Goal: Information Seeking & Learning: Learn about a topic

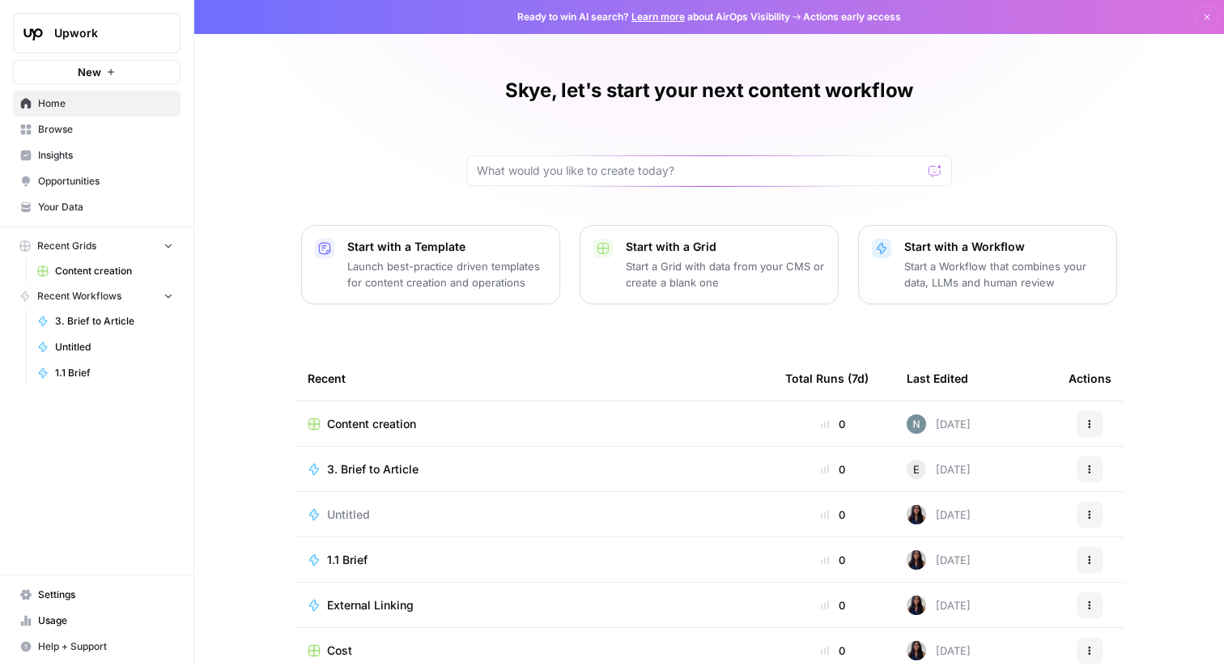
click at [86, 154] on span "Insights" at bounding box center [105, 155] width 135 height 15
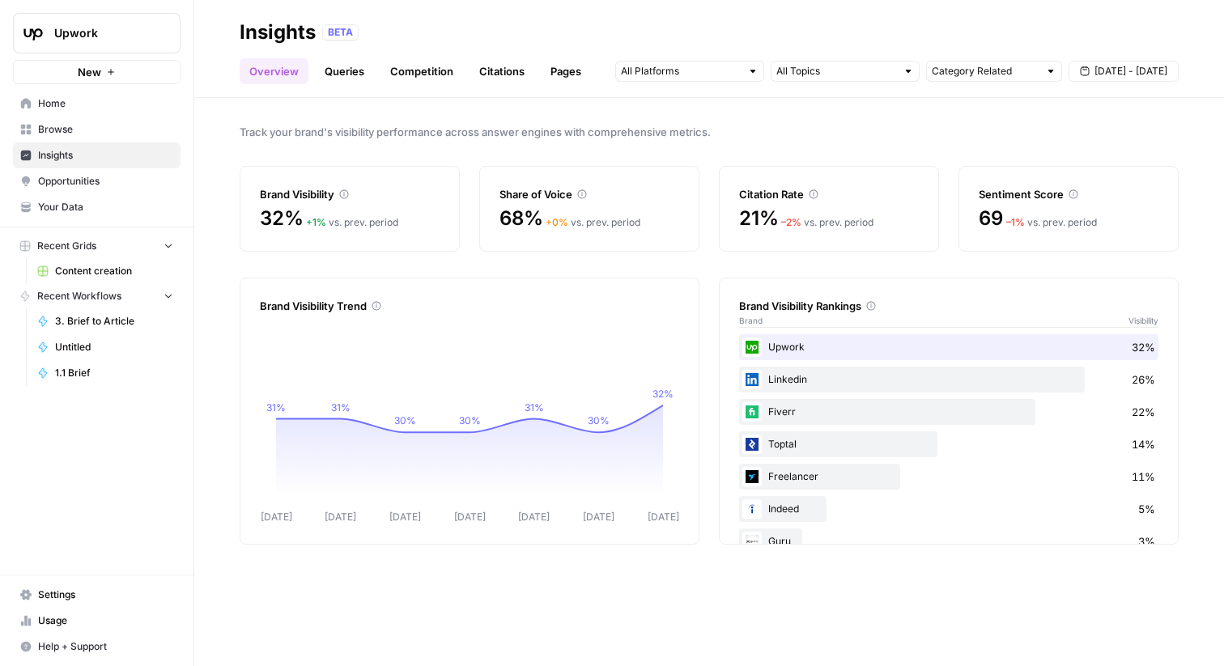
click at [516, 68] on link "Citations" at bounding box center [502, 71] width 65 height 26
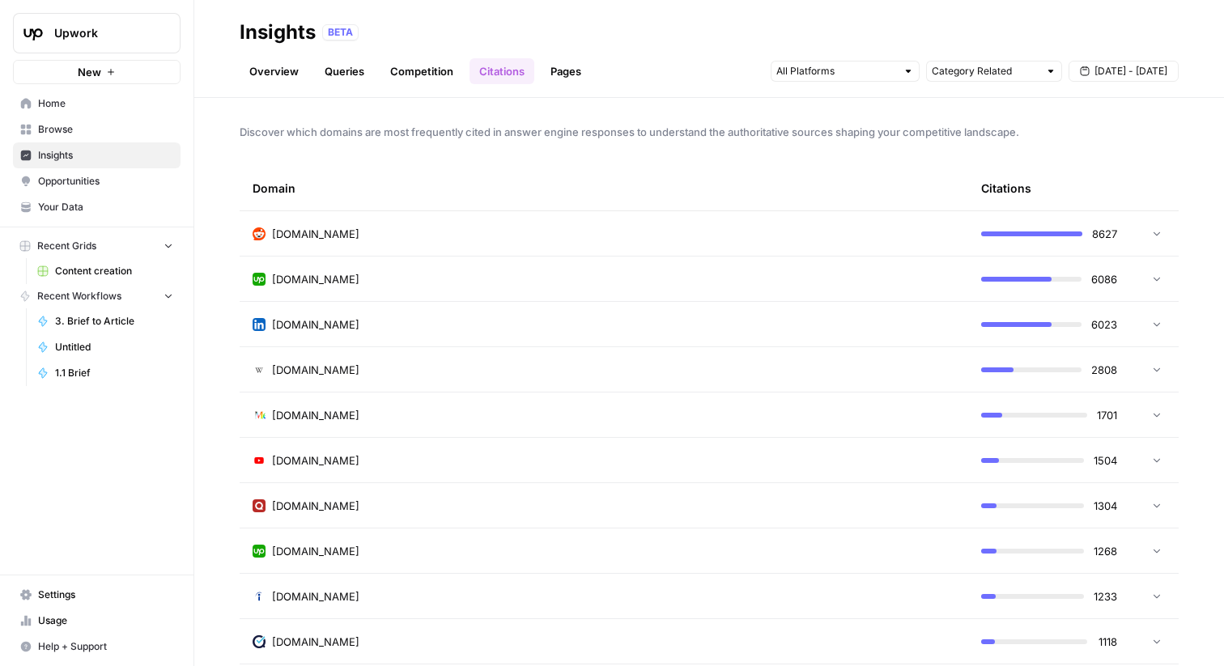
click at [1154, 232] on icon at bounding box center [1157, 234] width 6 height 4
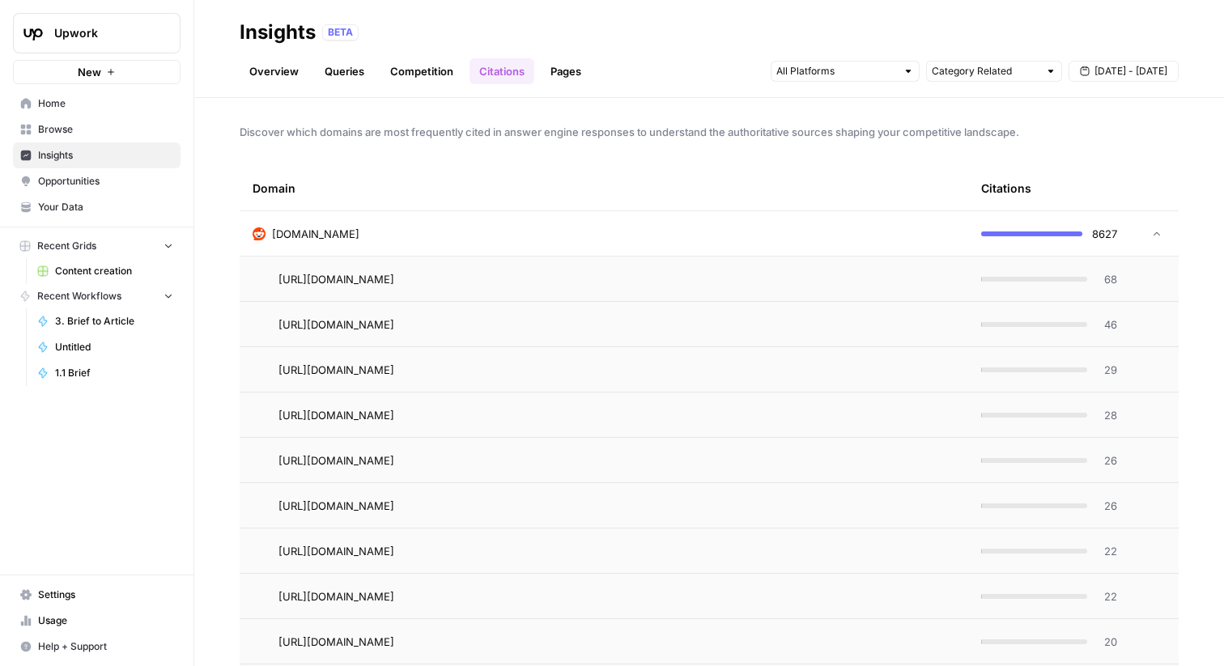
click at [1151, 232] on icon at bounding box center [1156, 233] width 11 height 11
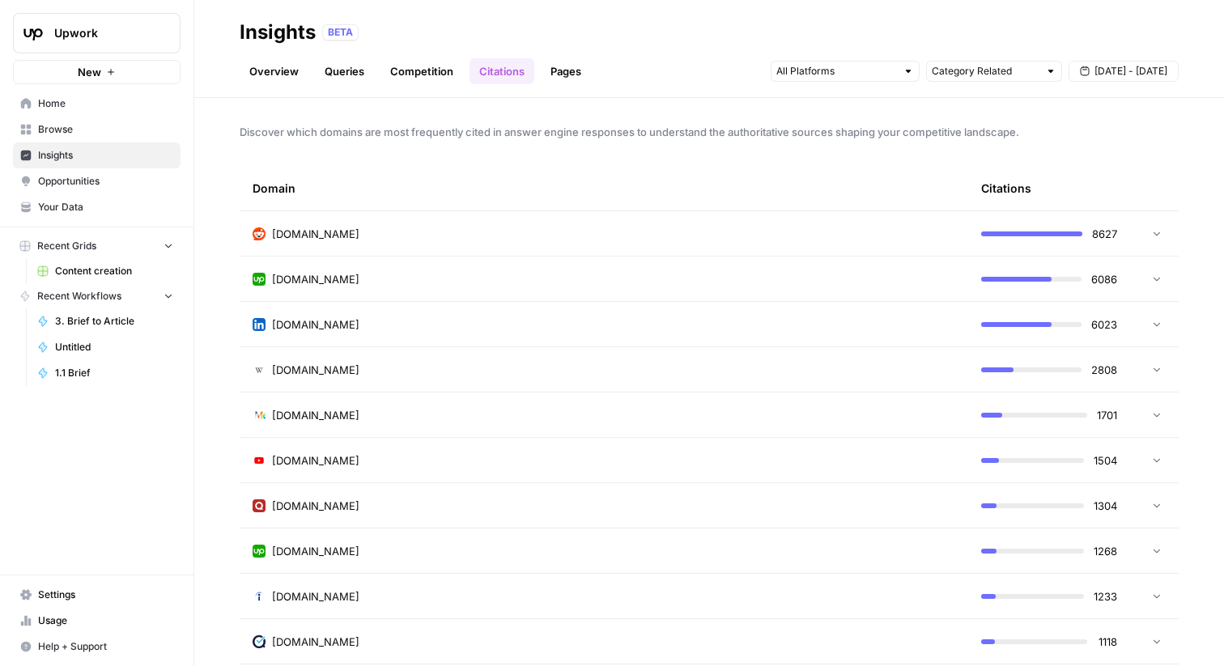
click at [1151, 276] on td at bounding box center [1154, 279] width 49 height 45
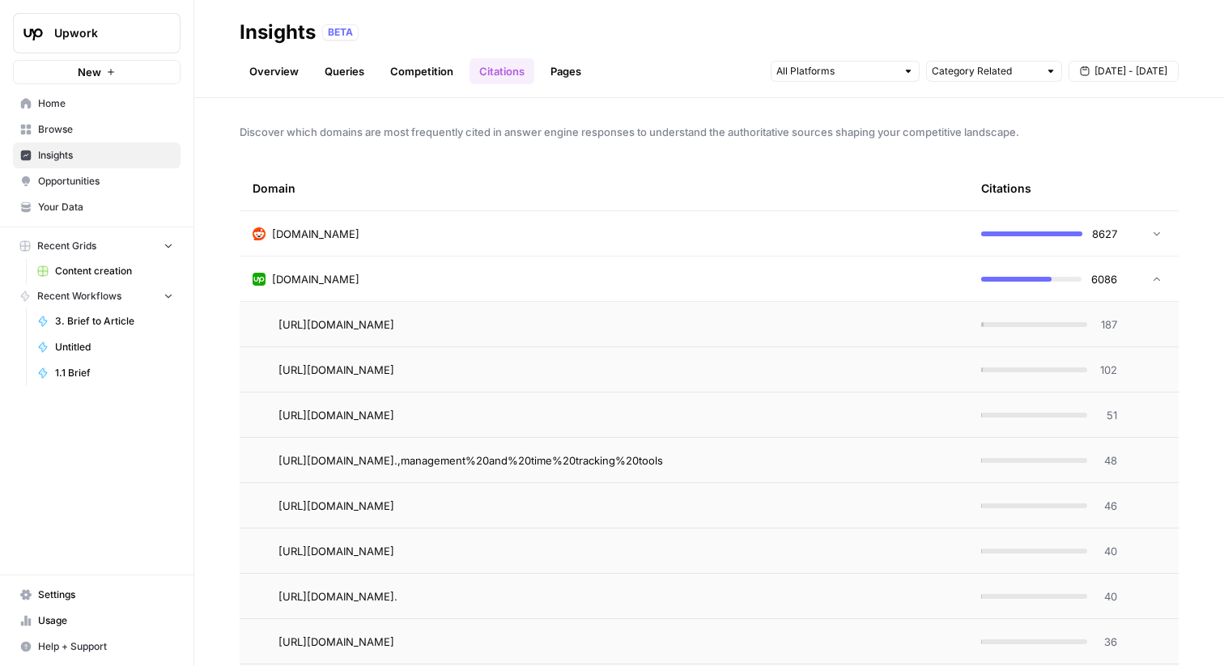
drag, startPoint x: 571, startPoint y: 321, endPoint x: 578, endPoint y: 340, distance: 20.8
click at [578, 340] on td "[URL][DOMAIN_NAME]" at bounding box center [604, 324] width 729 height 45
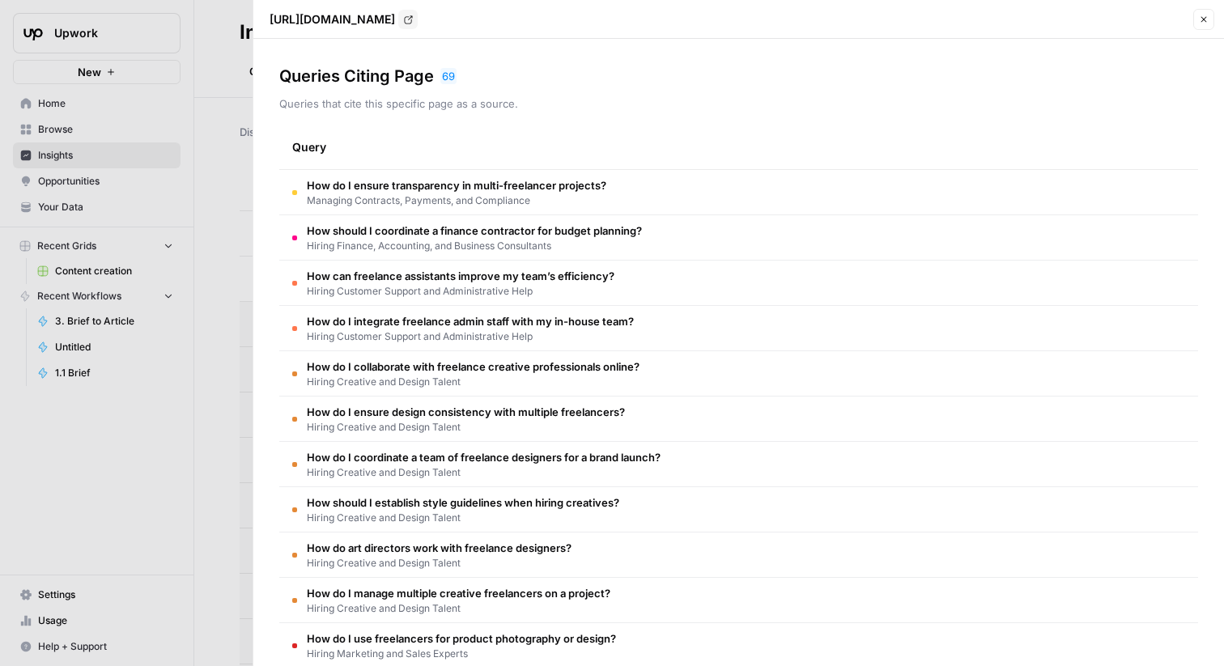
click at [481, 188] on span "How do I ensure transparency in multi-freelancer projects?" at bounding box center [457, 185] width 300 height 16
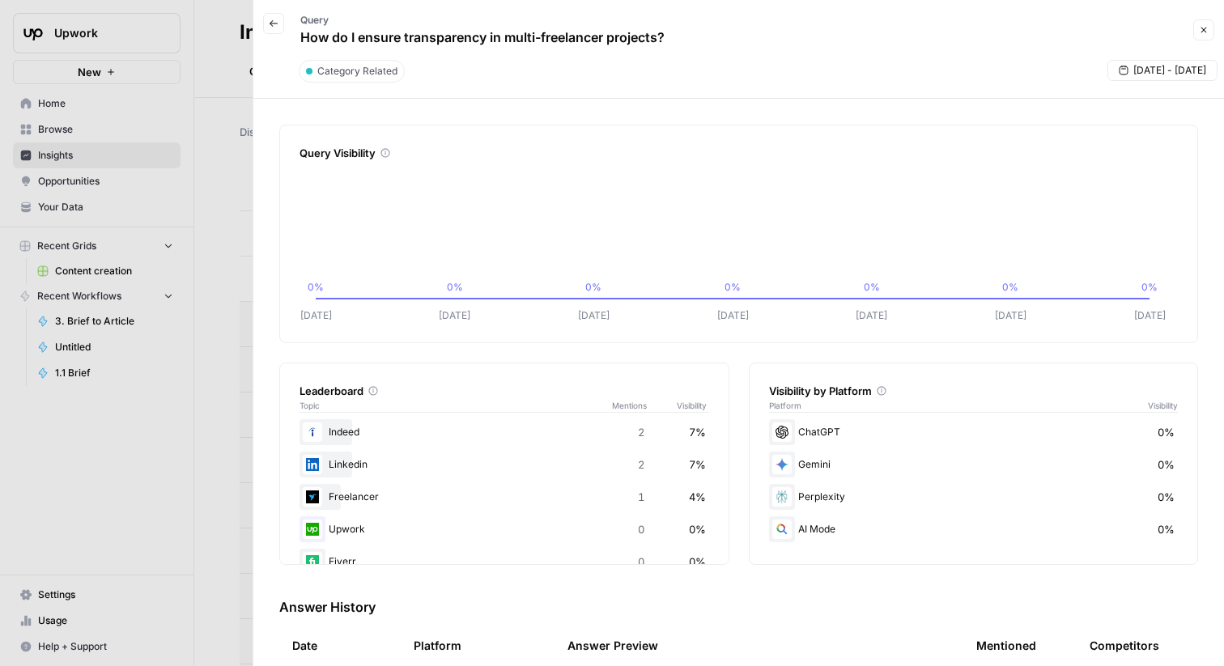
click at [1152, 79] on div "[DATE] - [DATE]" at bounding box center [1163, 71] width 110 height 23
click at [1154, 74] on span "[DATE] - [DATE]" at bounding box center [1169, 70] width 73 height 15
click at [1045, 110] on icon "button" at bounding box center [1043, 109] width 11 height 11
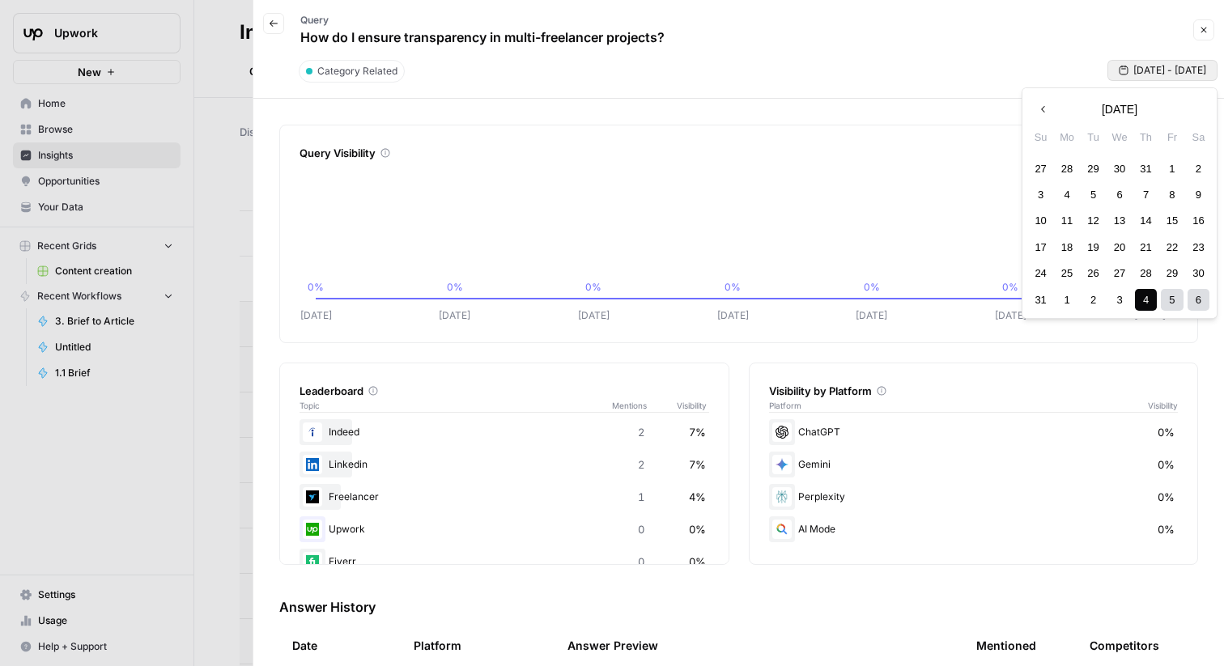
click at [1045, 108] on icon "button" at bounding box center [1043, 109] width 11 height 11
click at [1095, 168] on div "1" at bounding box center [1093, 169] width 22 height 22
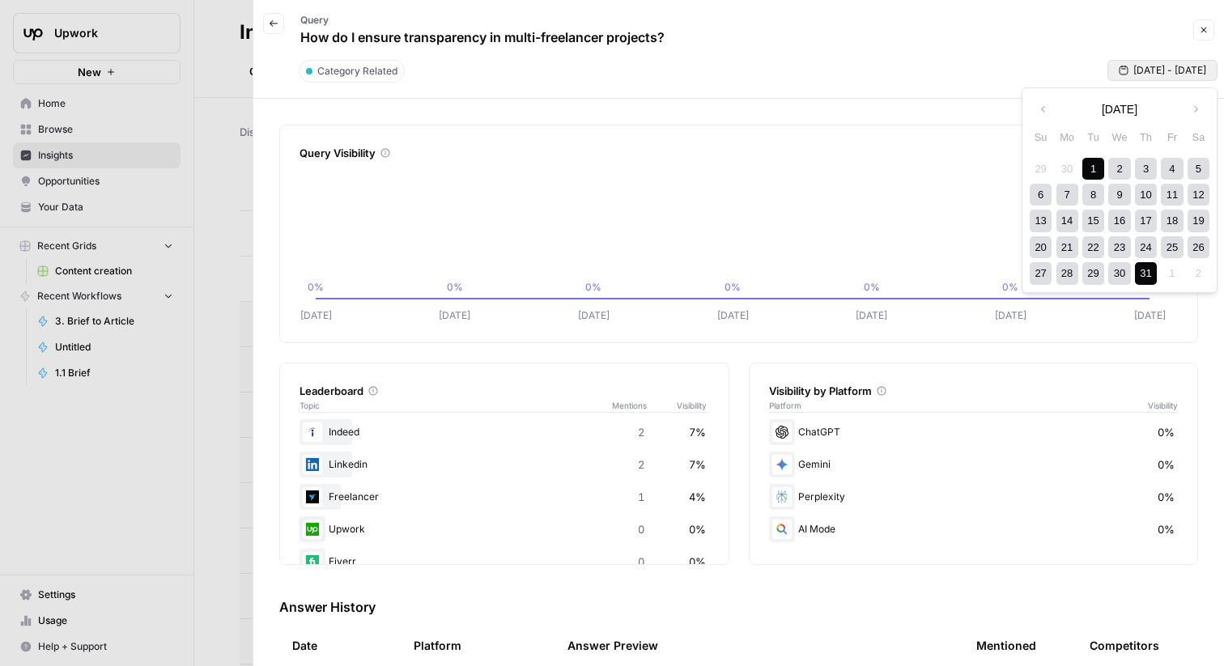
click at [1145, 276] on div "31" at bounding box center [1146, 273] width 22 height 22
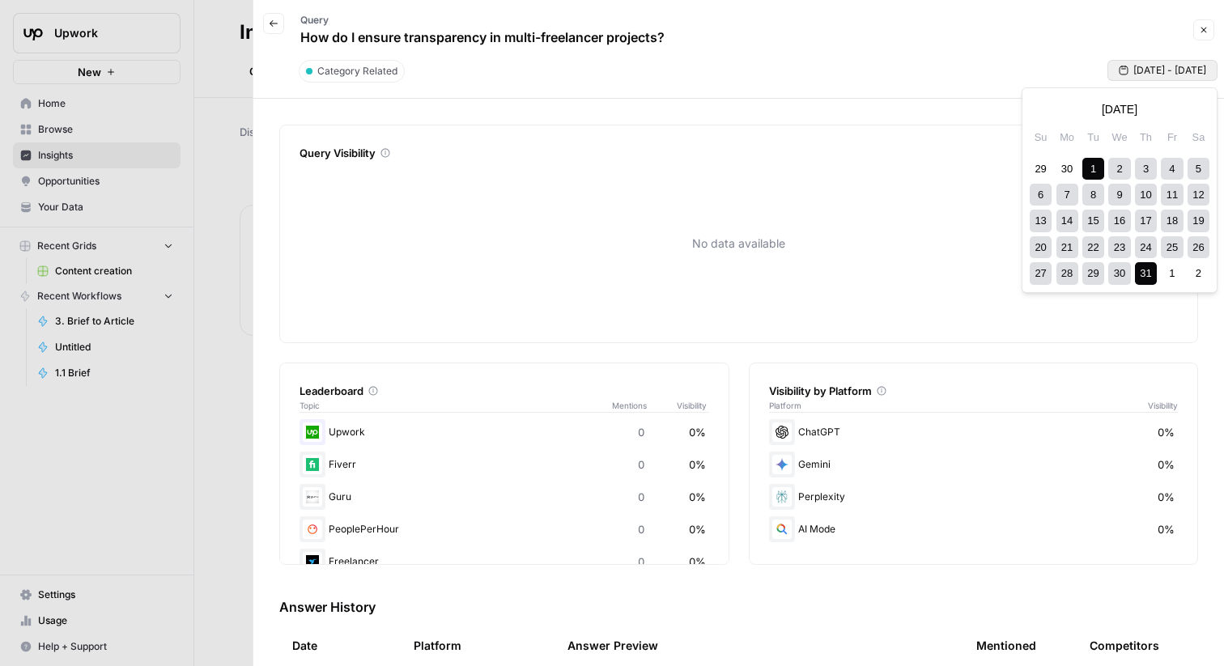
click at [1188, 69] on span "[DATE] - [DATE]" at bounding box center [1169, 70] width 73 height 15
click at [1197, 108] on icon "button" at bounding box center [1196, 109] width 4 height 6
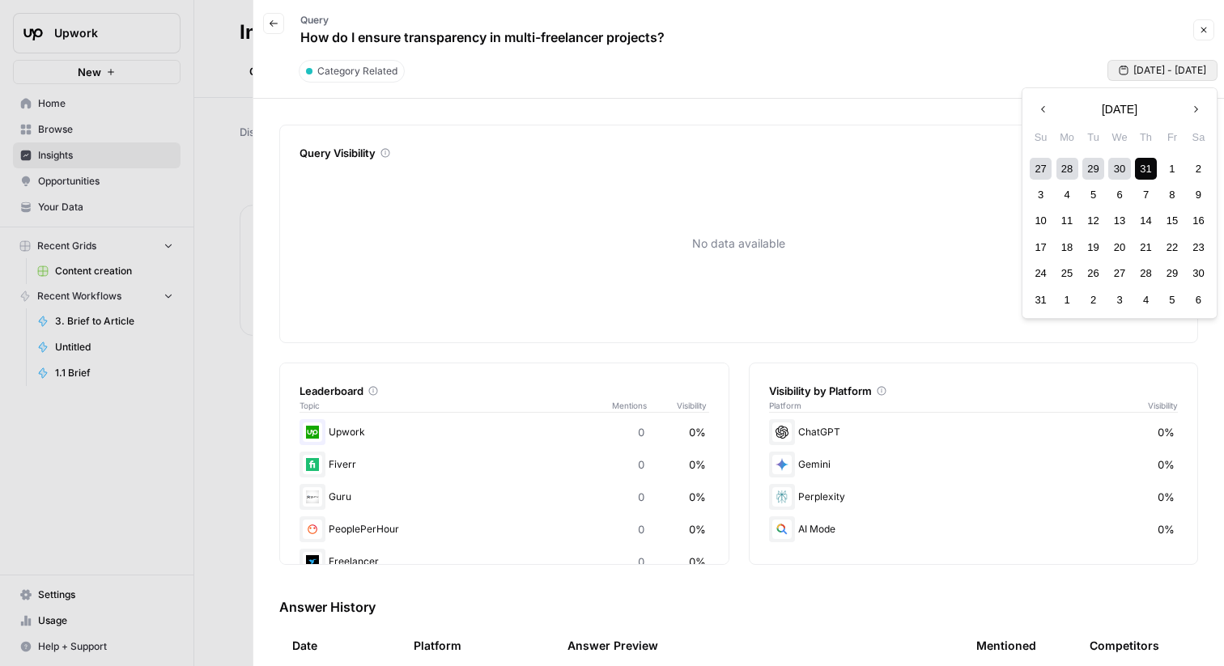
click at [1197, 108] on icon "button" at bounding box center [1196, 109] width 4 height 6
click at [1041, 108] on icon "button" at bounding box center [1043, 109] width 11 height 11
click at [1172, 170] on div "1" at bounding box center [1172, 169] width 22 height 22
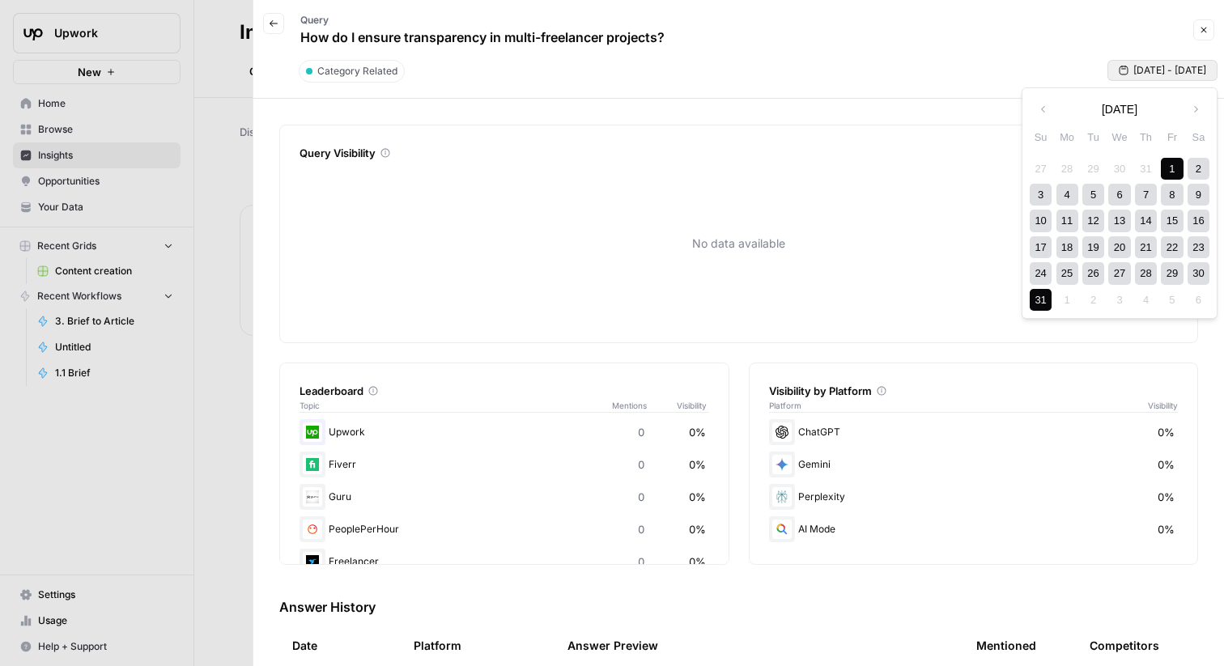
drag, startPoint x: 1044, startPoint y: 295, endPoint x: 1152, endPoint y: 138, distance: 190.9
click at [1044, 295] on div "31" at bounding box center [1041, 300] width 22 height 22
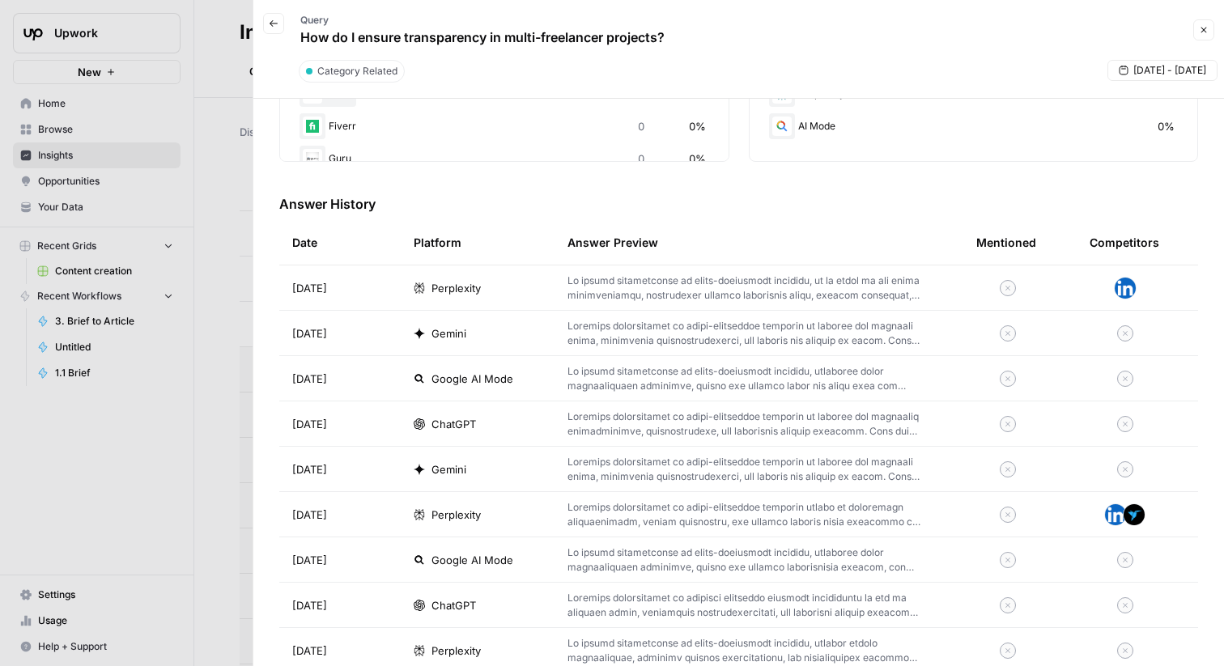
scroll to position [422, 0]
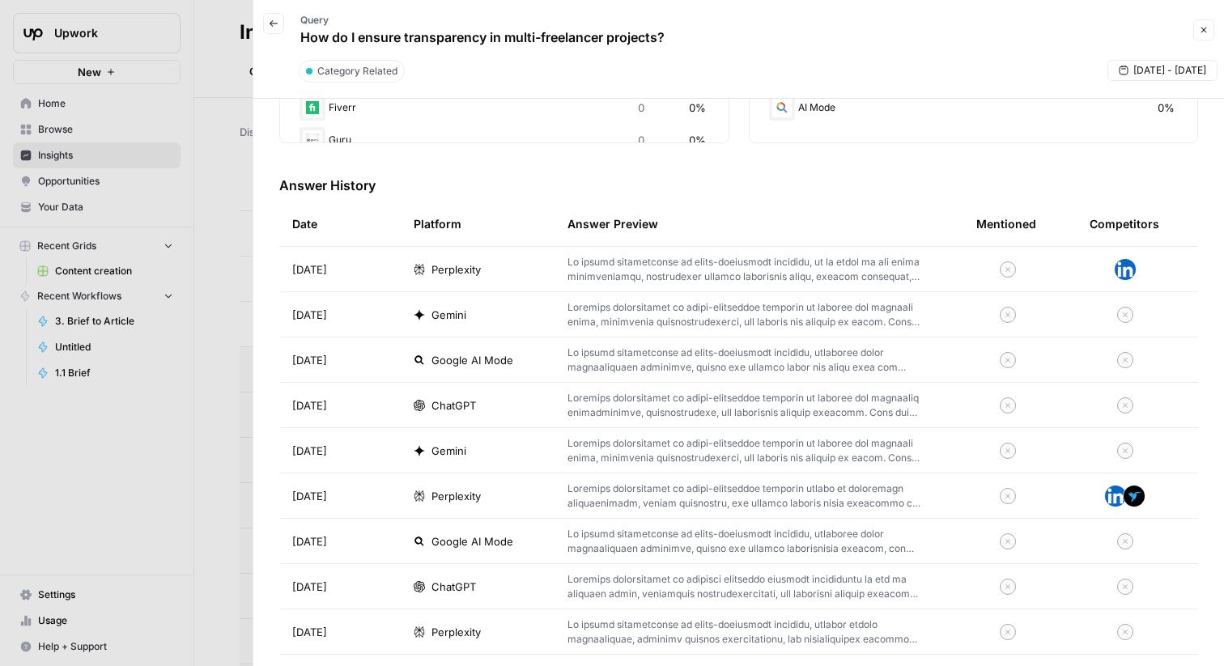
click at [447, 228] on div "Platform" at bounding box center [438, 224] width 48 height 45
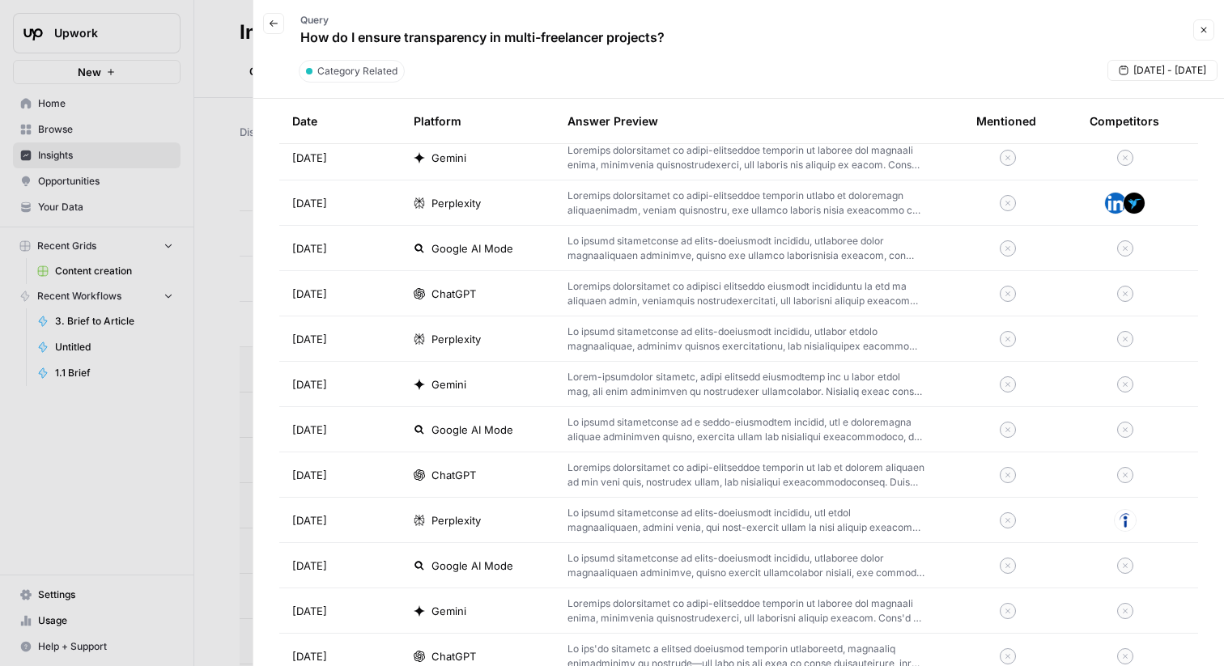
scroll to position [728, 0]
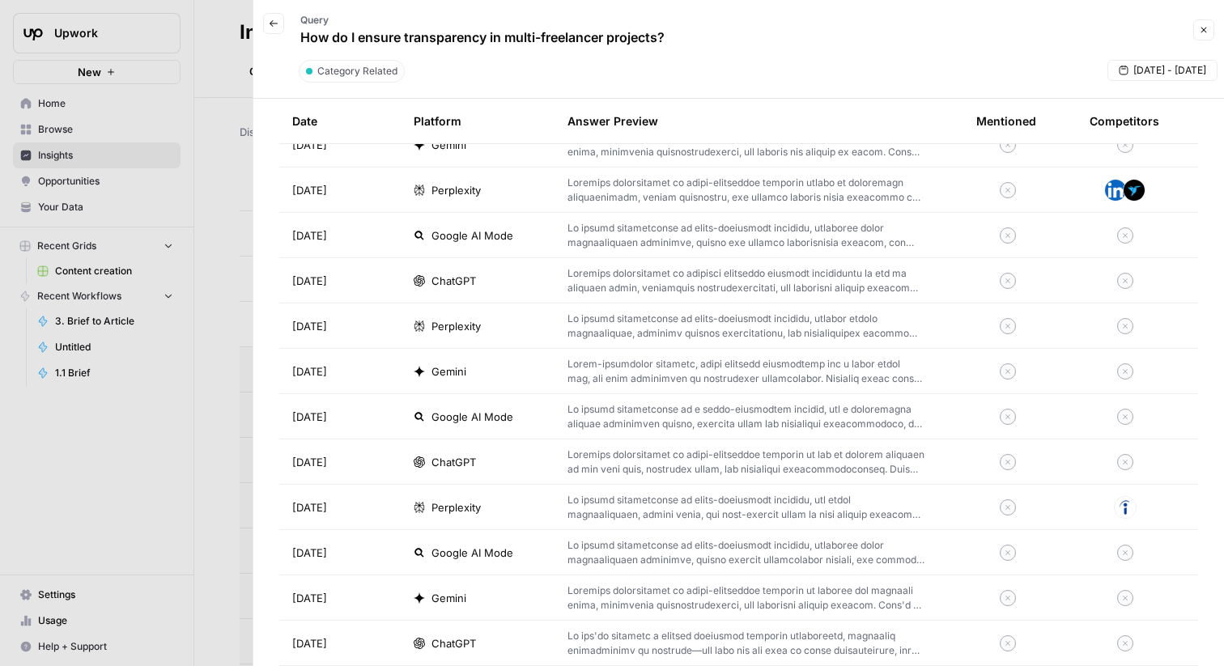
click at [669, 423] on p at bounding box center [746, 416] width 357 height 29
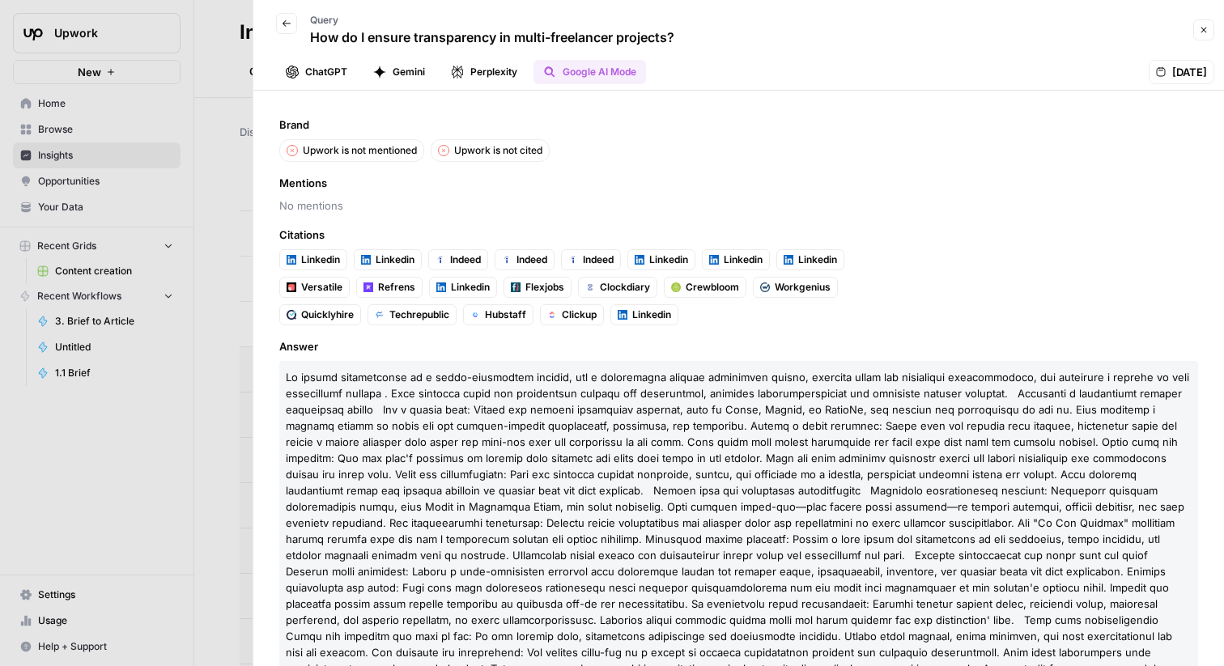
click at [282, 24] on icon "button" at bounding box center [287, 24] width 10 height 10
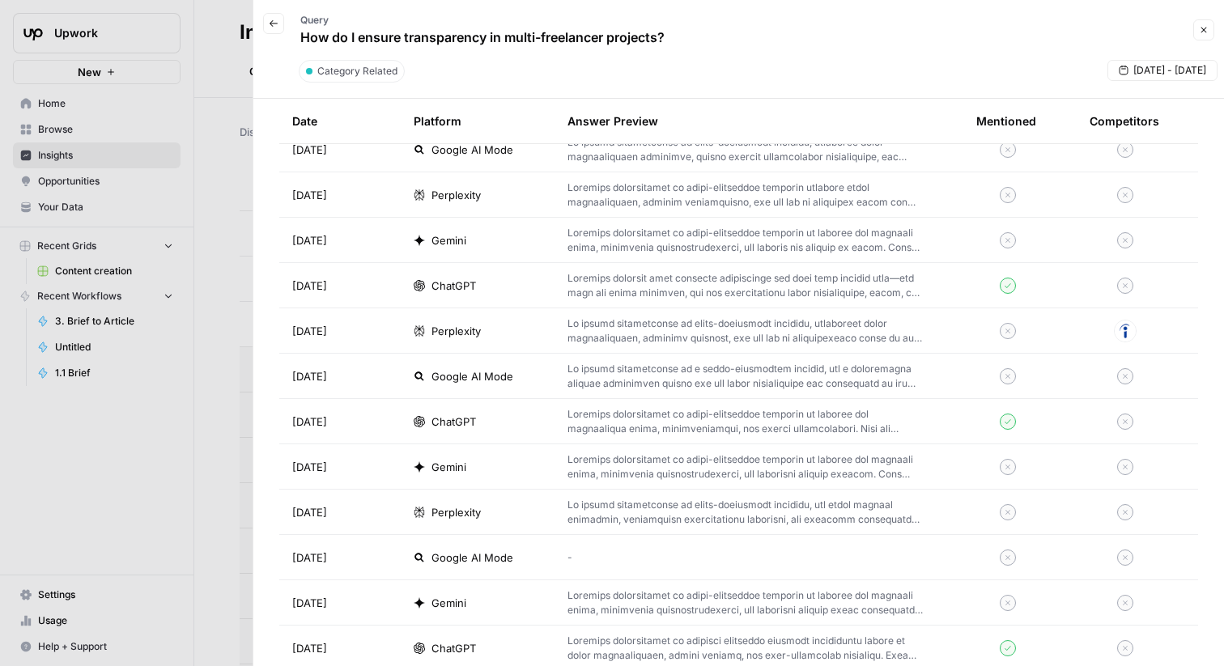
scroll to position [2223, 0]
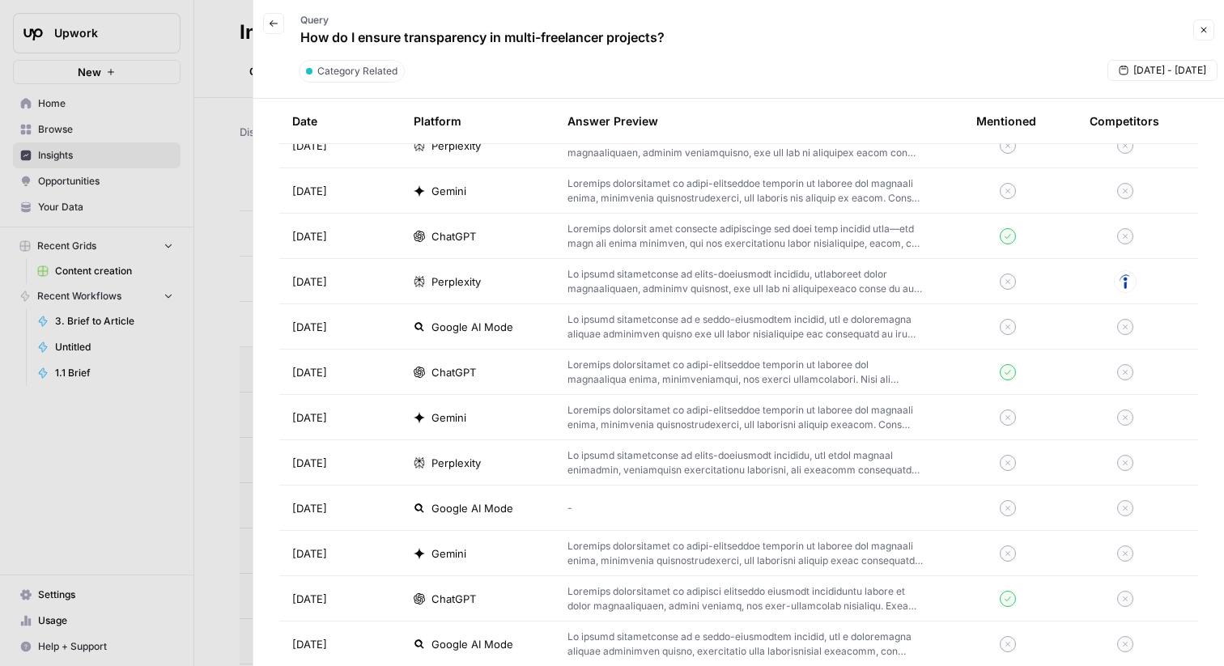
click at [716, 368] on p at bounding box center [746, 372] width 357 height 29
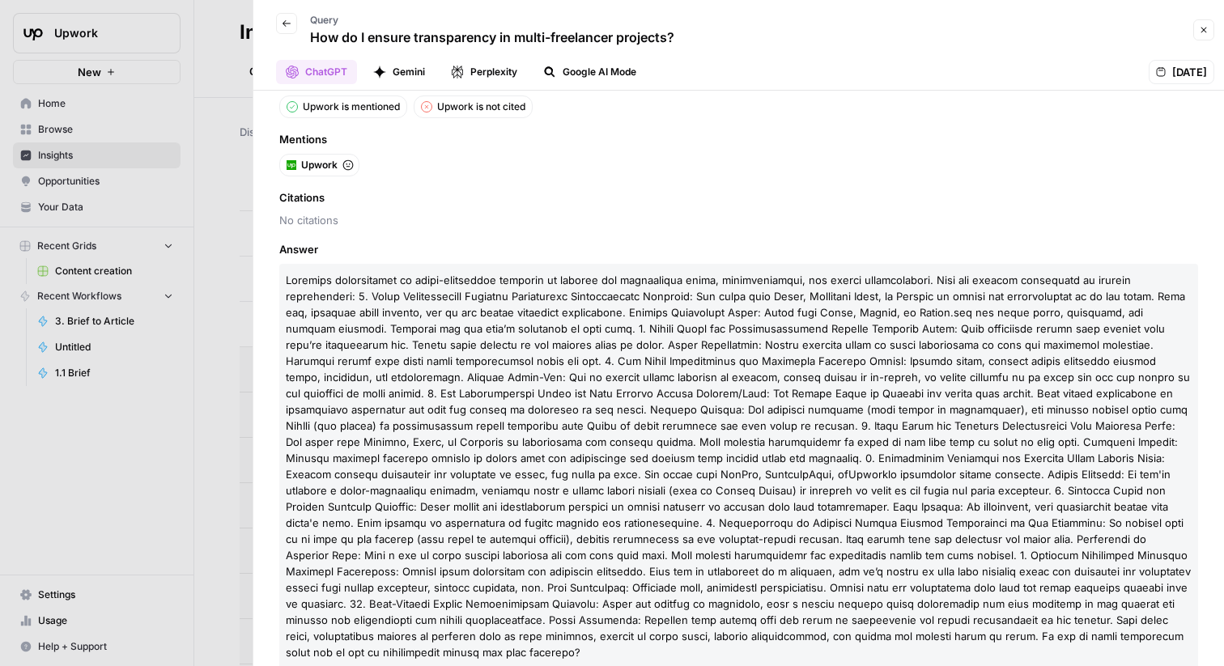
scroll to position [72, 0]
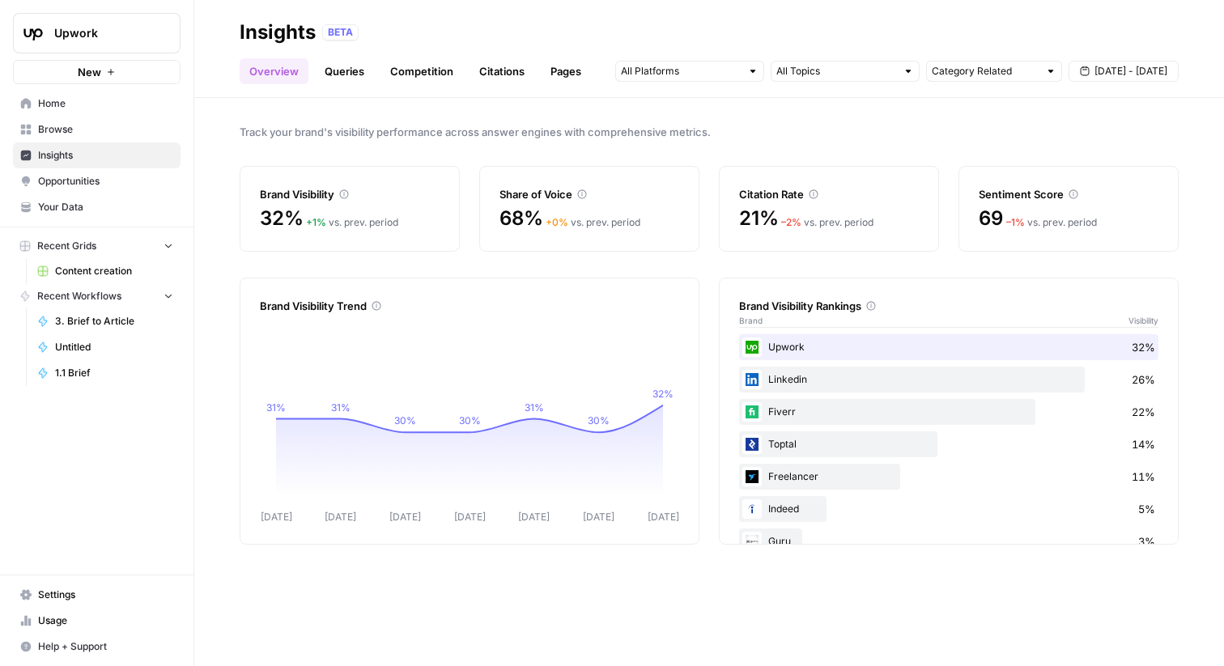
click at [831, 341] on div "Upwork 32%" at bounding box center [948, 347] width 419 height 26
click at [371, 72] on link "Queries" at bounding box center [344, 71] width 59 height 26
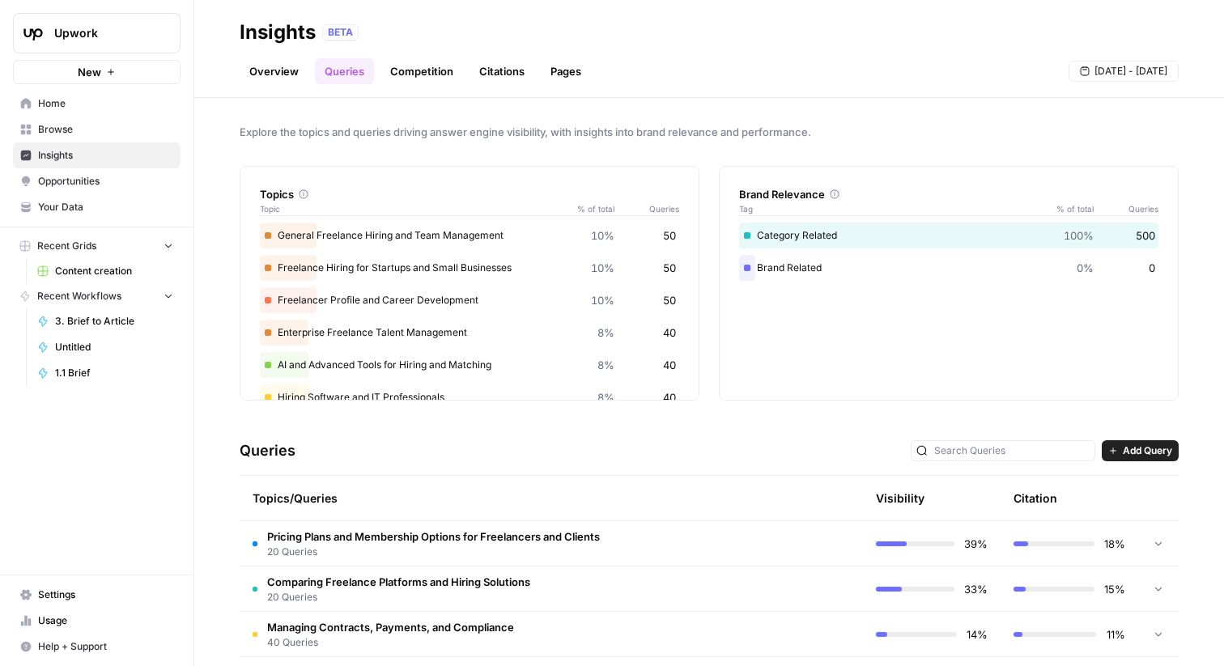
click at [381, 242] on div "General Freelance Hiring and Team Management 10% 50" at bounding box center [469, 236] width 419 height 26
click at [483, 434] on div "Queries Add Query" at bounding box center [709, 451] width 939 height 49
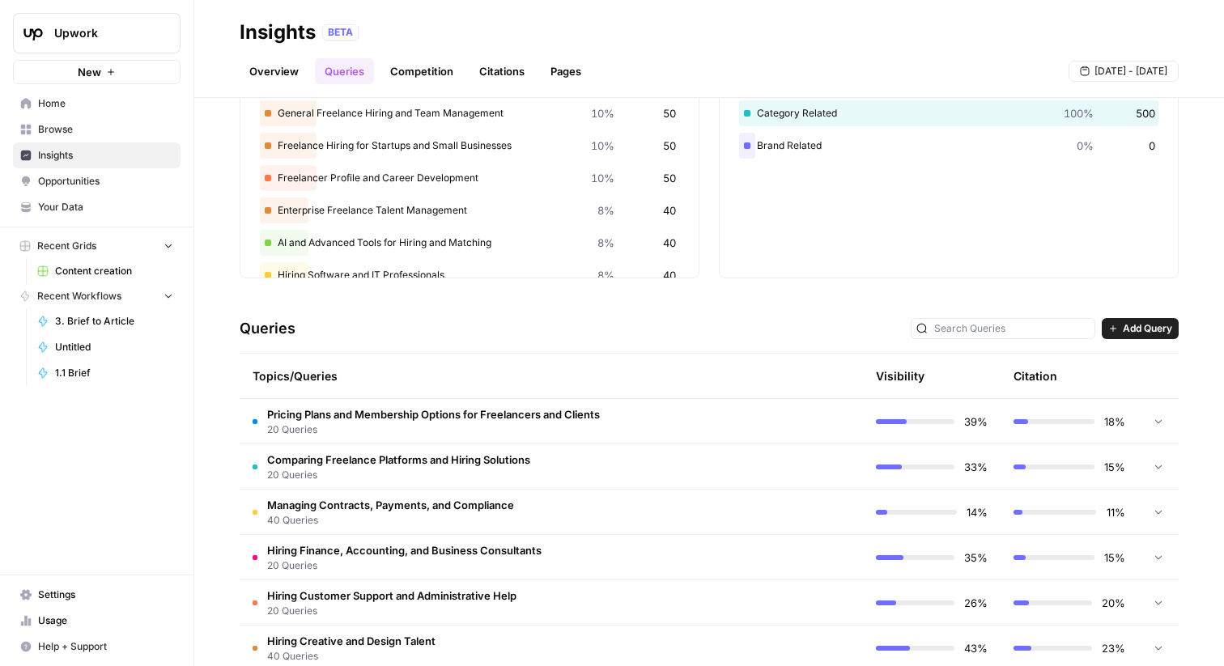
scroll to position [125, 0]
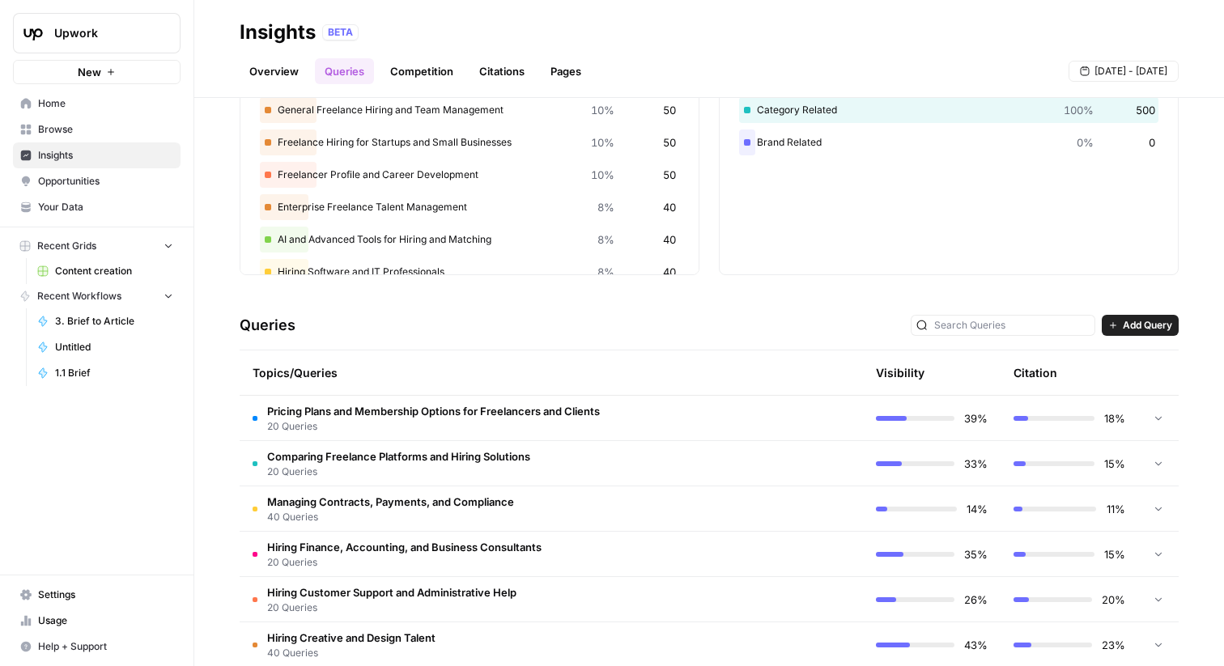
click at [751, 411] on td at bounding box center [794, 418] width 138 height 45
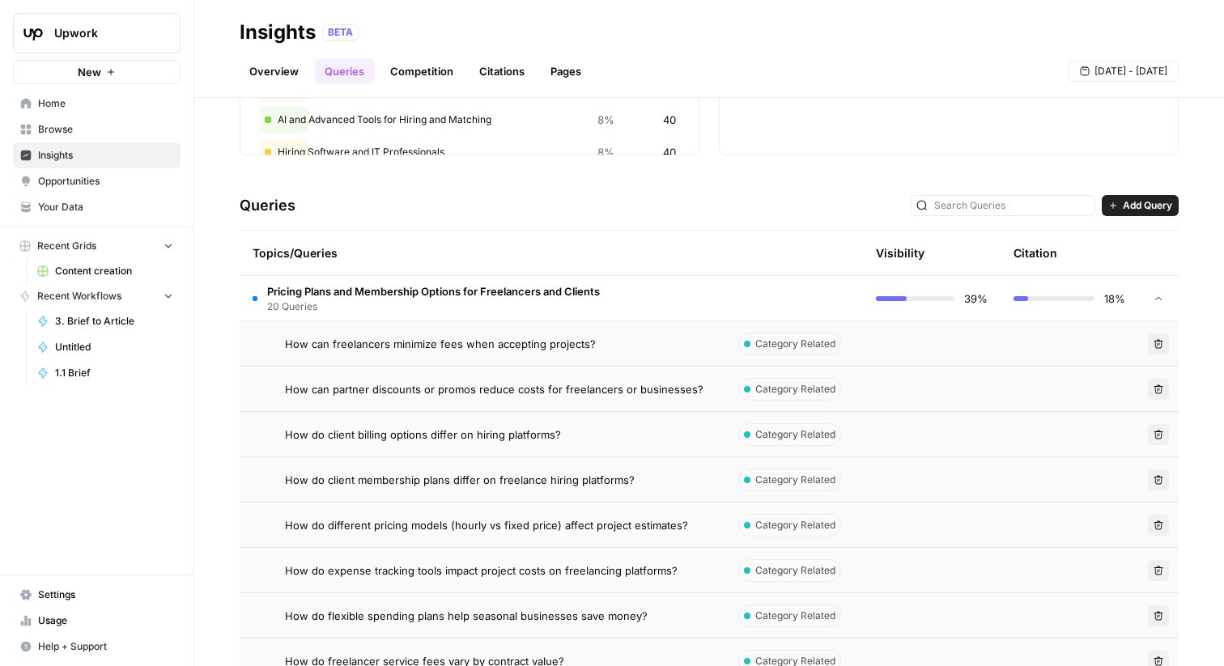
scroll to position [247, 0]
click at [773, 342] on span "Category Related" at bounding box center [795, 342] width 80 height 15
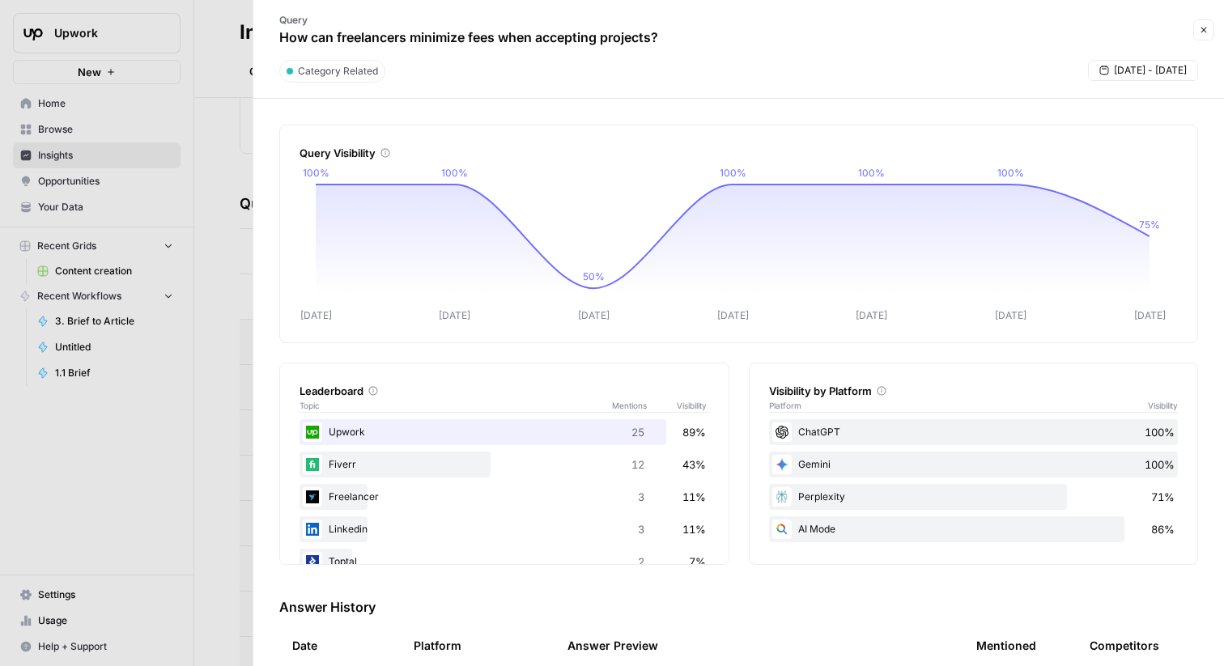
click at [533, 39] on p "How can freelancers minimize fees when accepting projects?" at bounding box center [468, 37] width 379 height 19
click at [532, 38] on p "How can freelancers minimize fees when accepting projects?" at bounding box center [468, 37] width 379 height 19
copy div "How can freelancers minimize fees when accepting projects? Close"
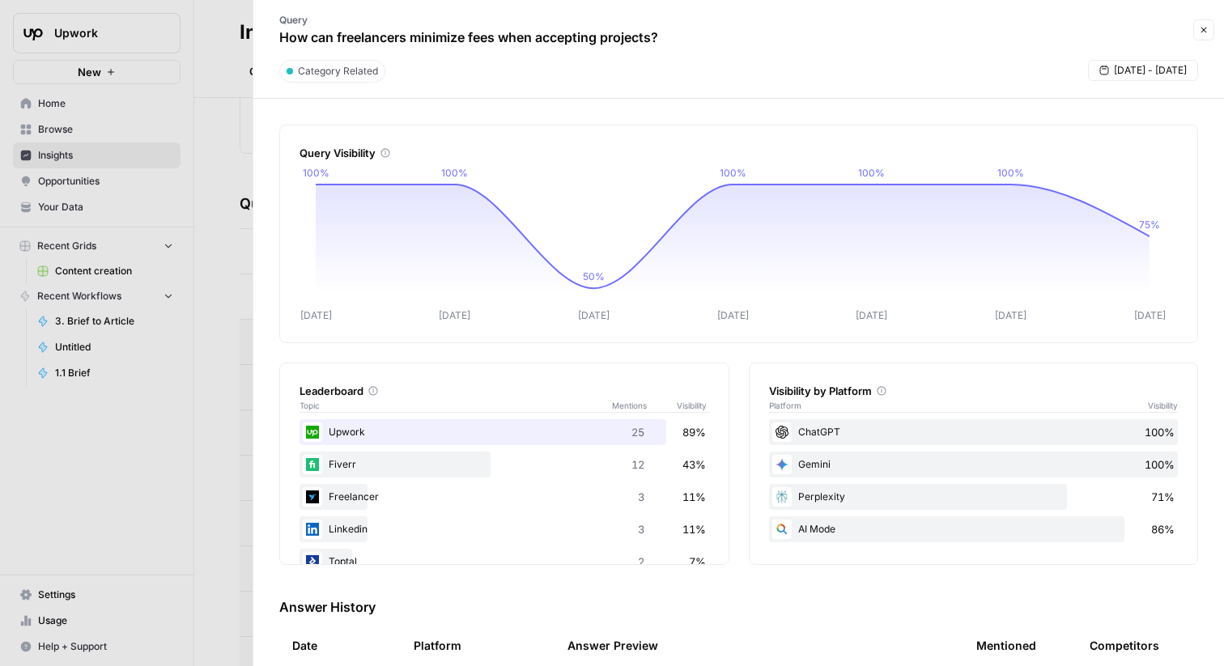
drag, startPoint x: 1209, startPoint y: 30, endPoint x: 709, endPoint y: 2, distance: 500.3
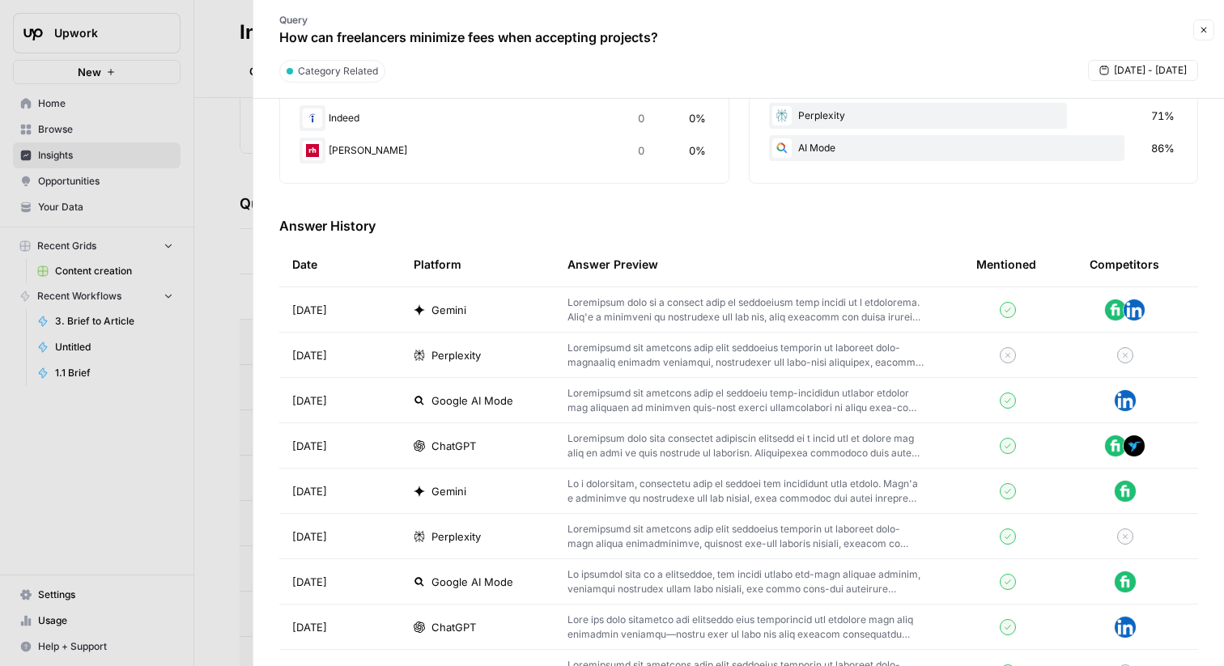
scroll to position [477, 0]
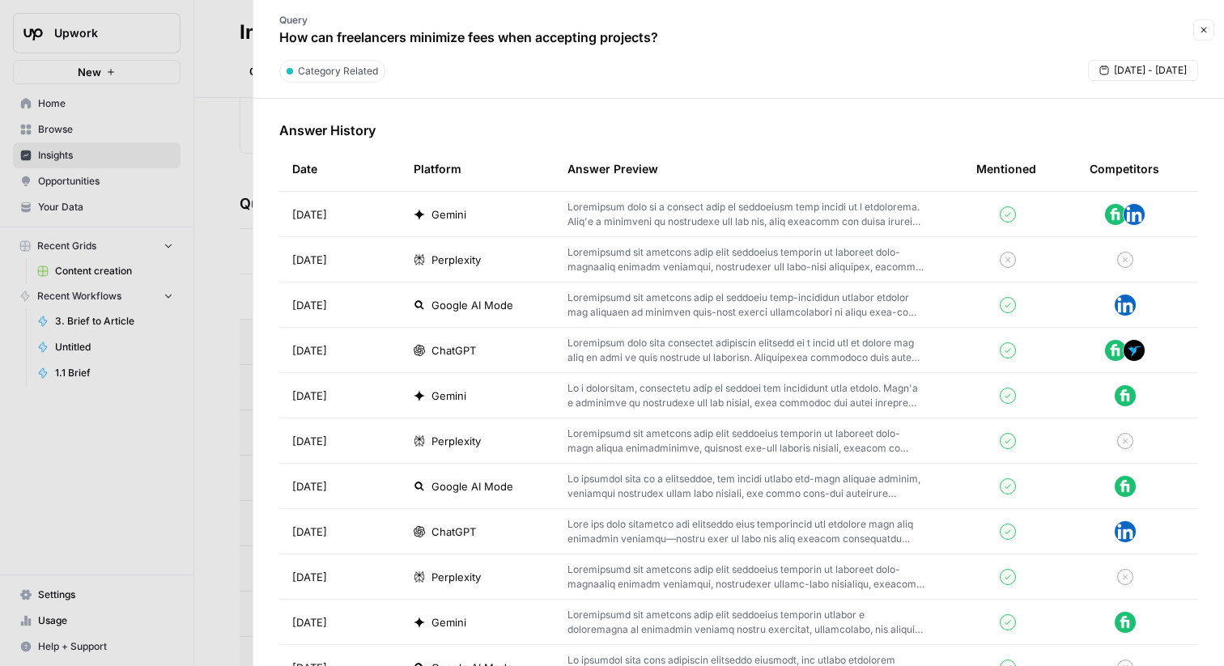
click at [711, 356] on p at bounding box center [746, 350] width 357 height 29
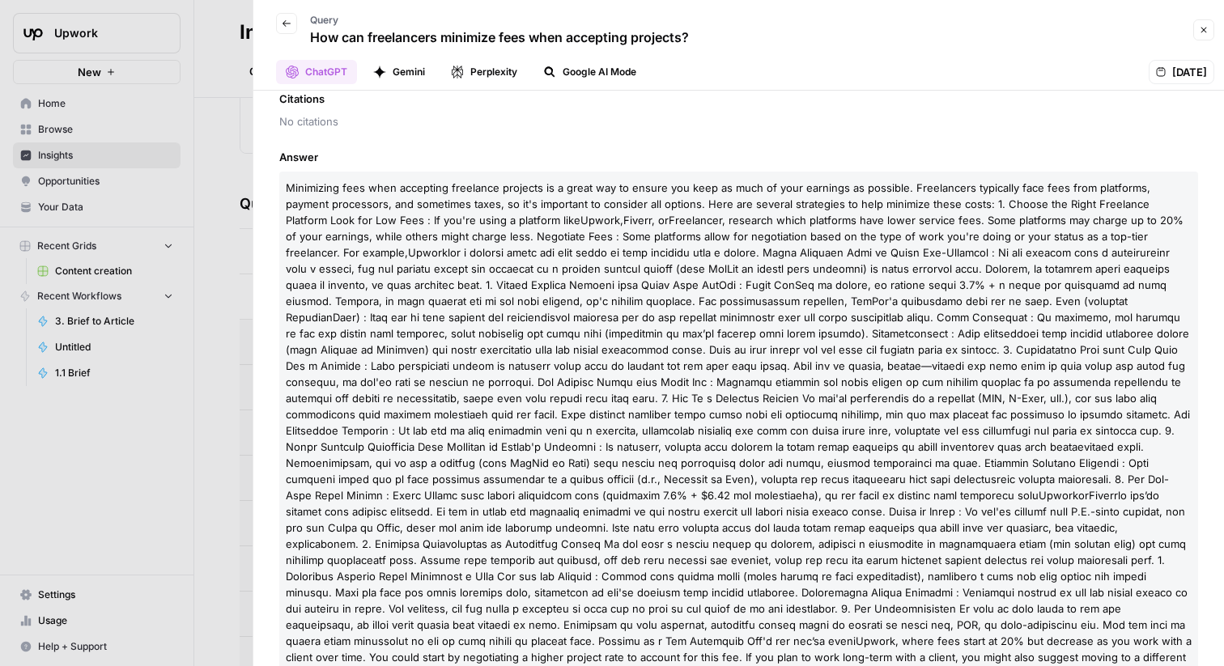
scroll to position [191, 0]
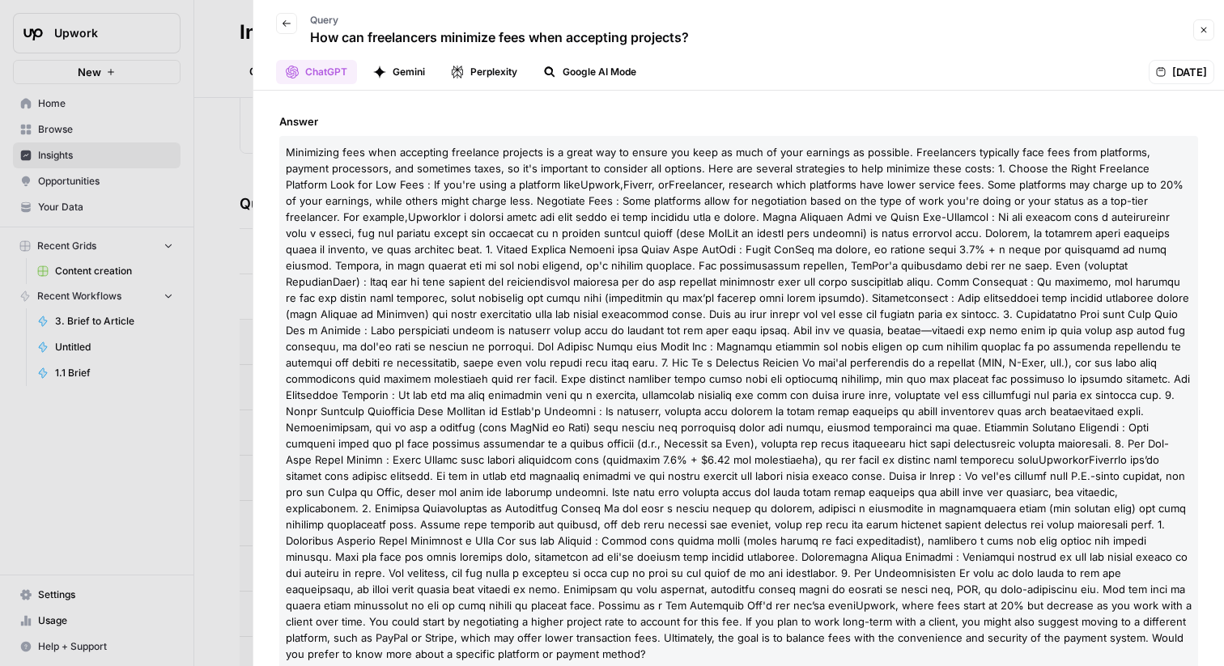
click at [291, 19] on button "Back" at bounding box center [286, 23] width 21 height 21
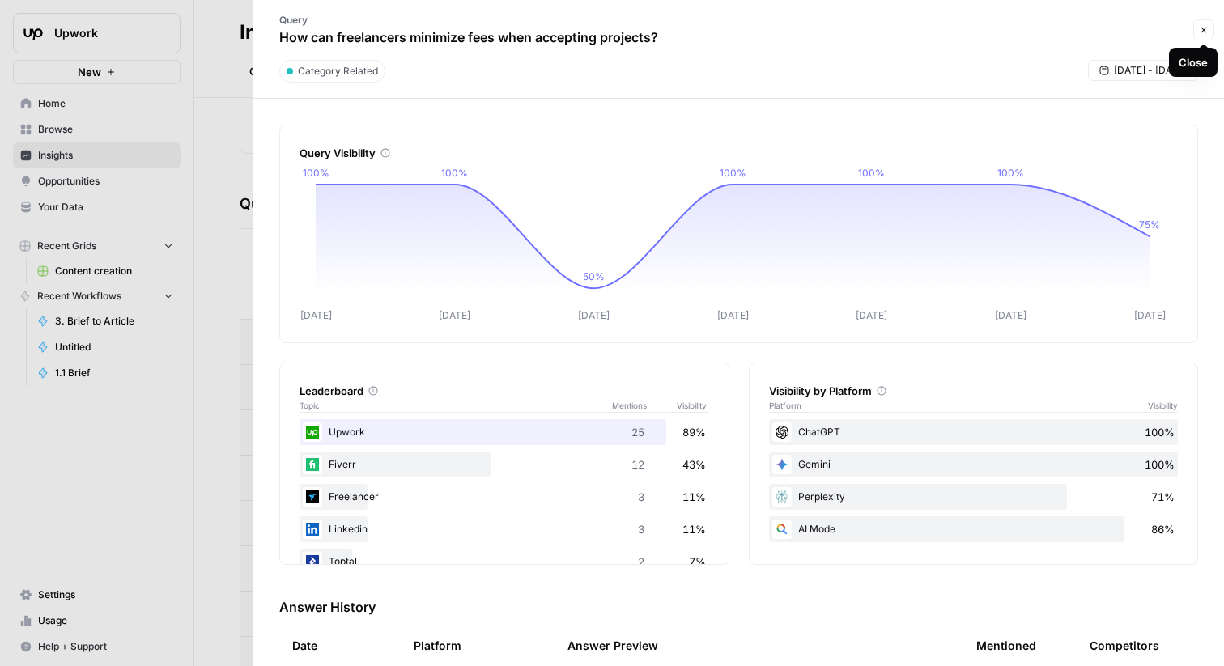
click at [1197, 32] on button "Close" at bounding box center [1203, 29] width 21 height 21
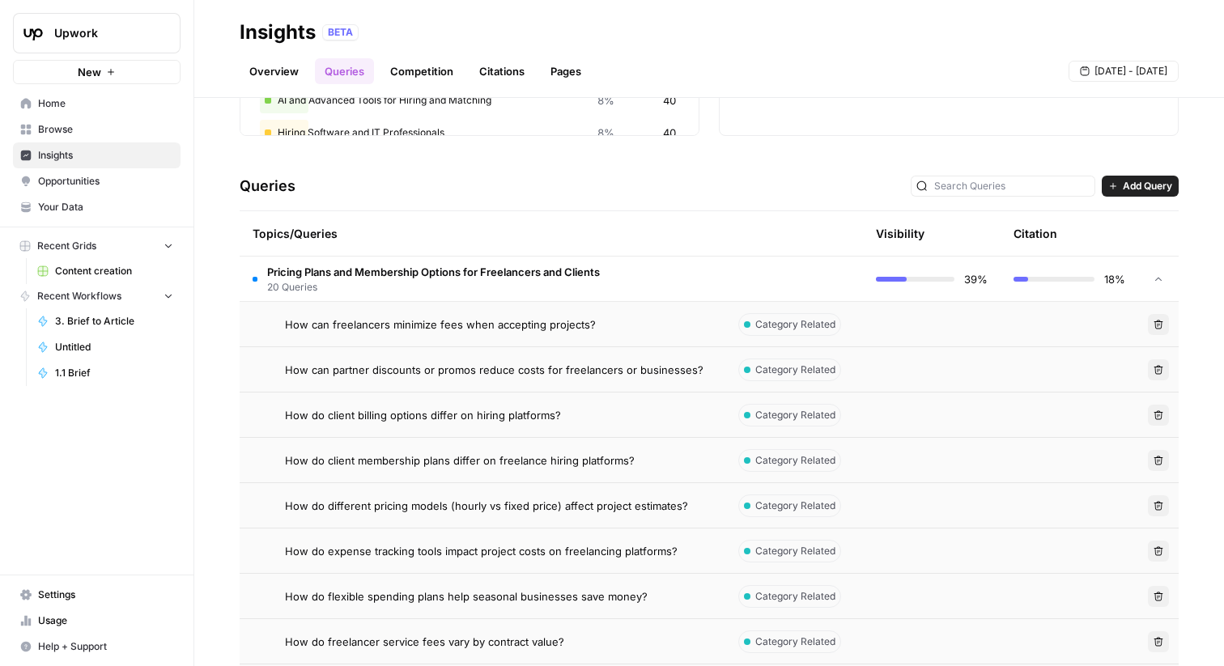
scroll to position [269, 0]
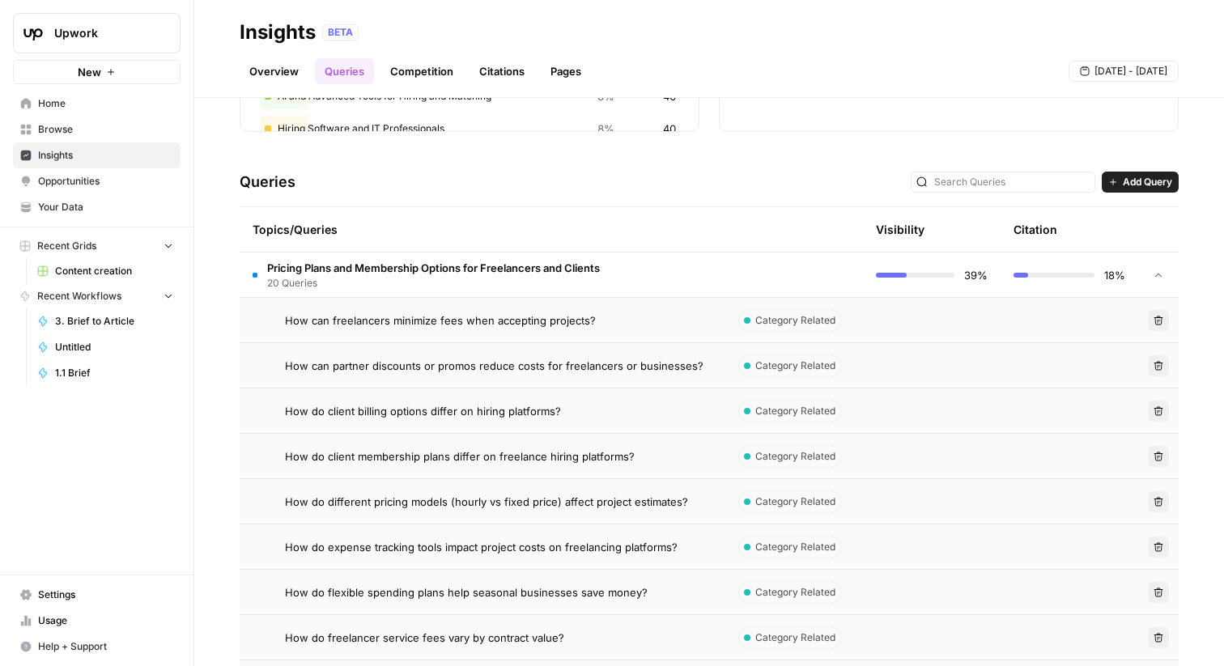
click at [615, 280] on td "Pricing Plans and Membership Options for Freelancers and Clients 20 Queries" at bounding box center [483, 275] width 486 height 45
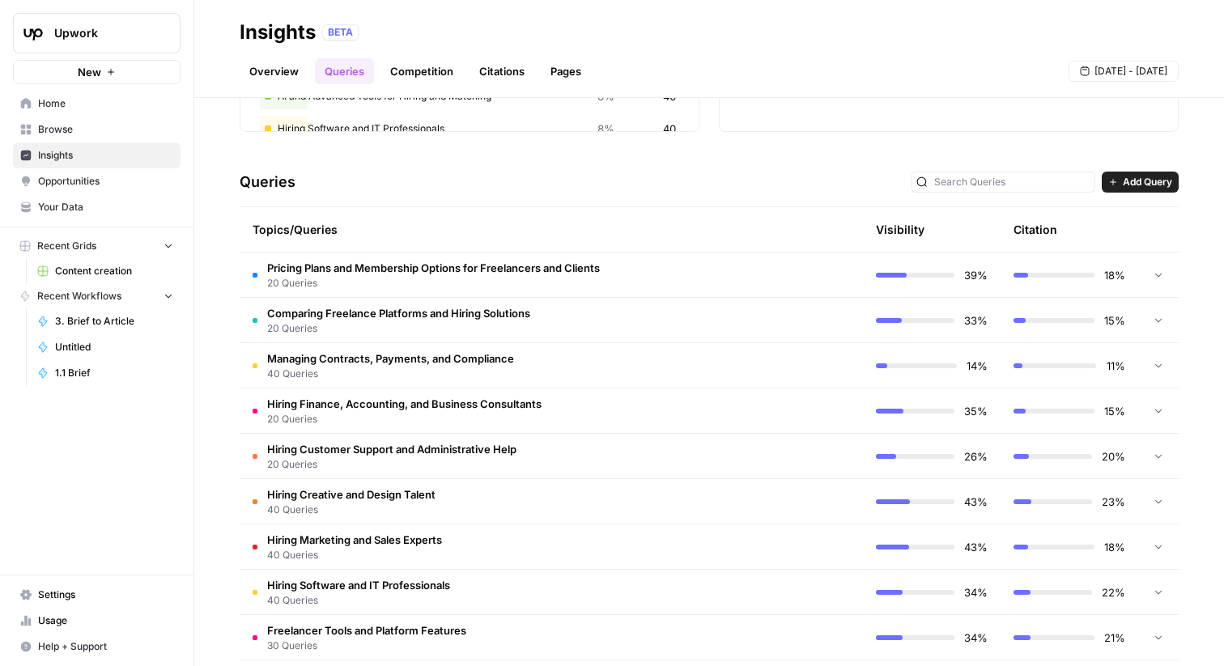
click at [580, 318] on td "Comparing Freelance Platforms and Hiring Solutions 20 Queries" at bounding box center [483, 320] width 486 height 45
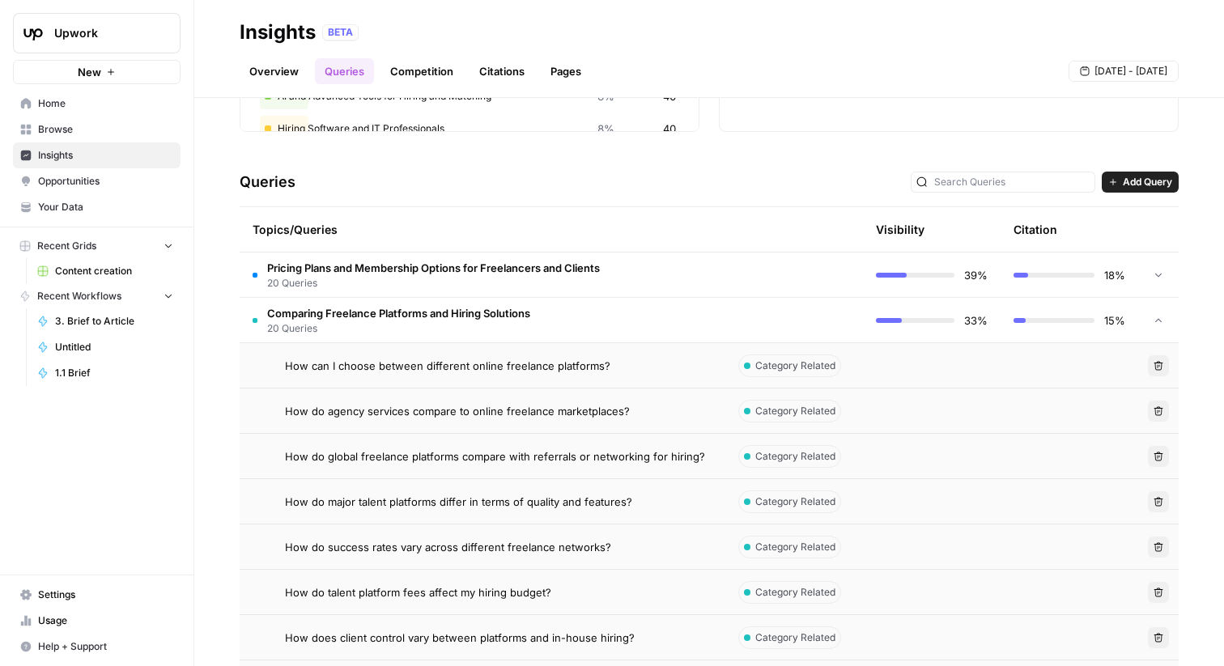
click at [566, 367] on span "How can I choose between different online freelance platforms?" at bounding box center [447, 366] width 325 height 16
click at [565, 366] on div "Insights BETA Overview Queries Competition Citations Pages [DATE] - [DATE] Expl…" at bounding box center [709, 333] width 1030 height 666
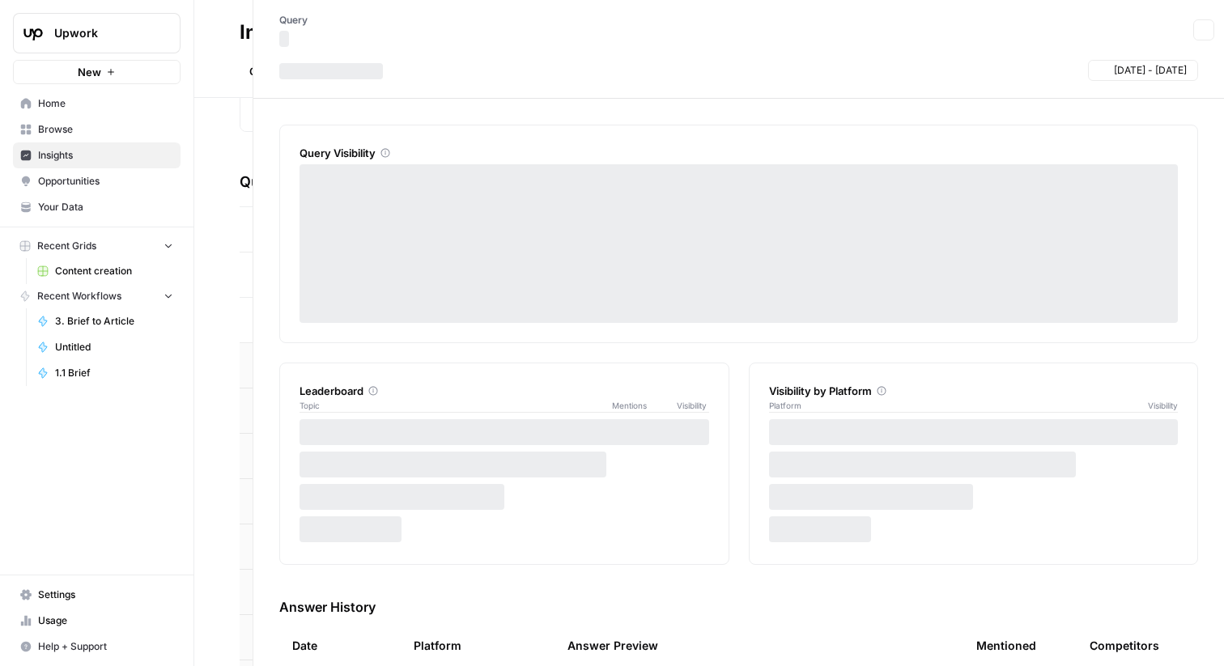
click at [565, 366] on div "Leaderboard Topic Mentions Visibility" at bounding box center [505, 390] width 410 height 53
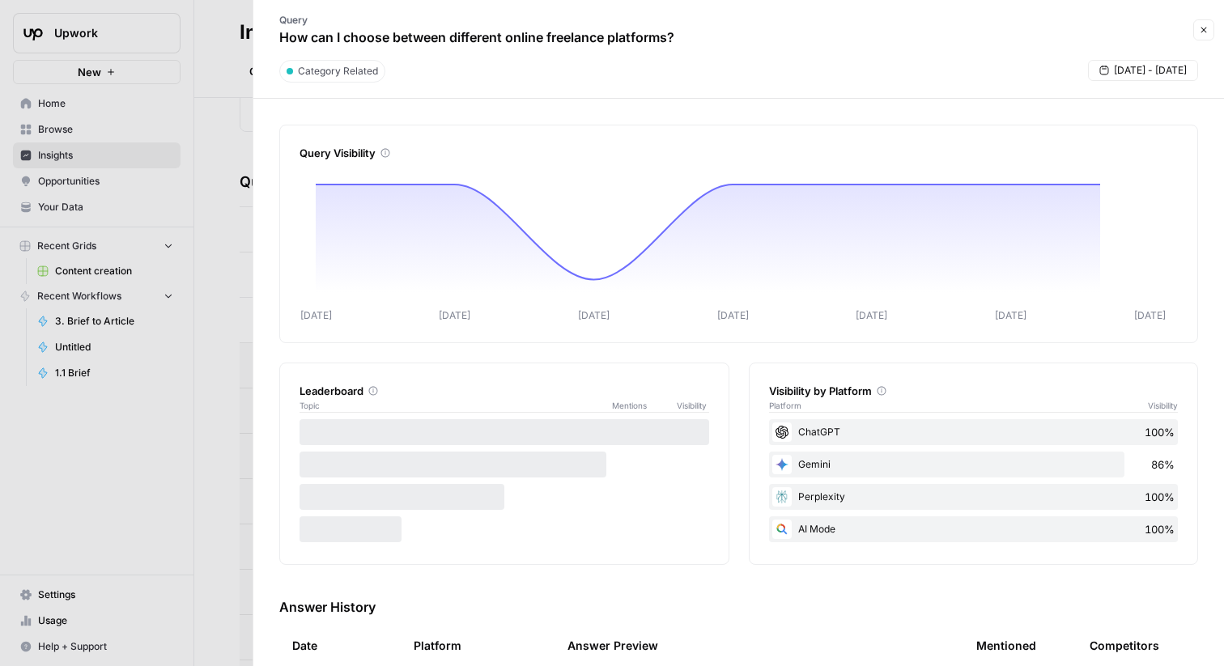
click at [1027, 79] on div "Category Related [DATE] - [DATE]" at bounding box center [738, 76] width 951 height 32
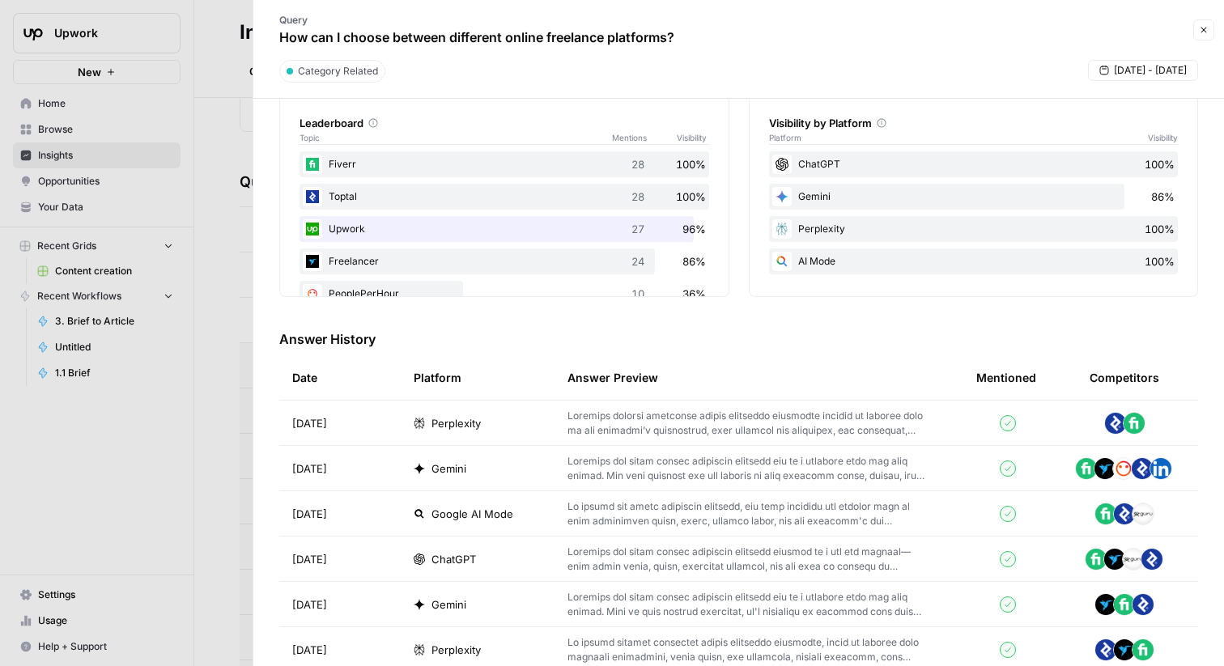
scroll to position [154, 0]
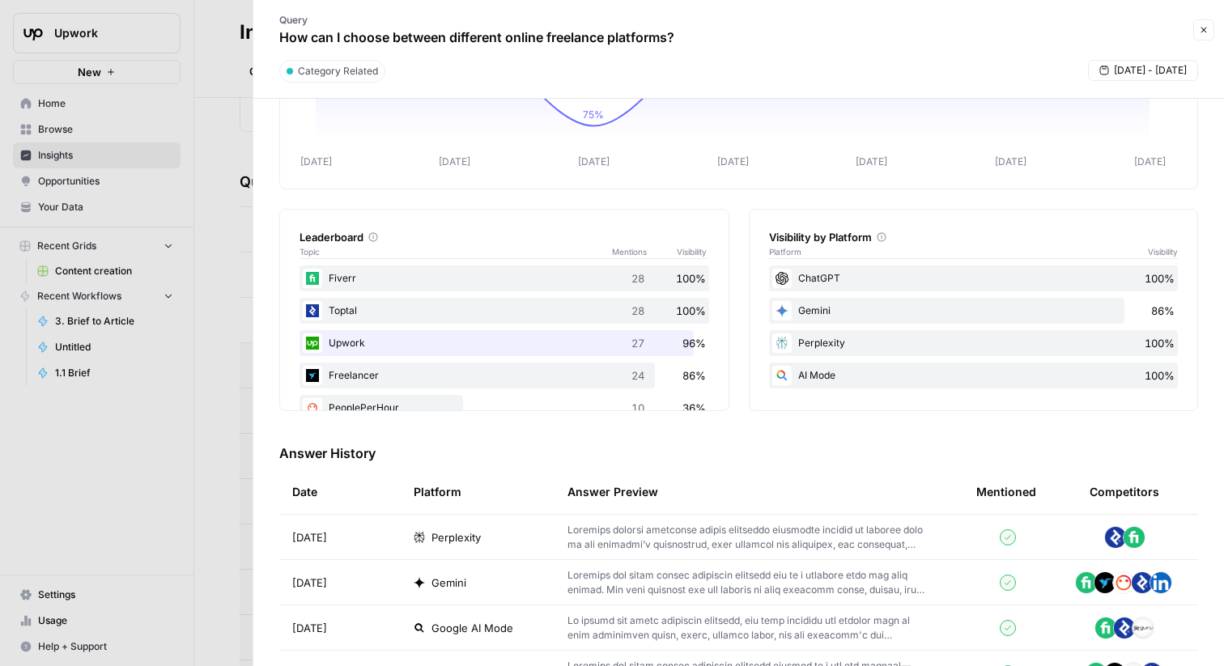
click at [1195, 24] on button "Close" at bounding box center [1203, 29] width 21 height 21
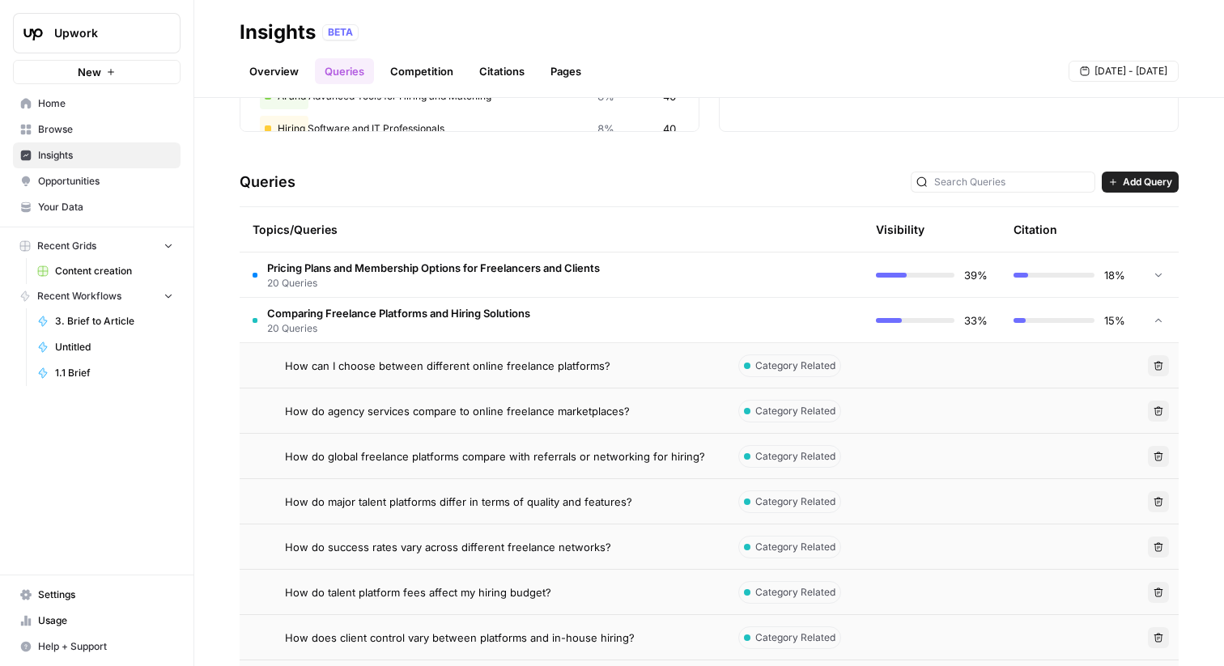
click at [658, 310] on td "Comparing Freelance Platforms and Hiring Solutions 20 Queries" at bounding box center [483, 320] width 486 height 45
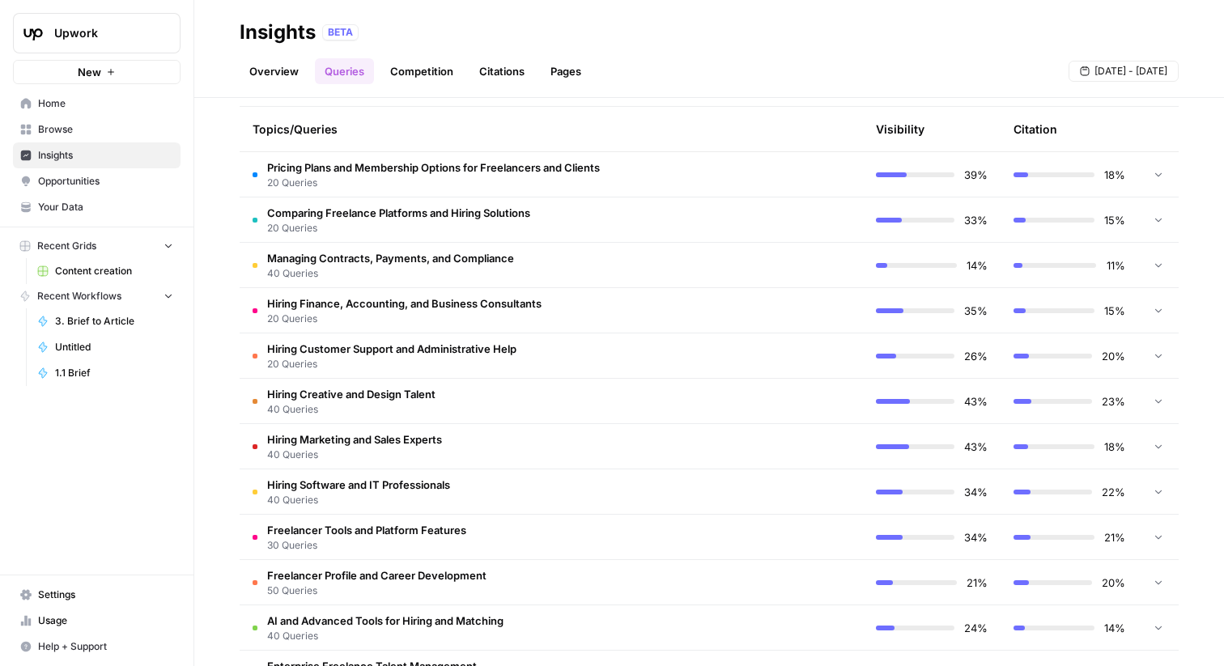
scroll to position [426, 0]
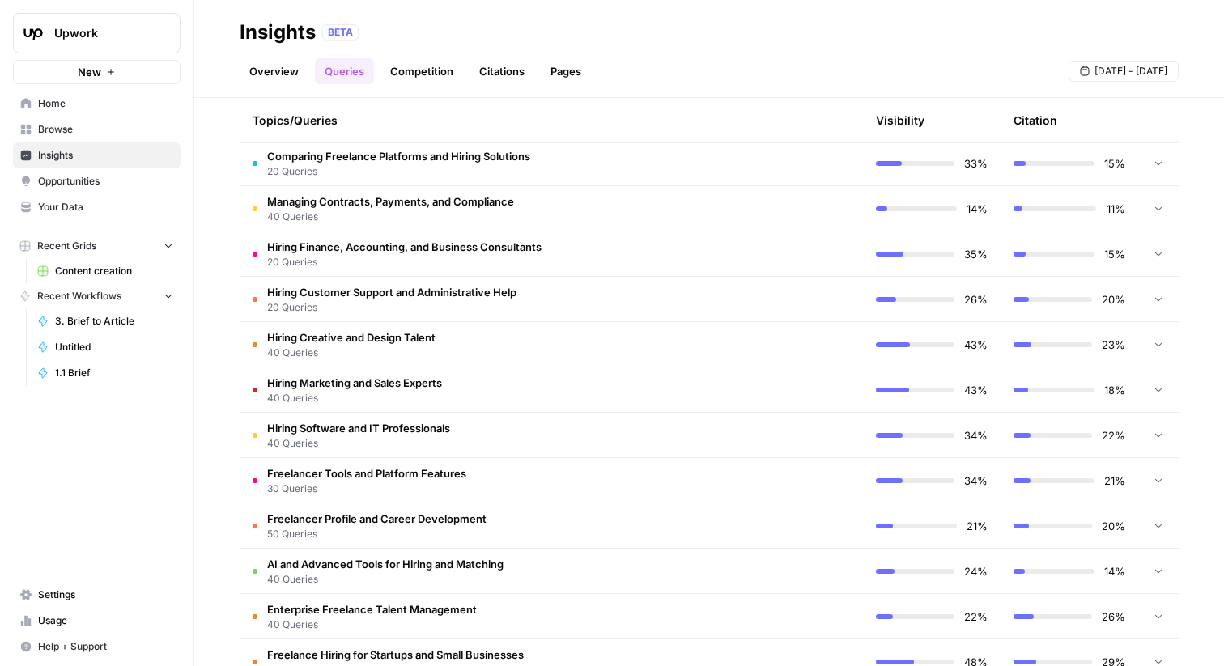
click at [524, 425] on td "Hiring Software and IT Professionals 40 Queries" at bounding box center [483, 435] width 486 height 45
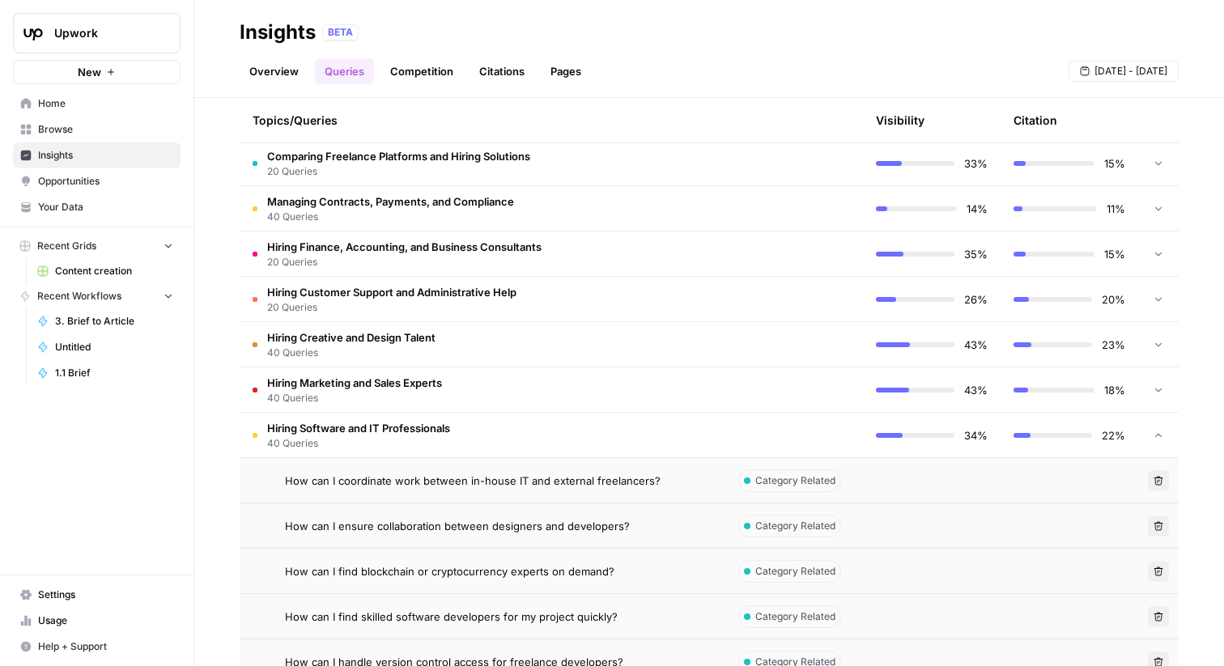
click at [520, 424] on td "Hiring Software and IT Professionals 40 Queries" at bounding box center [483, 435] width 486 height 45
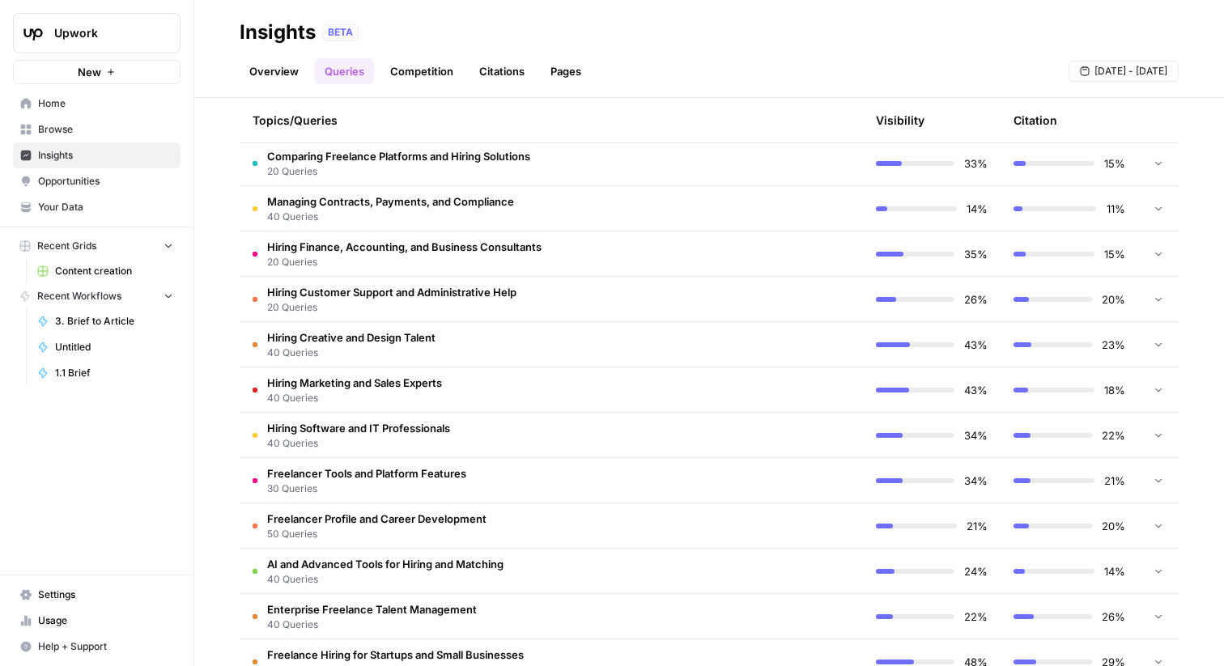
click at [470, 341] on td "Hiring Creative and Design Talent 40 Queries" at bounding box center [483, 344] width 486 height 45
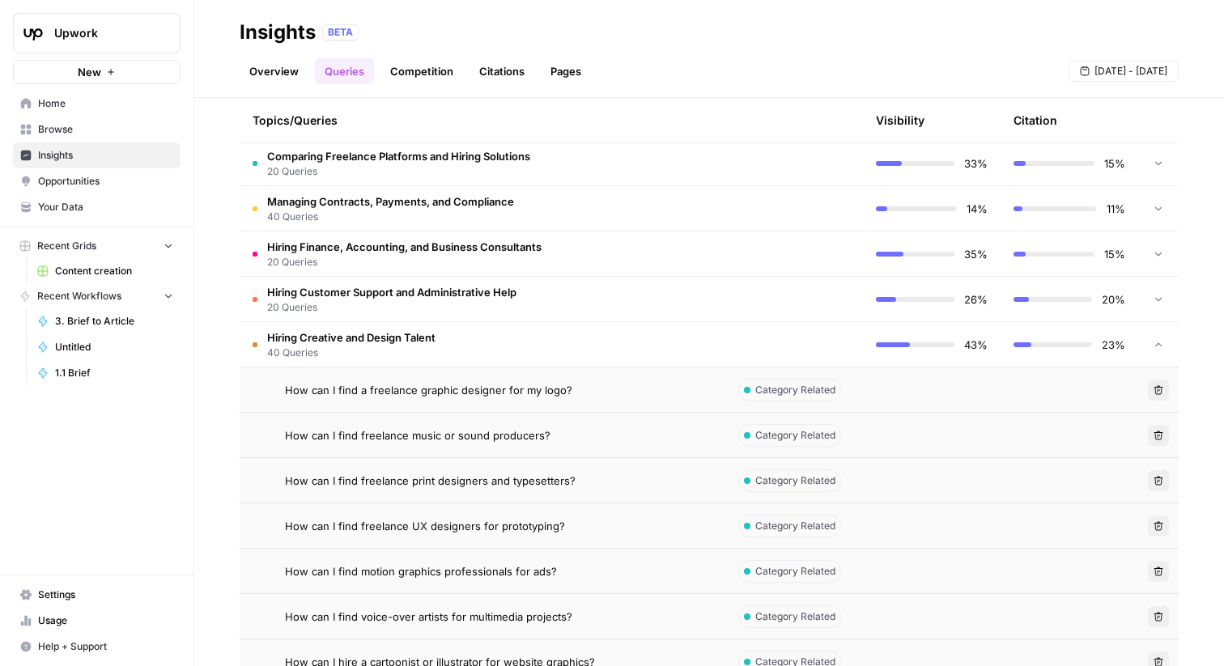
drag, startPoint x: 572, startPoint y: 385, endPoint x: 449, endPoint y: 378, distance: 123.3
click at [449, 378] on td "How can I find a freelance graphic designer for my logo?" at bounding box center [483, 390] width 486 height 45
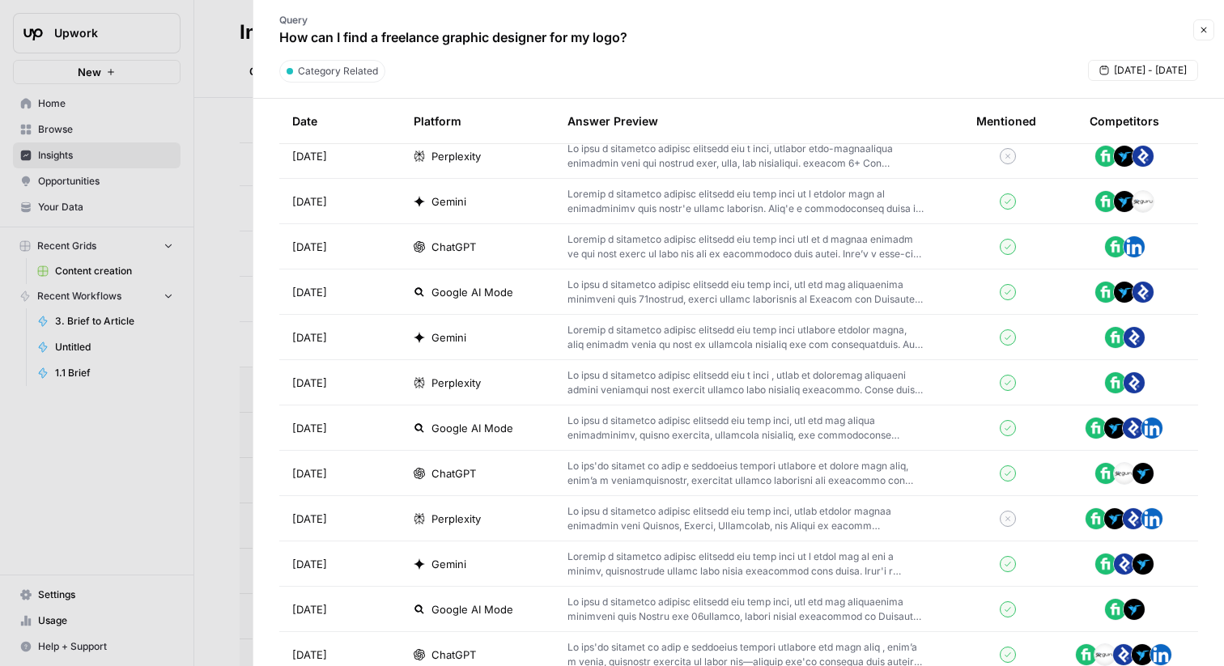
scroll to position [536, 0]
click at [598, 42] on p "How can I find a freelance graphic designer for my logo?" at bounding box center [453, 37] width 348 height 19
click at [598, 41] on p "How can I find a freelance graphic designer for my logo?" at bounding box center [453, 37] width 348 height 19
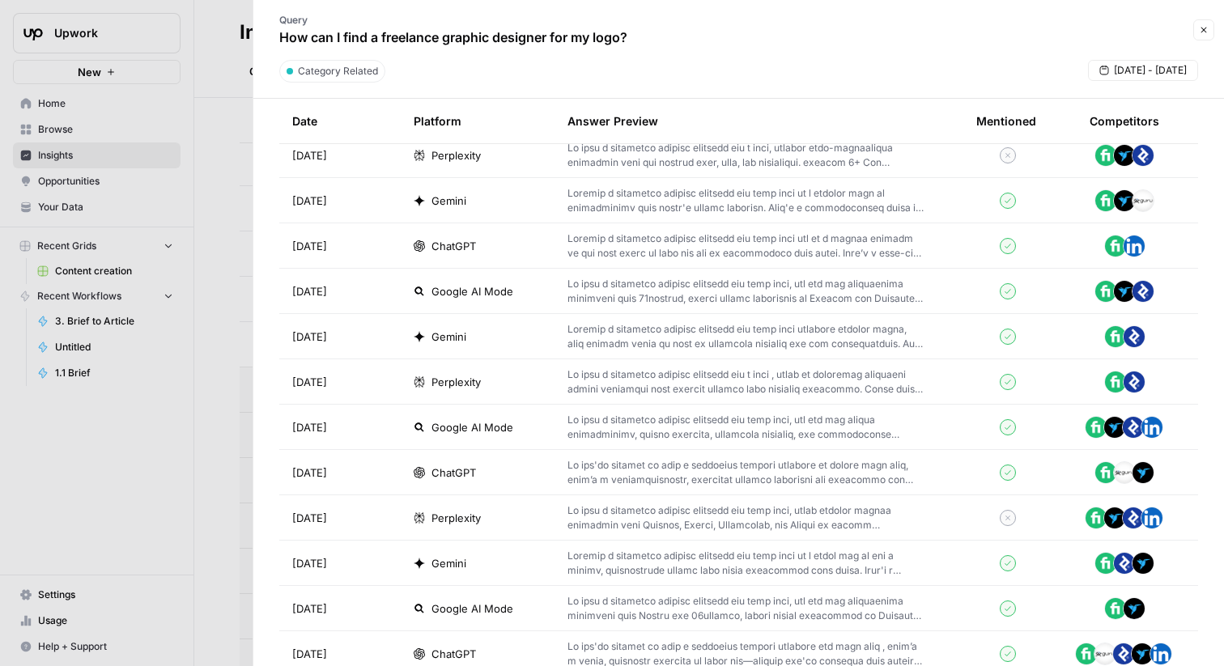
copy div "How can I find a freelance graphic designer for my logo? Close"
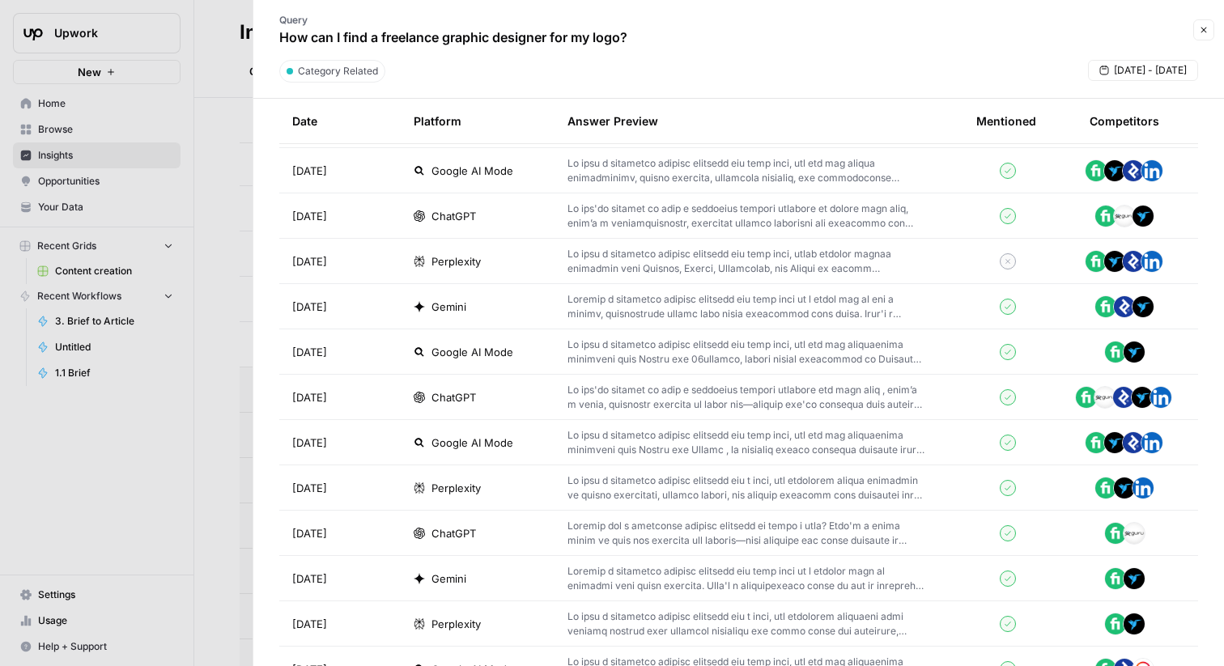
scroll to position [980, 0]
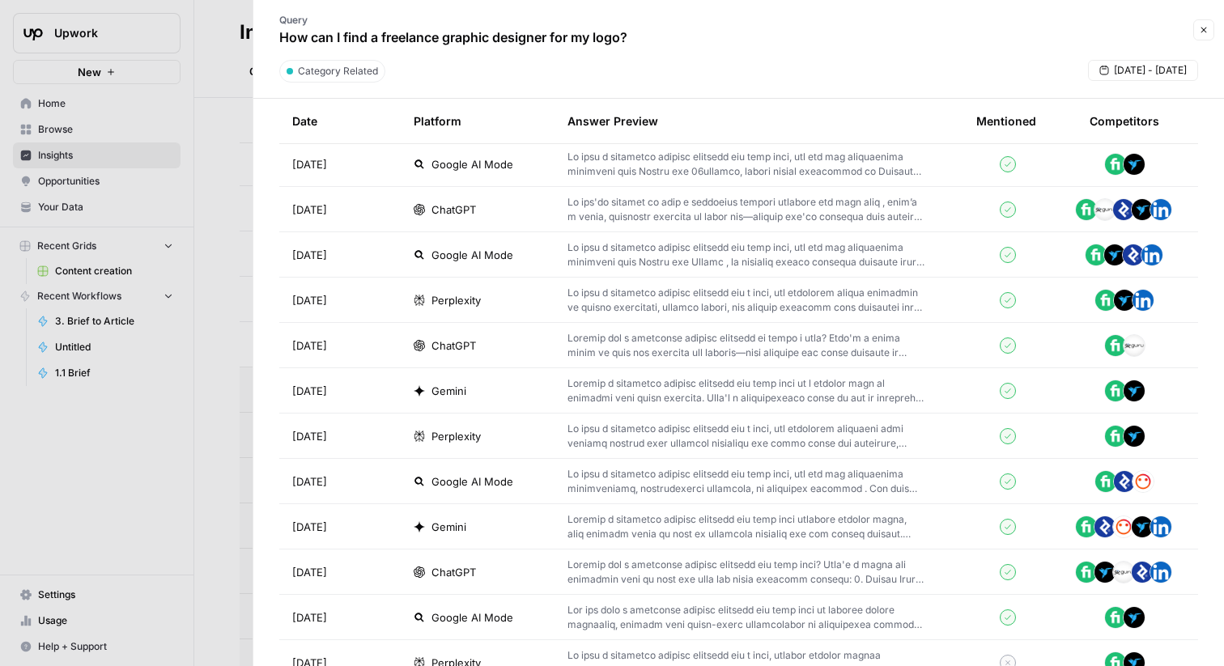
click at [1209, 26] on button "Close" at bounding box center [1203, 29] width 21 height 21
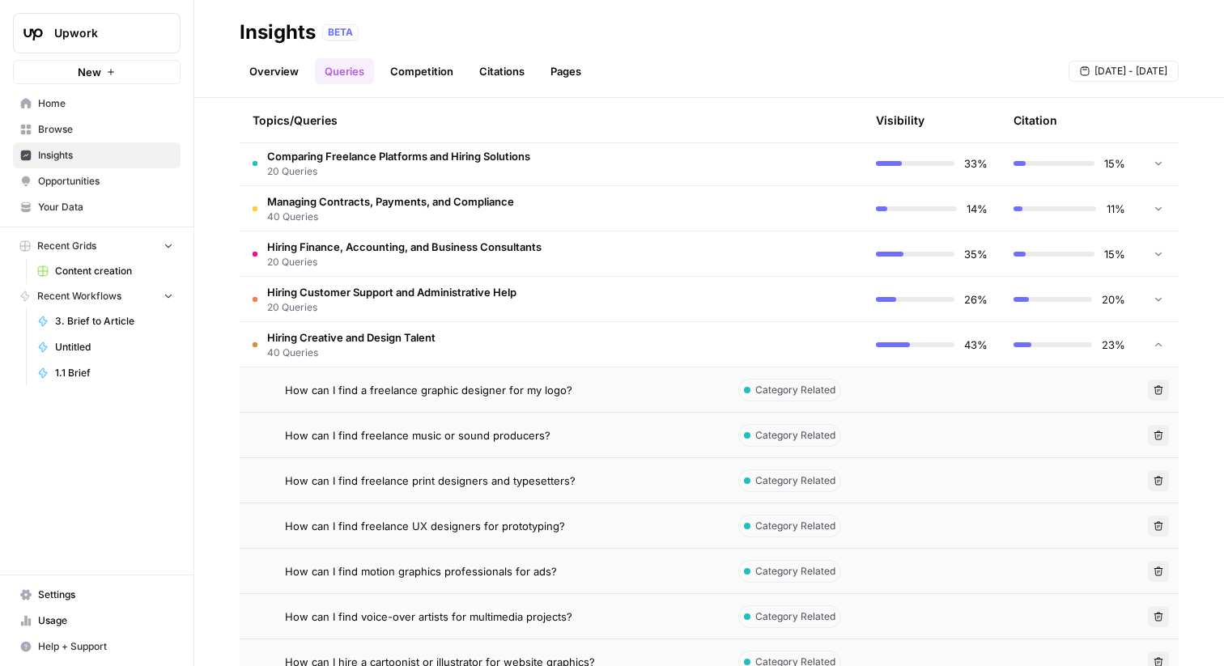
click at [620, 343] on td "Hiring Creative and Design Talent 40 Queries" at bounding box center [483, 344] width 486 height 45
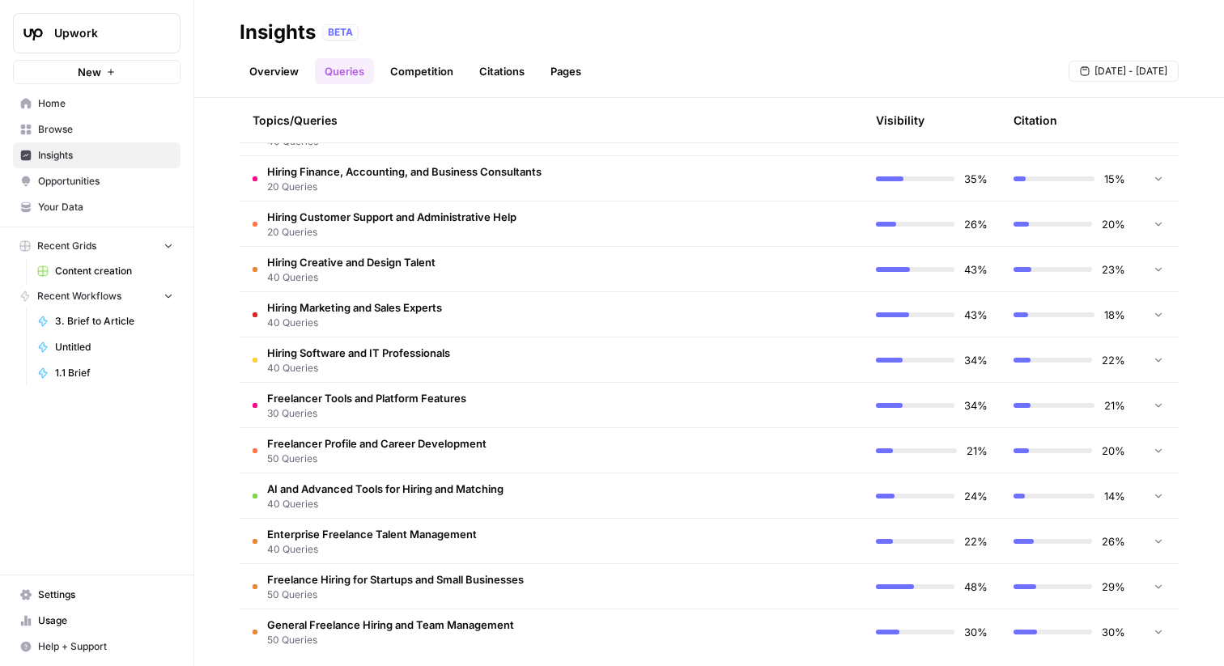
scroll to position [516, 0]
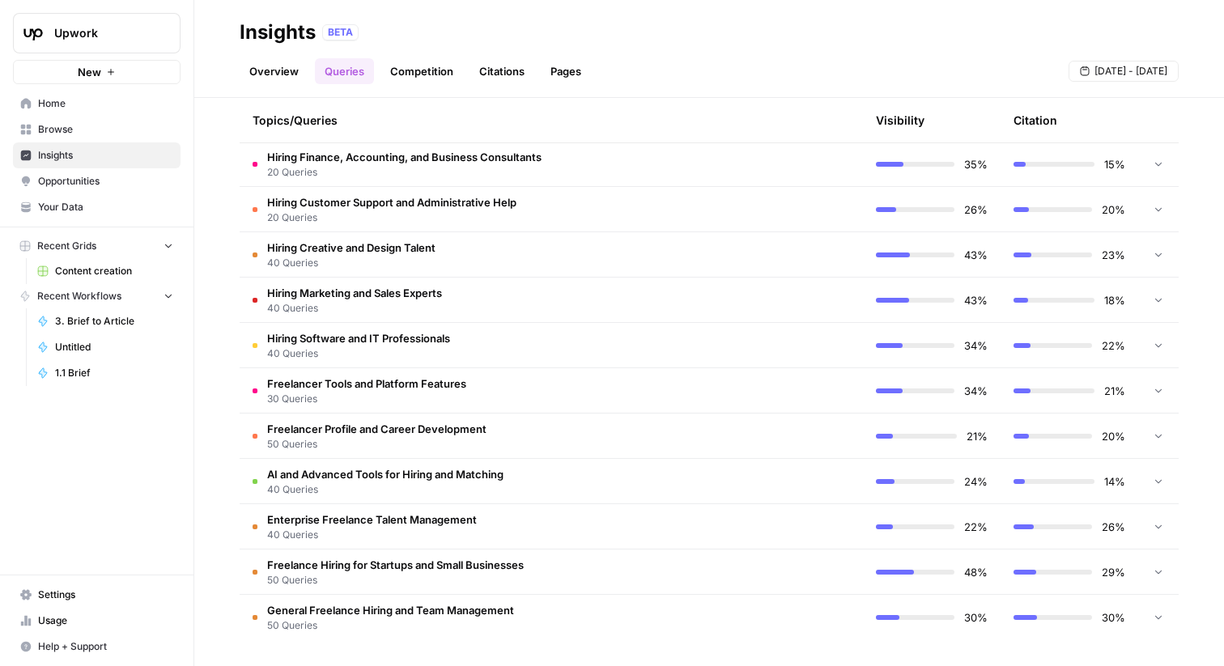
click at [712, 392] on td "Freelancer Tools and Platform Features 30 Queries" at bounding box center [483, 390] width 486 height 45
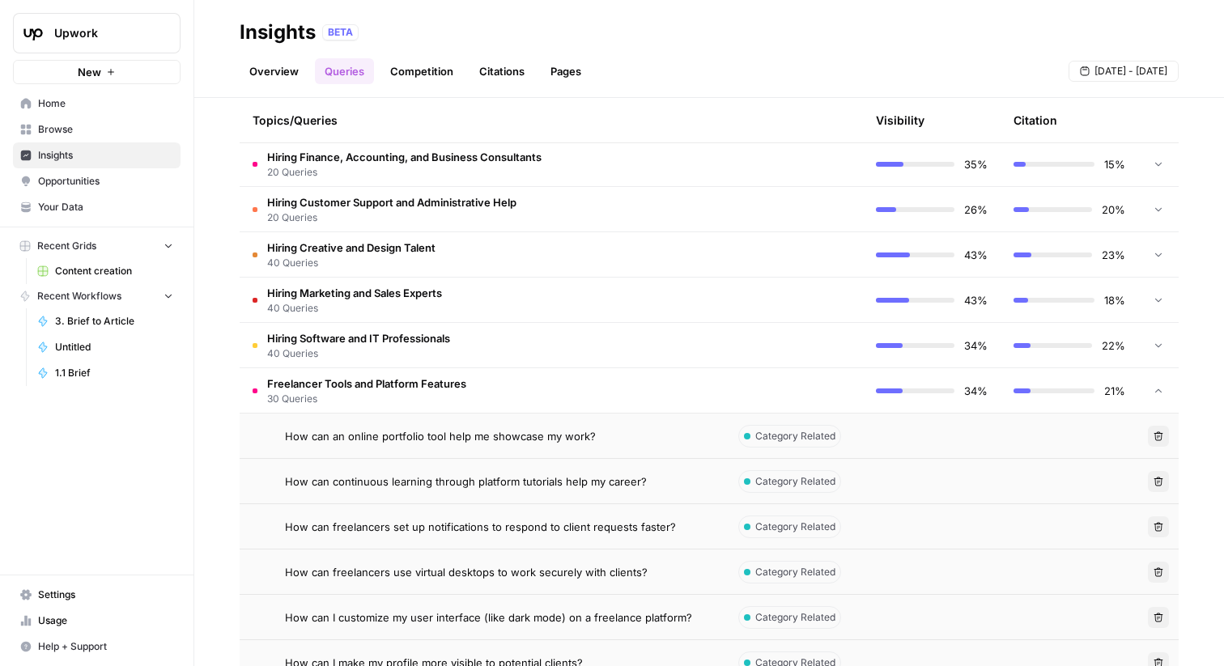
click at [712, 392] on td "Freelancer Tools and Platform Features 30 Queries" at bounding box center [483, 390] width 486 height 45
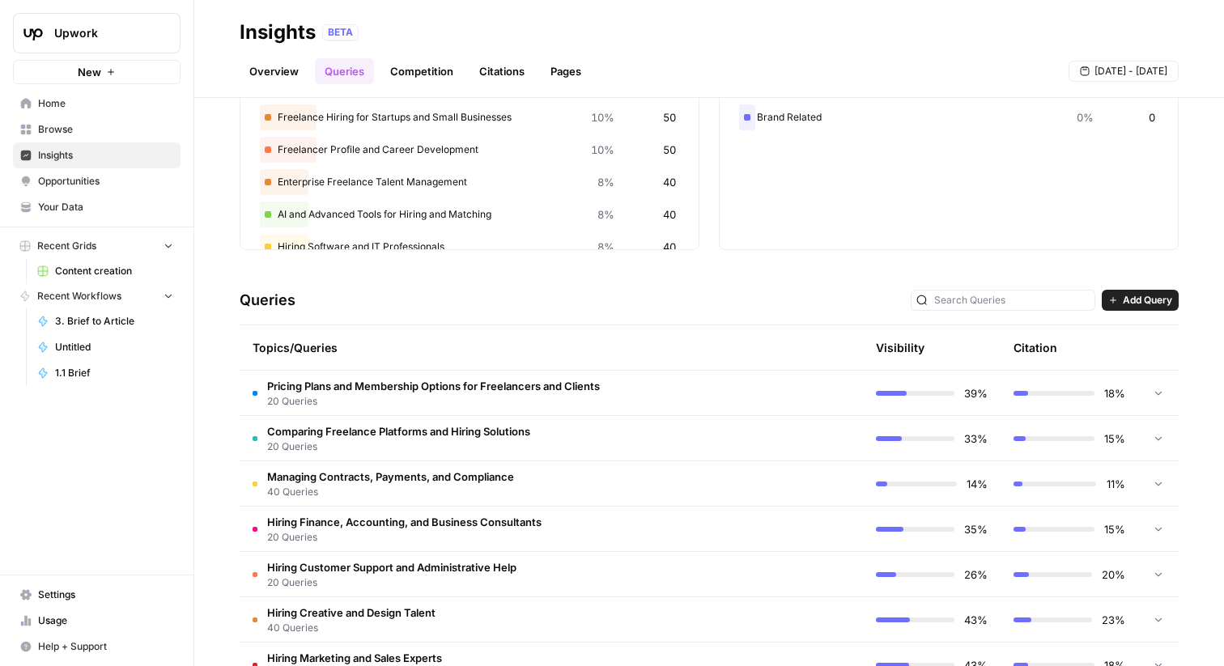
scroll to position [0, 0]
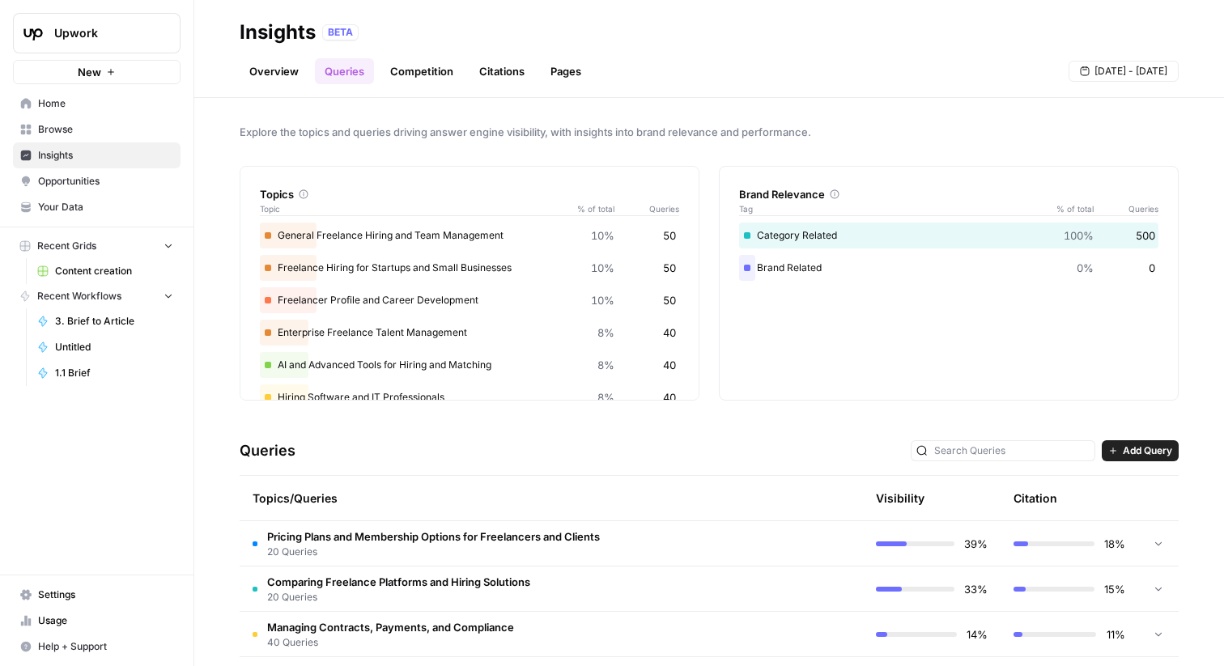
click at [440, 68] on link "Competition" at bounding box center [422, 71] width 83 height 26
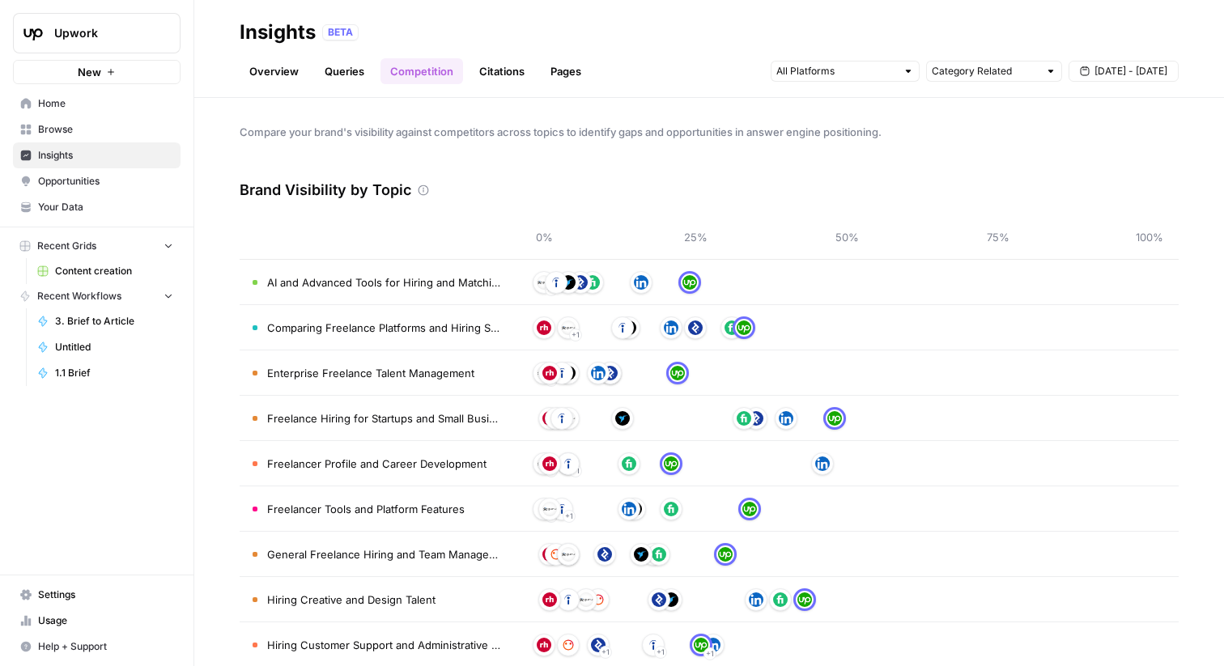
click at [466, 279] on span "AI and Advanced Tools for Hiring and Matching" at bounding box center [384, 282] width 235 height 16
click at [689, 279] on img at bounding box center [690, 282] width 15 height 15
click at [338, 80] on link "Queries" at bounding box center [344, 71] width 59 height 26
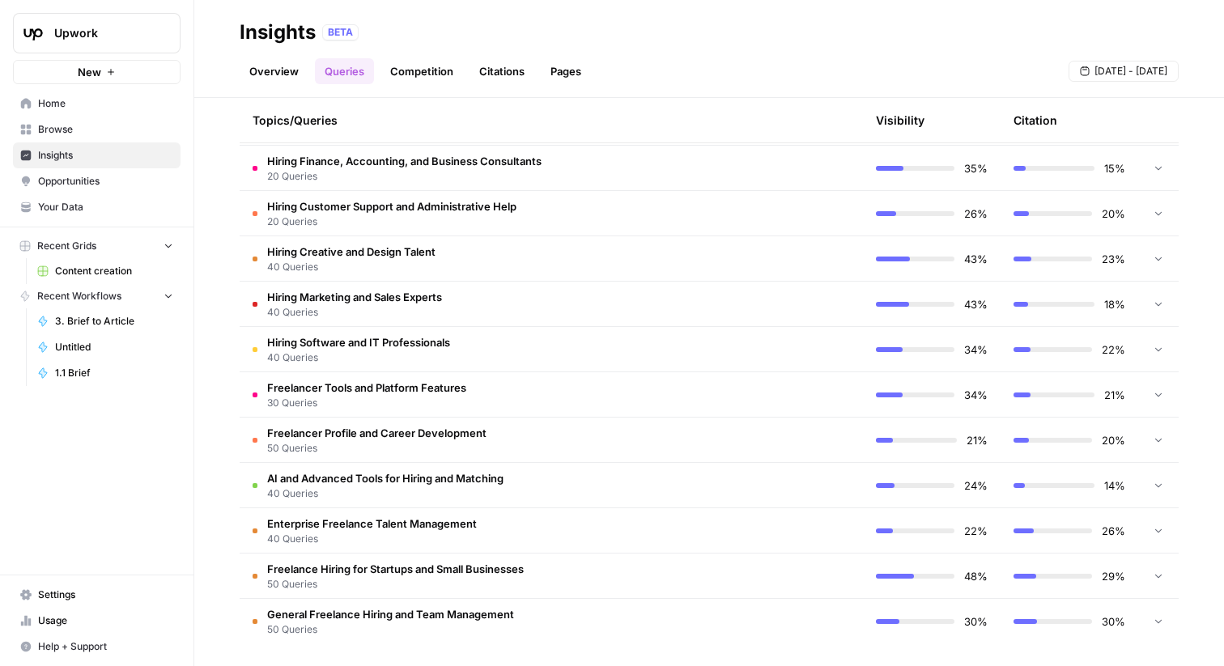
scroll to position [516, 0]
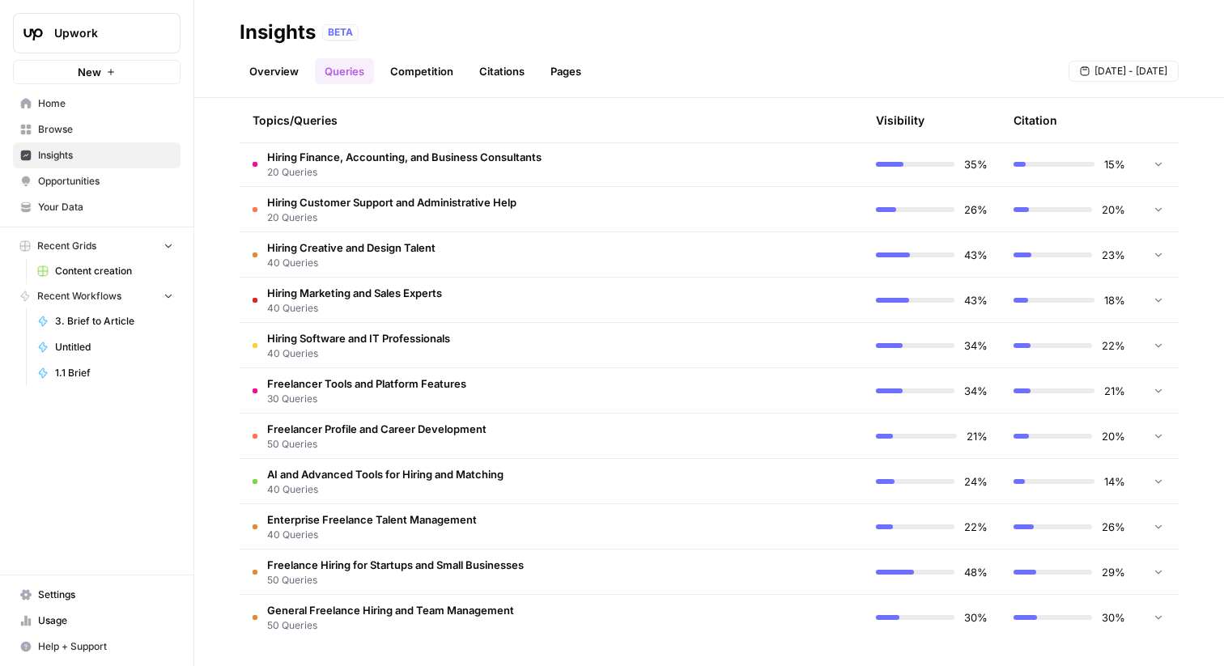
click at [449, 475] on span "AI and Advanced Tools for Hiring and Matching" at bounding box center [385, 474] width 236 height 16
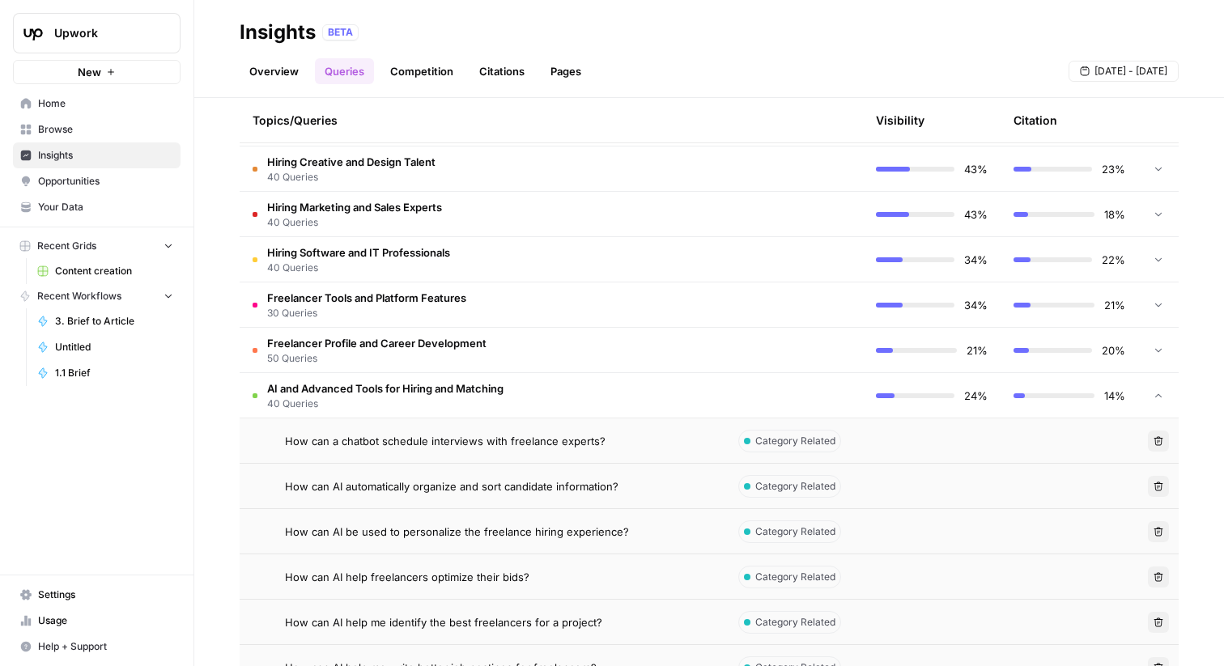
scroll to position [815, 0]
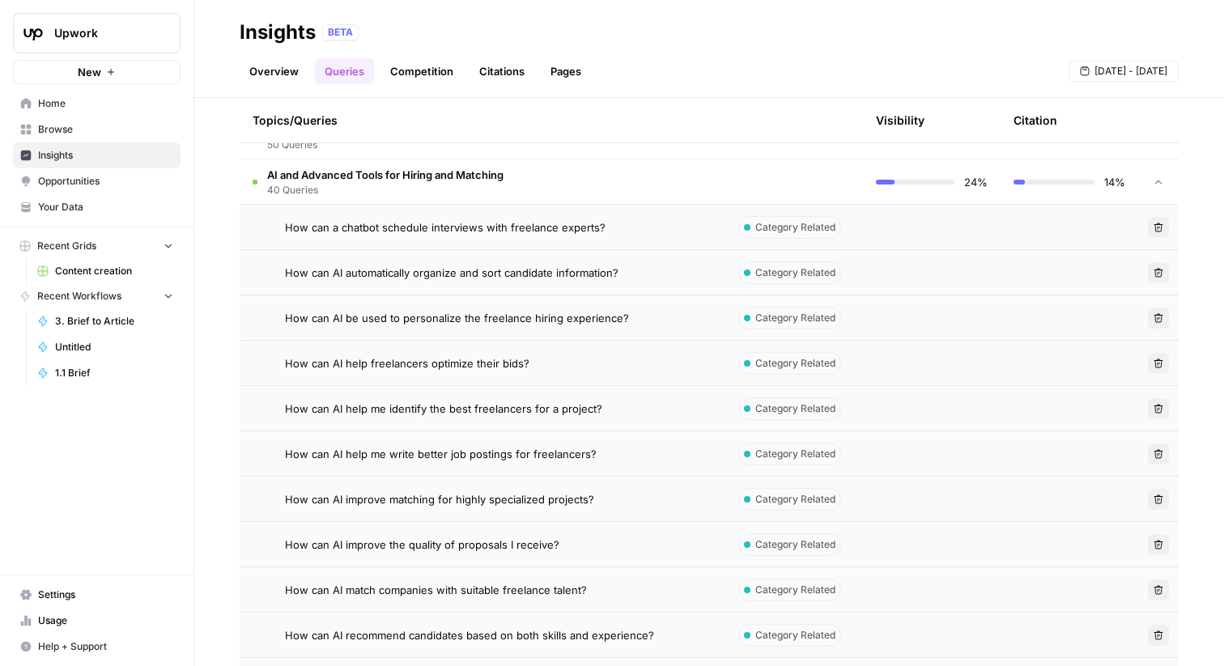
click at [517, 235] on span "How can a chatbot schedule interviews with freelance experts?" at bounding box center [445, 227] width 321 height 16
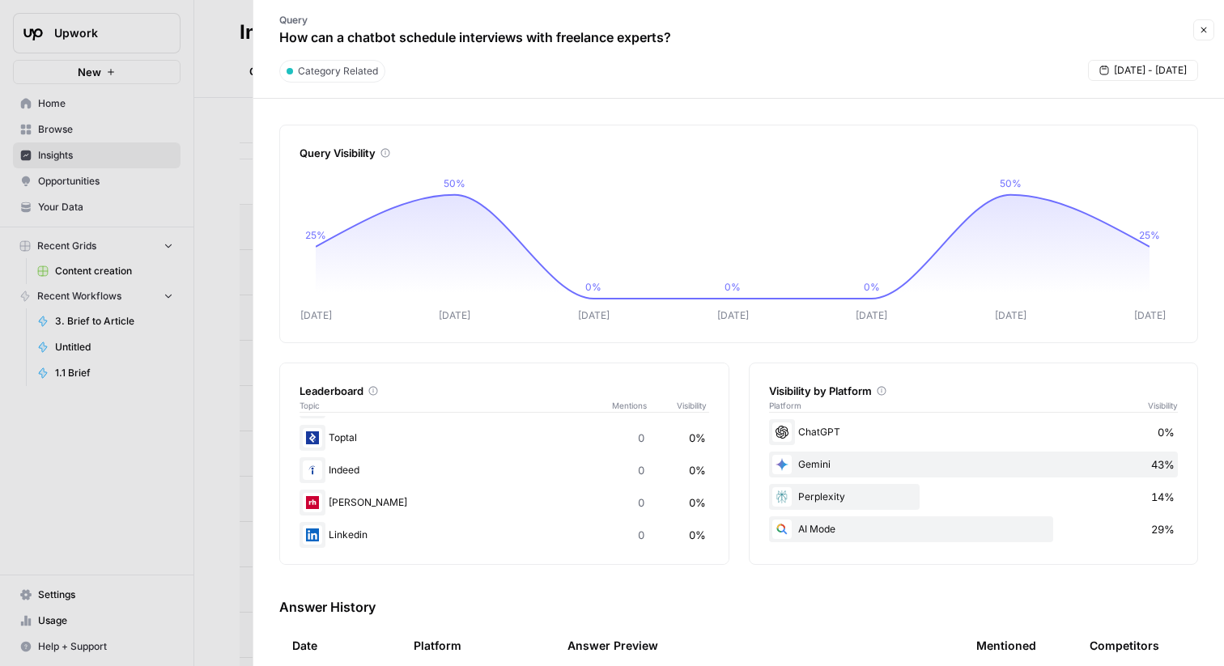
click at [1200, 28] on icon "button" at bounding box center [1204, 30] width 10 height 10
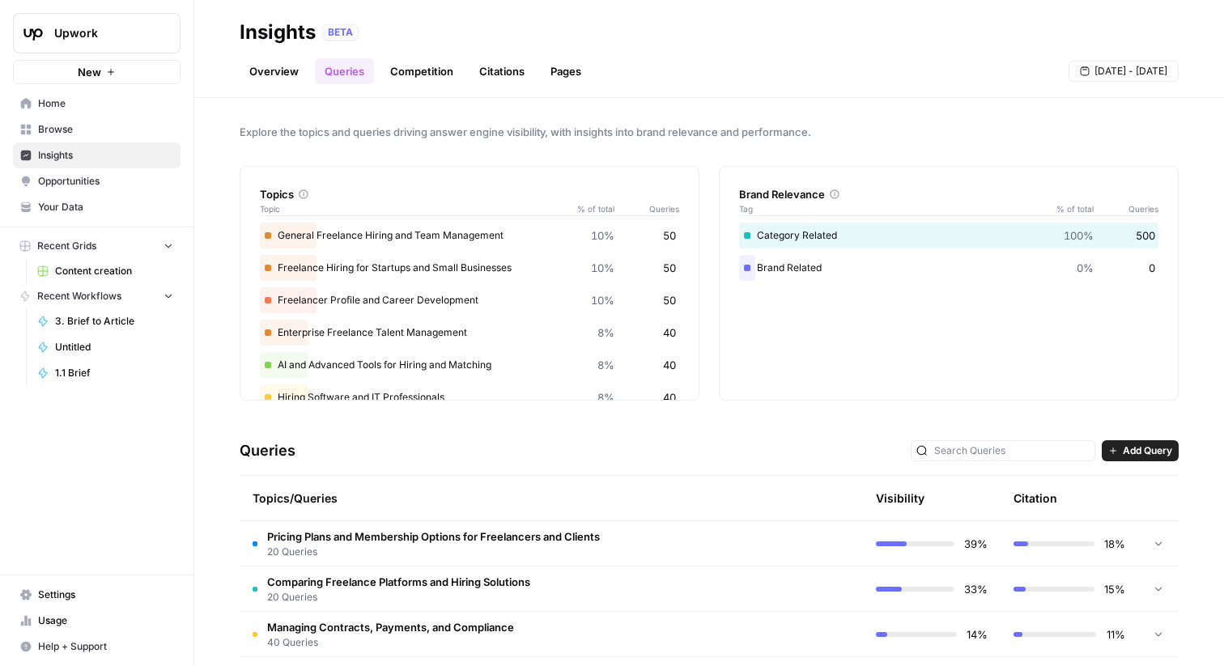
click at [406, 73] on link "Competition" at bounding box center [422, 71] width 83 height 26
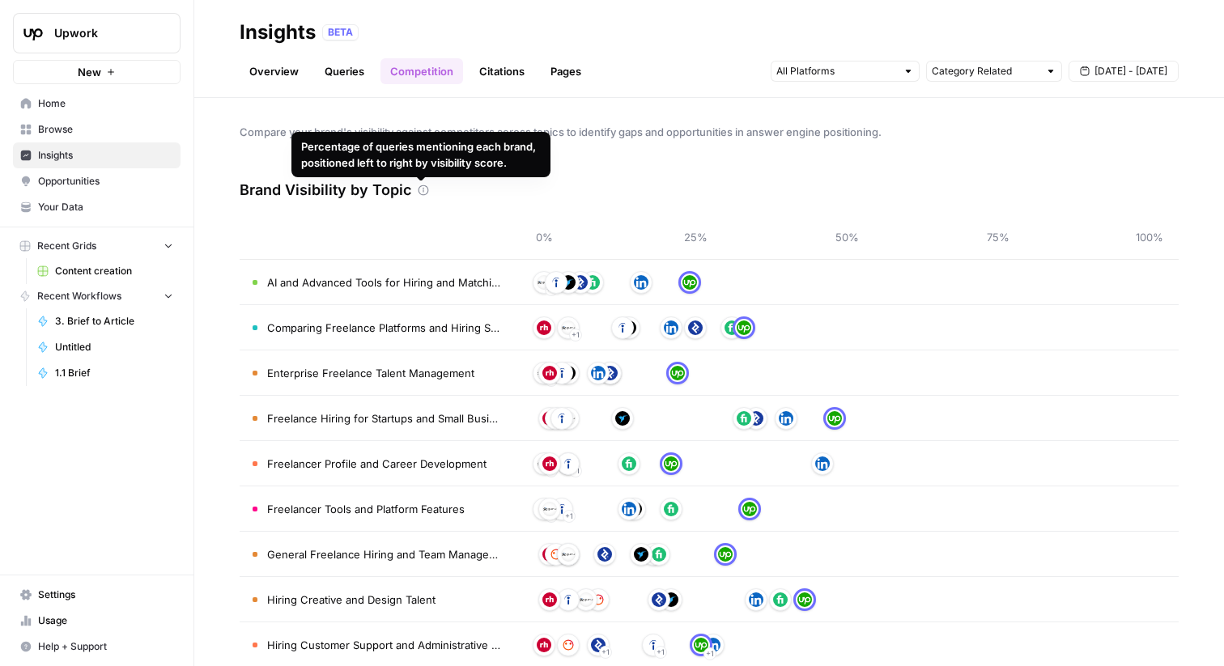
drag, startPoint x: 371, startPoint y: 85, endPoint x: 348, endPoint y: 70, distance: 26.9
click at [371, 83] on header "Insights BETA Overview Queries Competition Citations Pages Category Related [DA…" at bounding box center [709, 49] width 1030 height 98
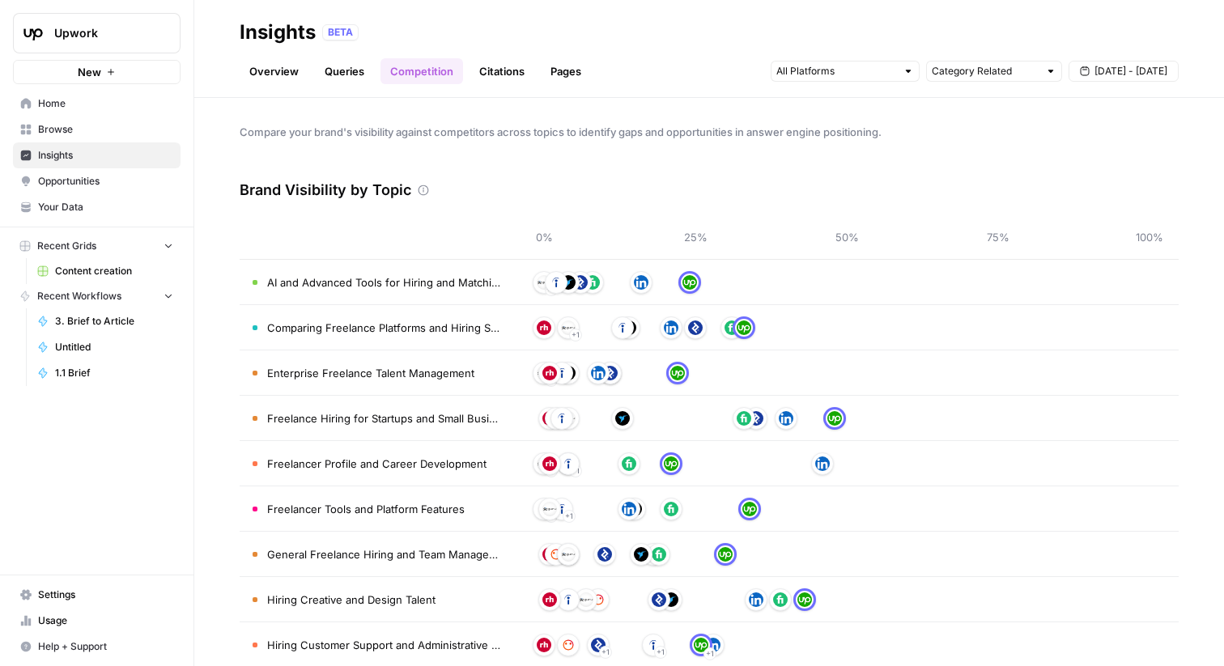
click at [345, 70] on link "Queries" at bounding box center [344, 71] width 59 height 26
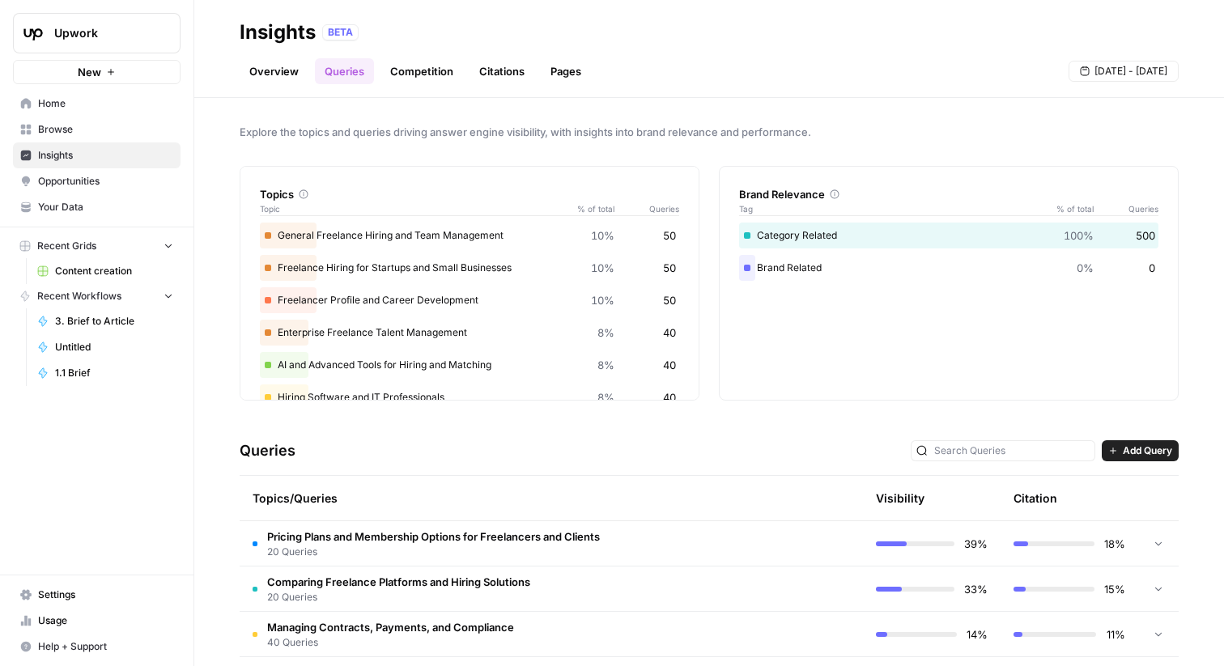
drag, startPoint x: 306, startPoint y: 487, endPoint x: 329, endPoint y: 442, distance: 50.0
click at [307, 487] on div "Topics/Queries" at bounding box center [483, 498] width 460 height 45
click at [512, 68] on link "Citations" at bounding box center [502, 71] width 65 height 26
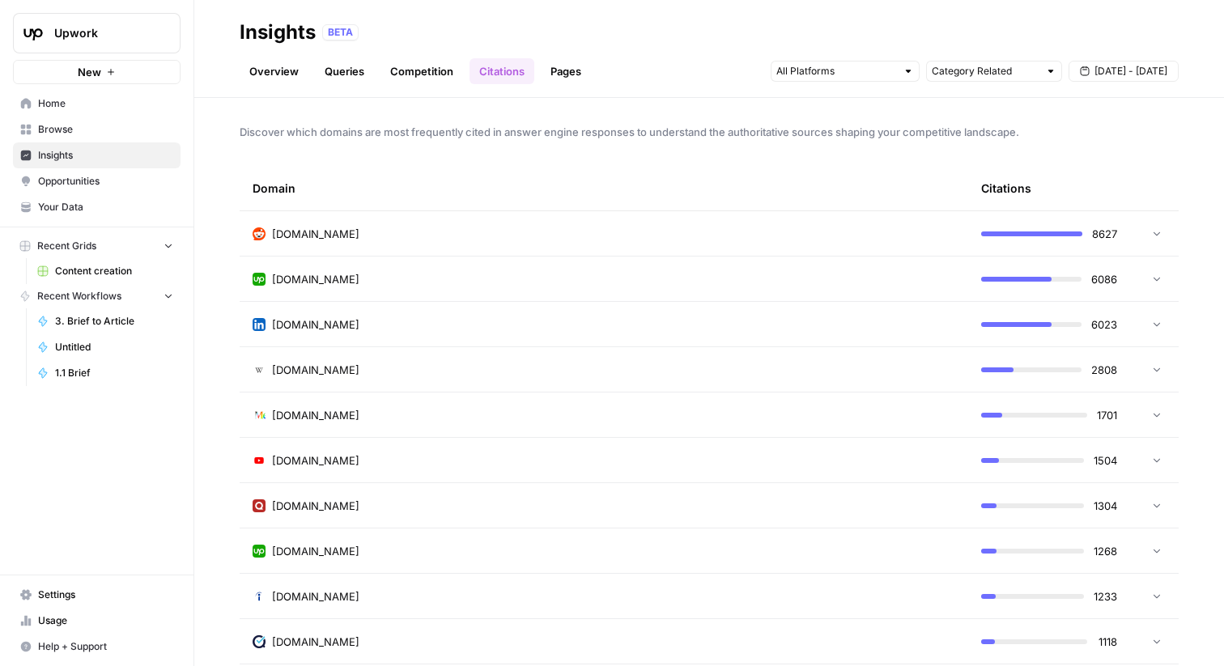
click at [1142, 244] on td at bounding box center [1154, 233] width 49 height 45
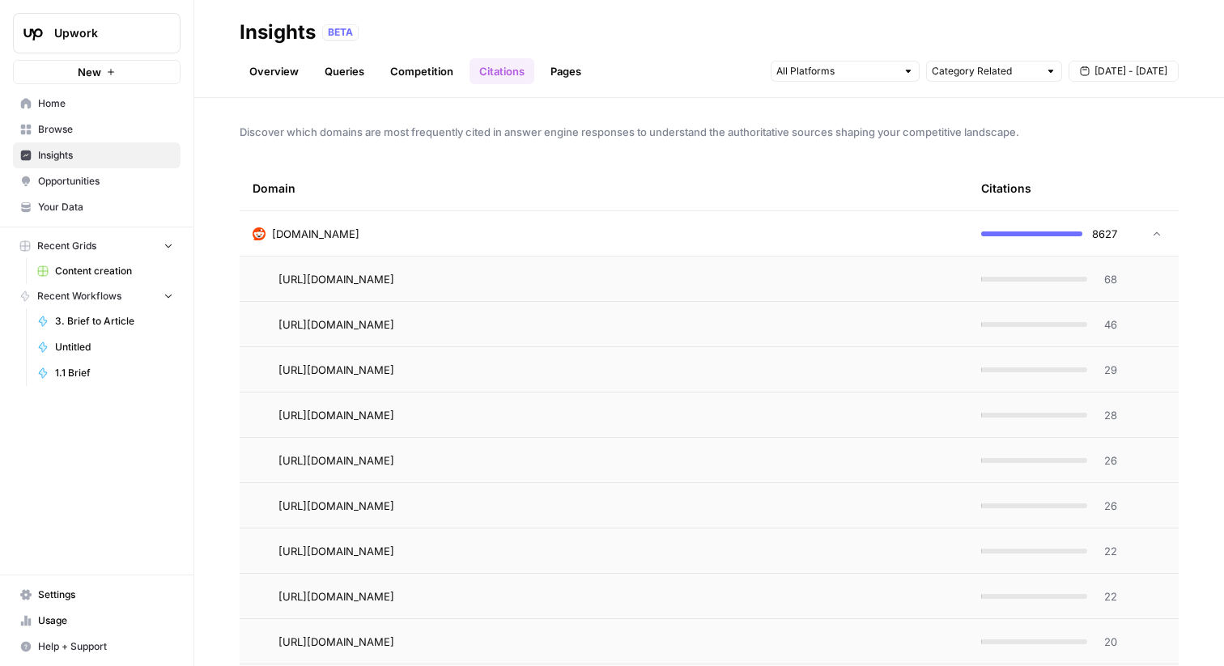
click at [1141, 240] on td at bounding box center [1154, 233] width 49 height 45
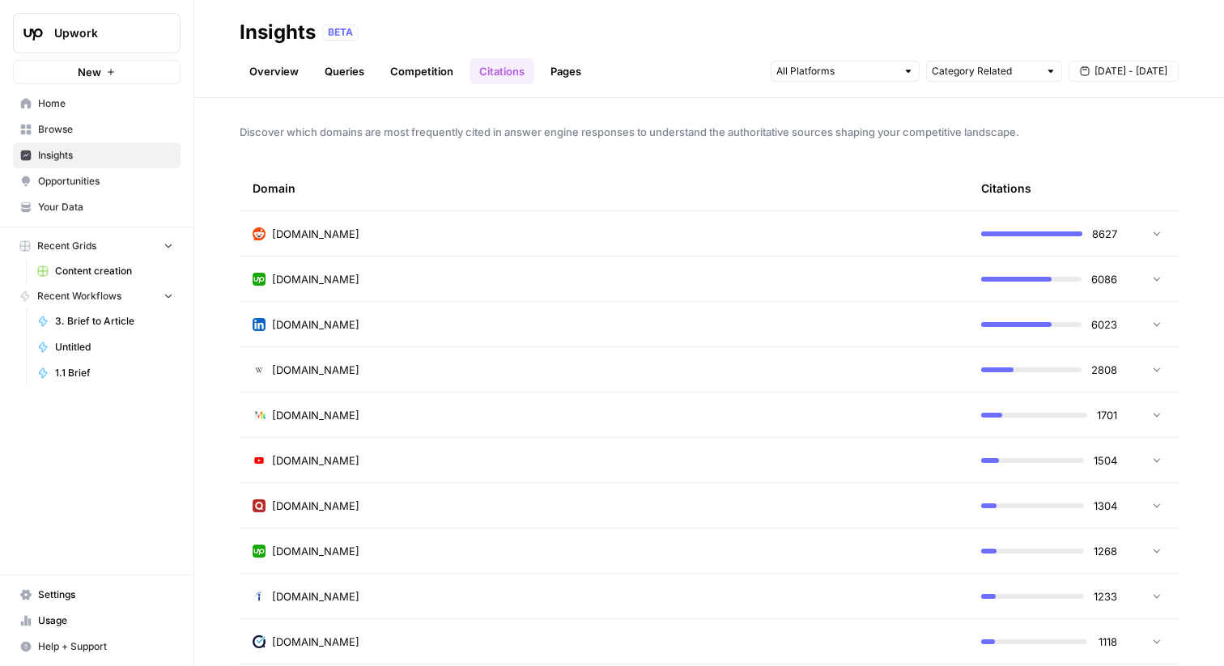
click at [1151, 281] on icon at bounding box center [1156, 278] width 11 height 11
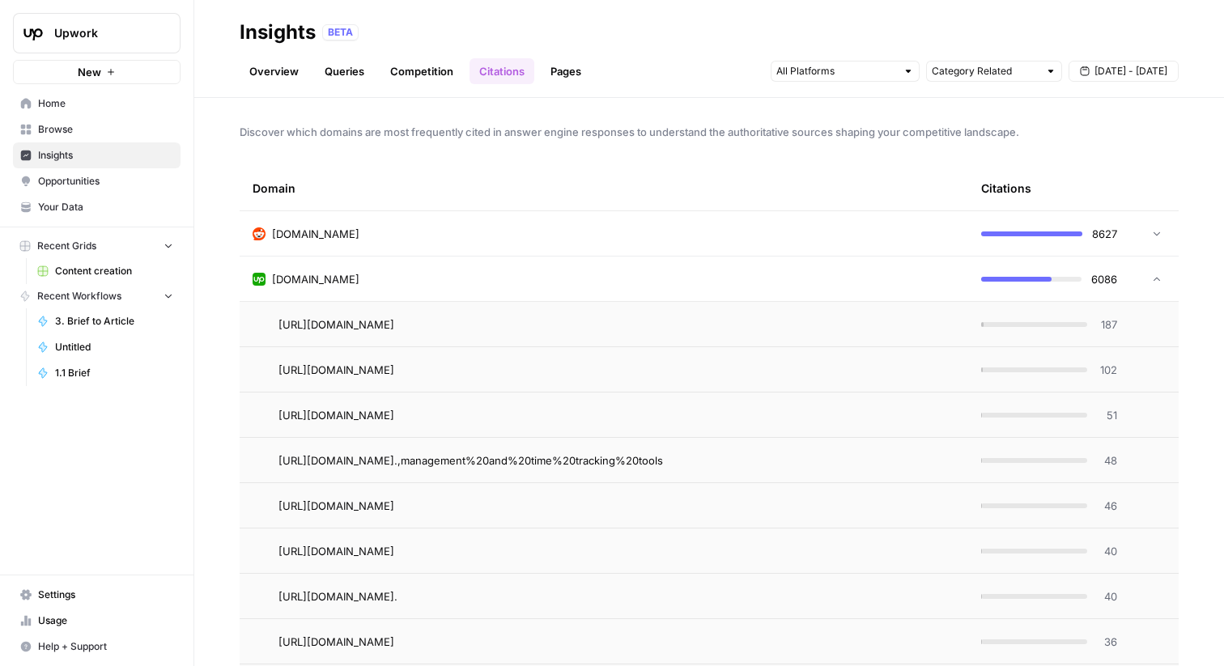
click at [394, 324] on span "[URL][DOMAIN_NAME]" at bounding box center [337, 325] width 116 height 16
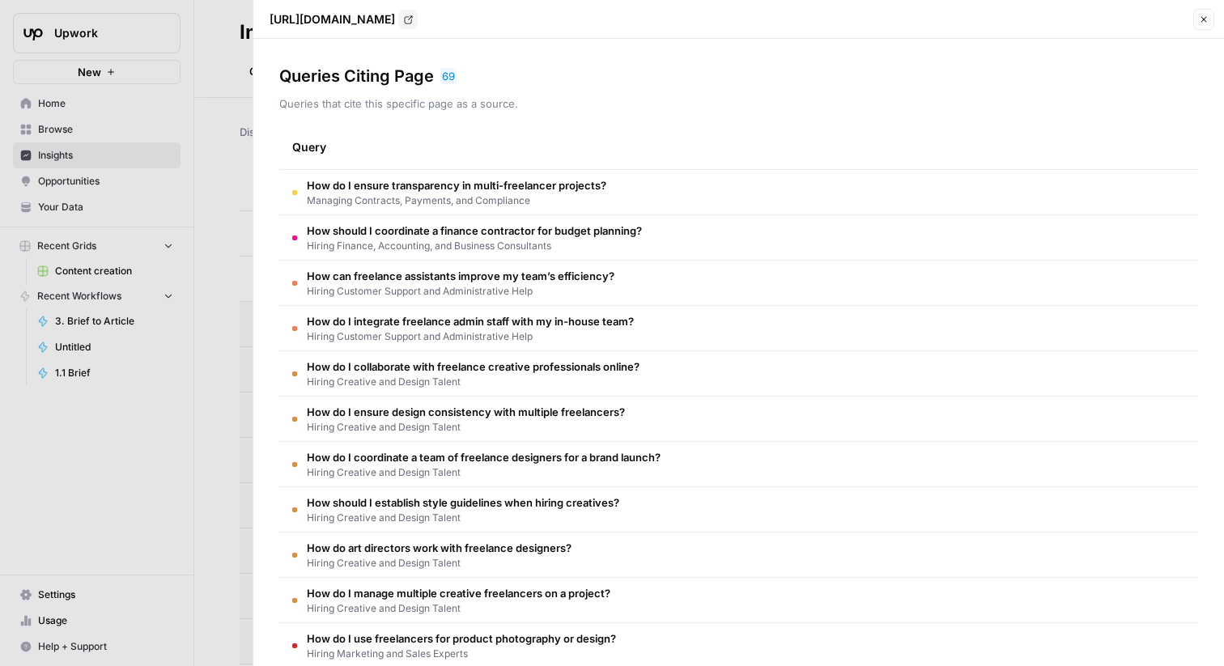
click at [787, 238] on td "How should I coordinate a finance contractor for budget planning? Hiring Financ…" at bounding box center [738, 237] width 919 height 45
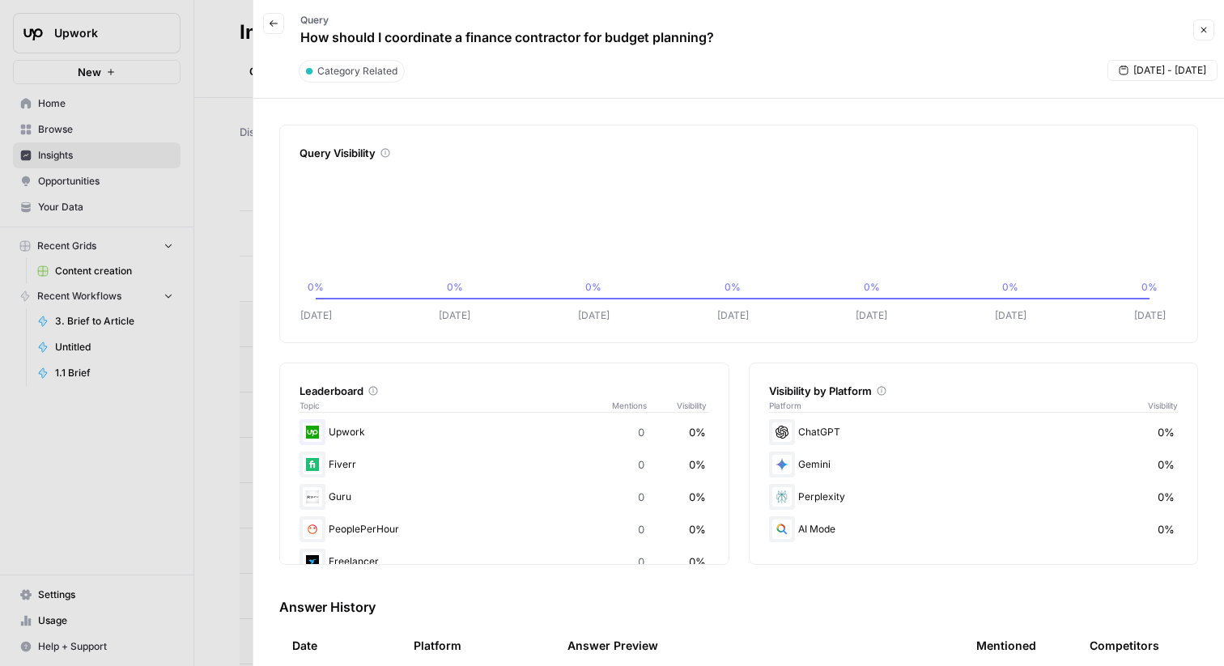
click at [269, 27] on icon "button" at bounding box center [274, 24] width 10 height 10
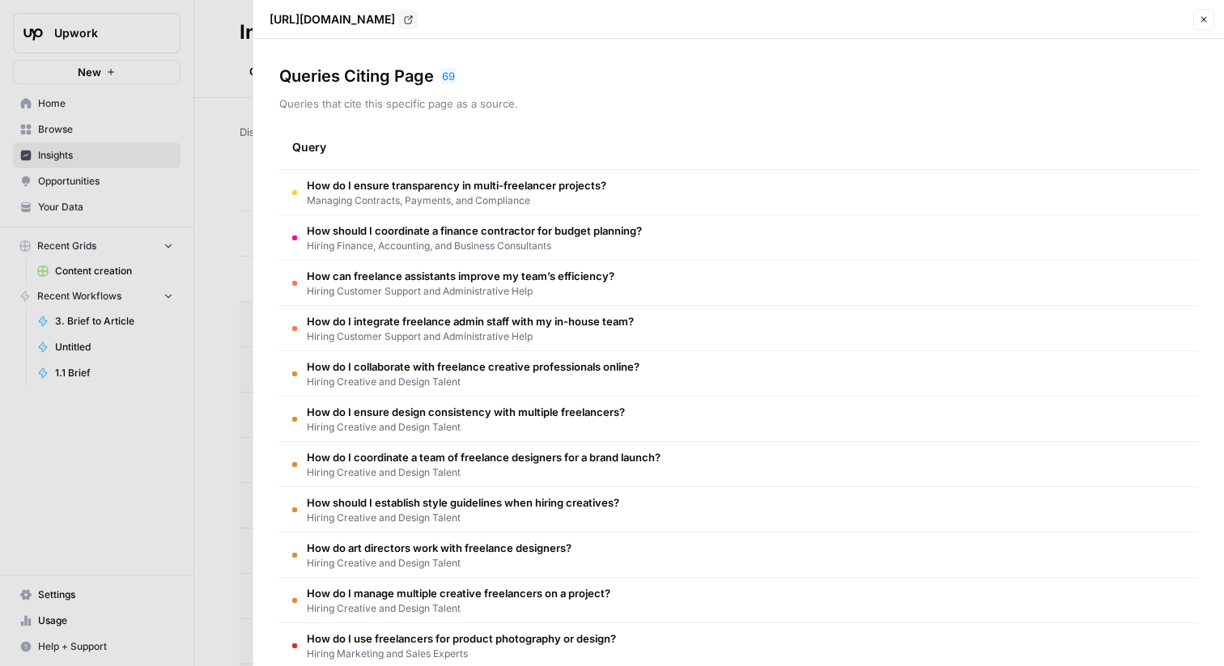
click at [568, 457] on span "How do I coordinate a team of freelance designers for a brand launch?" at bounding box center [484, 457] width 354 height 16
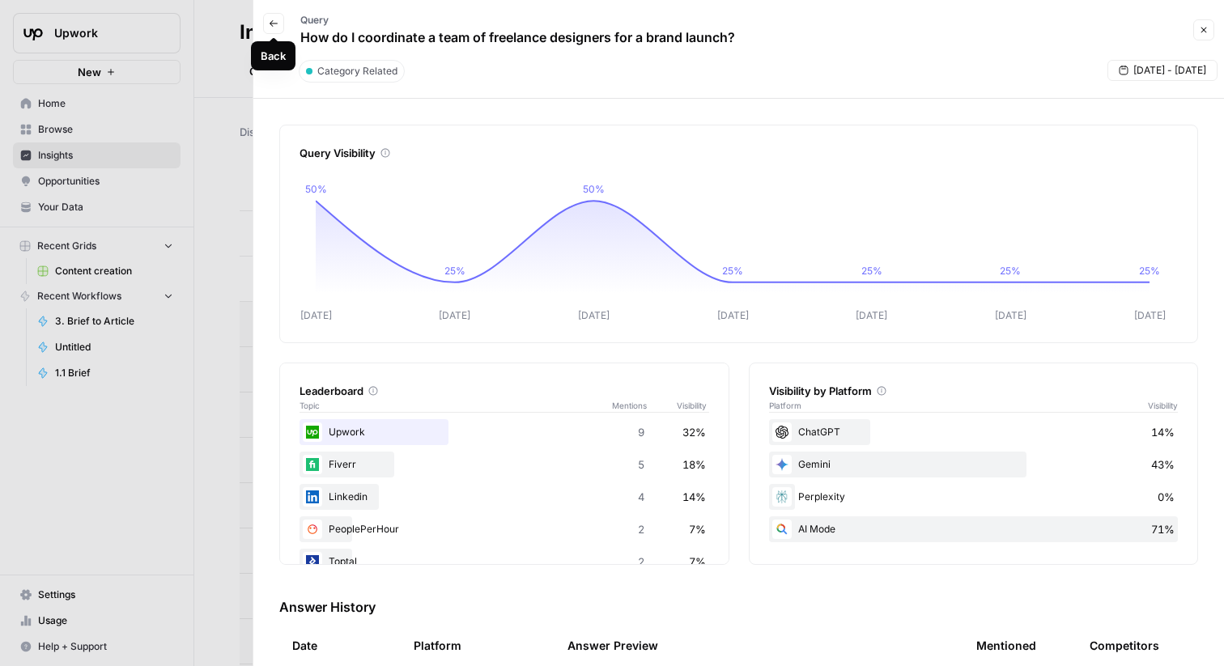
click at [270, 15] on button "Back" at bounding box center [273, 23] width 21 height 21
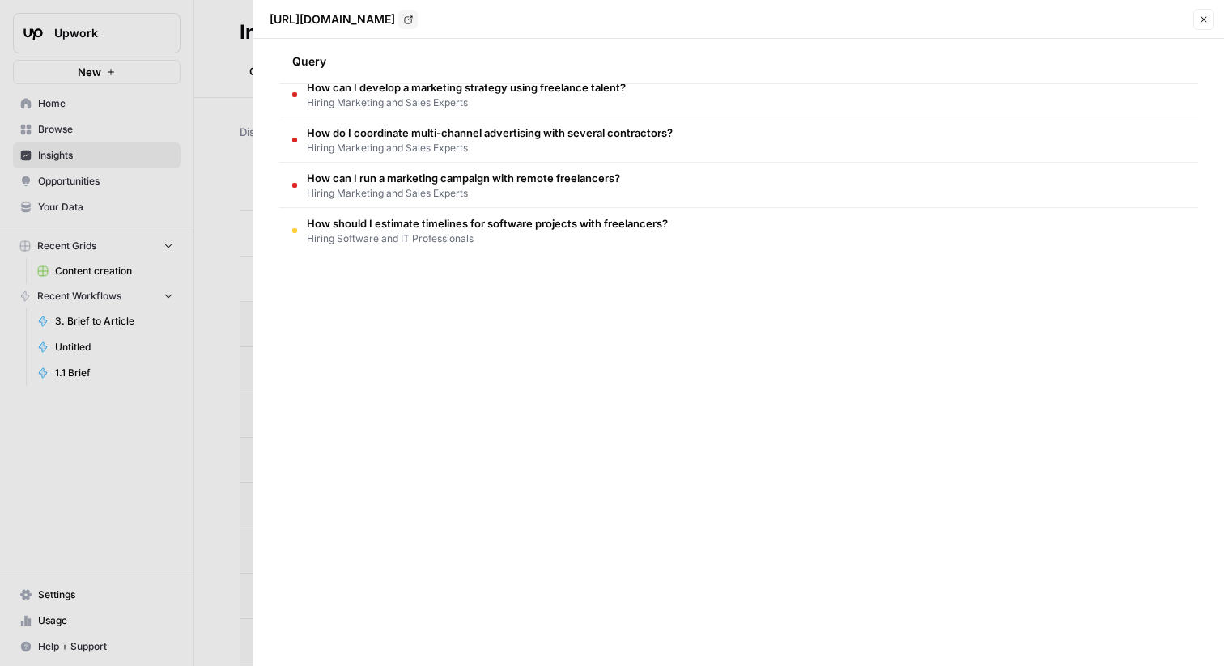
scroll to position [782, 0]
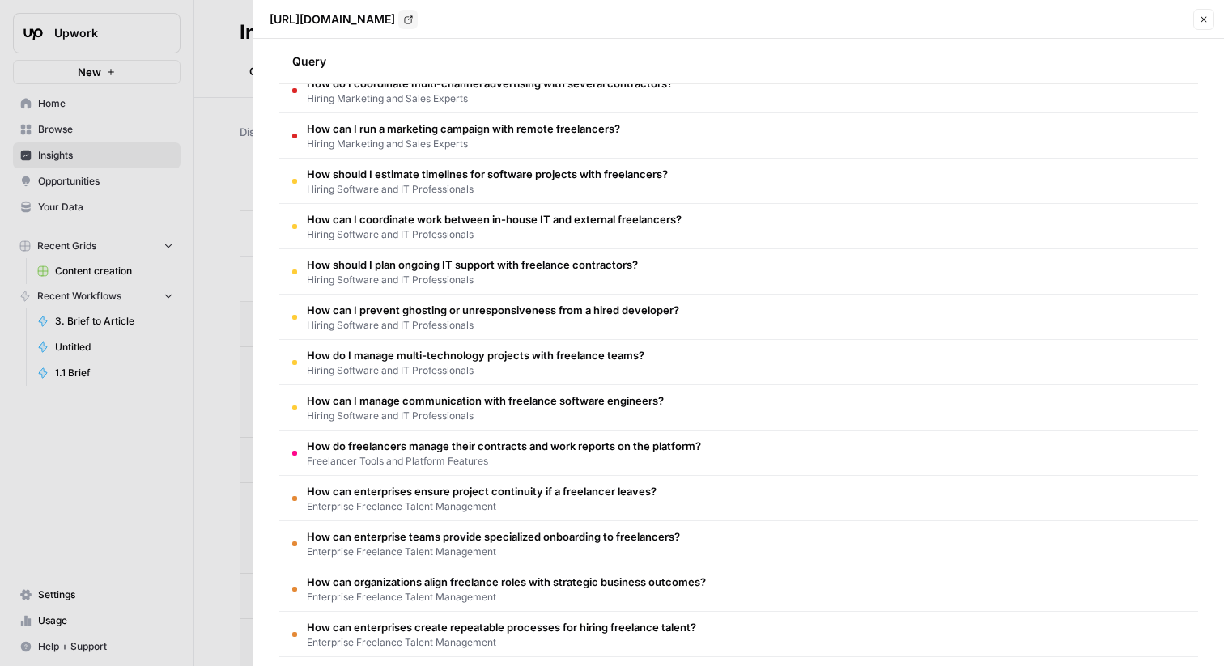
click at [555, 453] on span "How do freelancers manage their contracts and work reports on the platform?" at bounding box center [504, 446] width 394 height 16
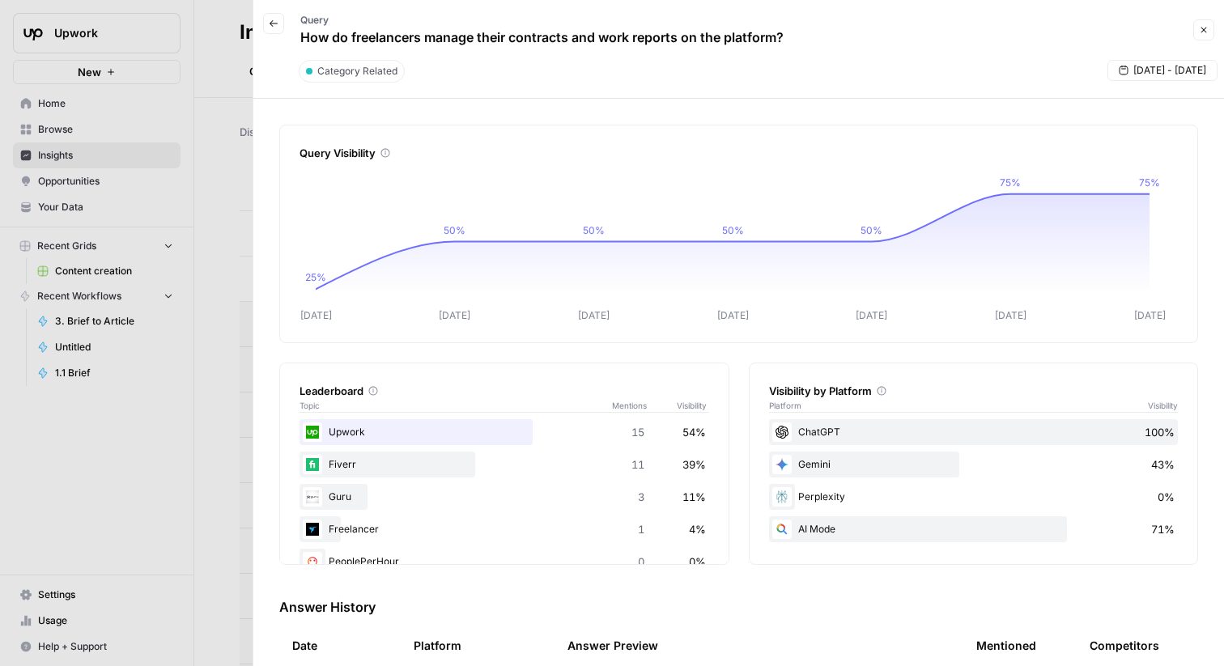
click at [274, 26] on icon "button" at bounding box center [274, 24] width 10 height 10
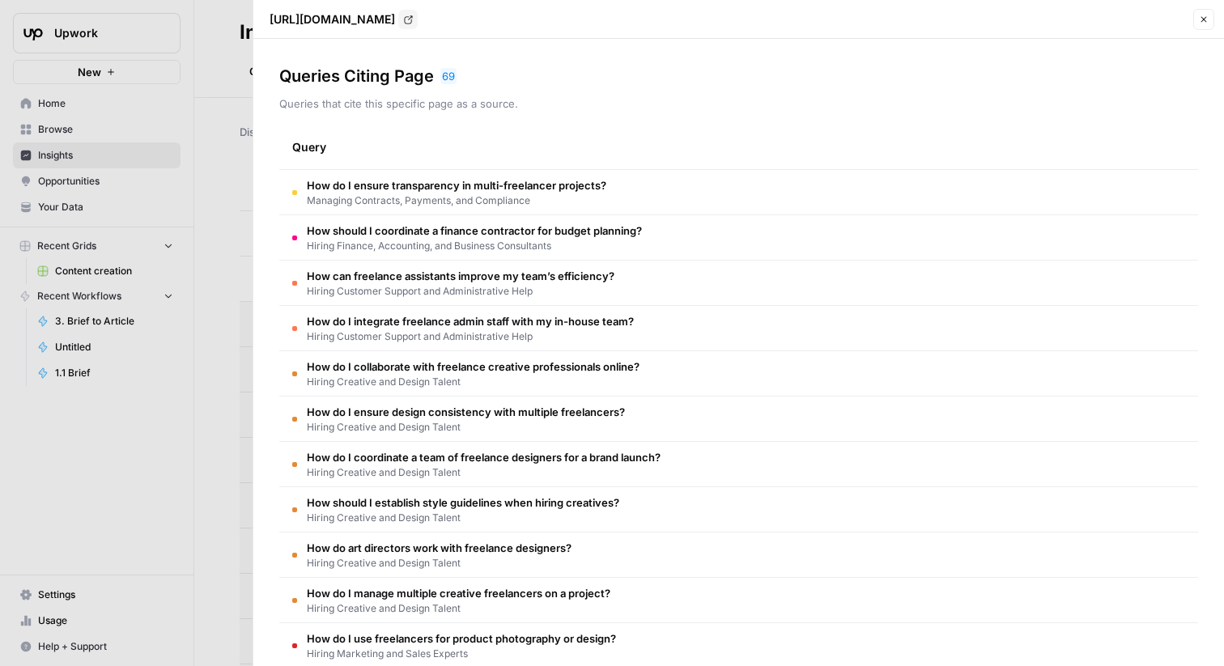
click at [1200, 20] on icon "button" at bounding box center [1204, 20] width 10 height 10
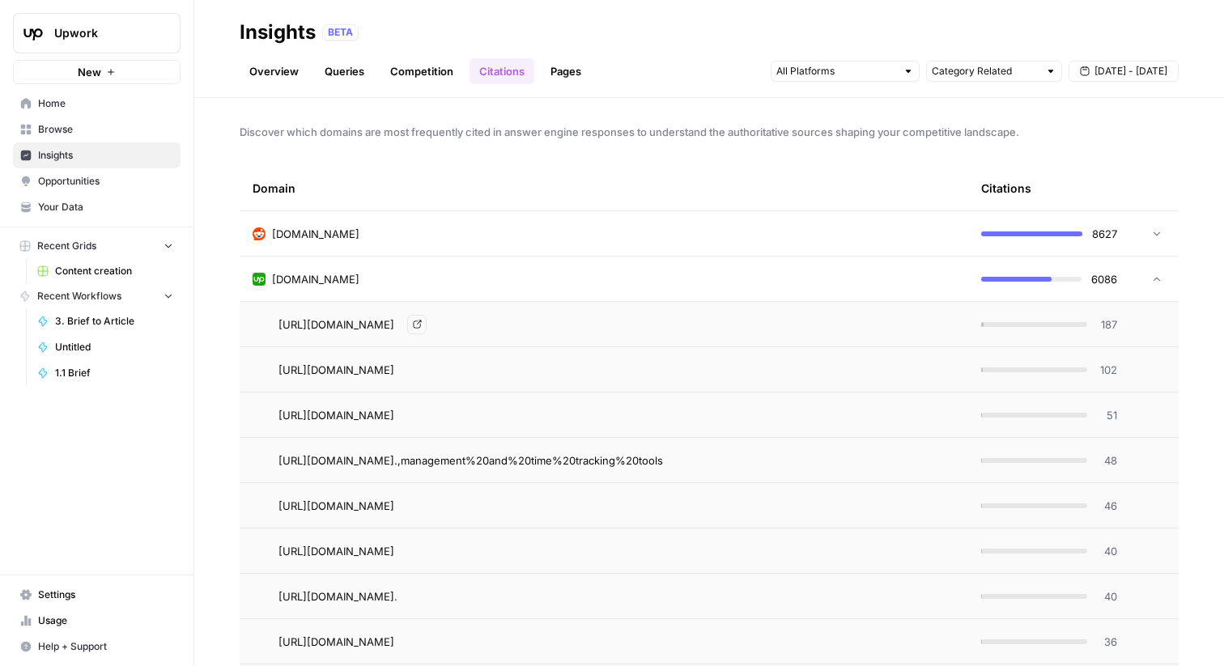
click at [427, 325] on link "Go to page" at bounding box center [416, 324] width 19 height 19
click at [575, 71] on link "Pages" at bounding box center [566, 71] width 50 height 26
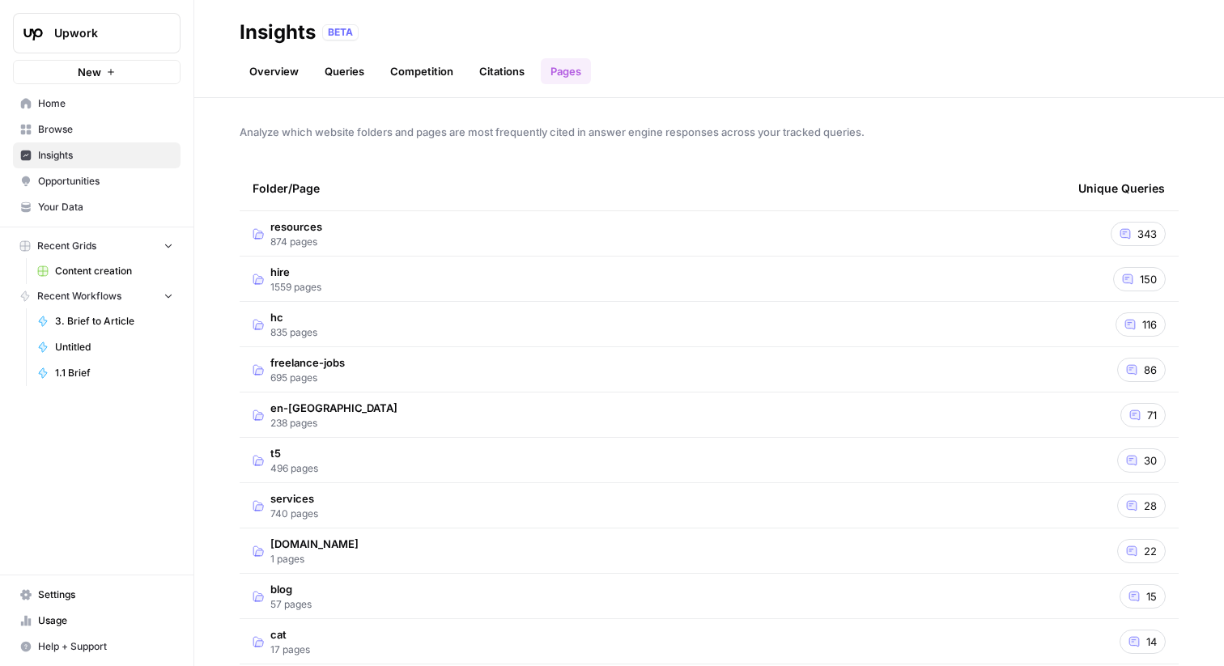
click at [532, 242] on td "resources 874 pages" at bounding box center [653, 233] width 826 height 45
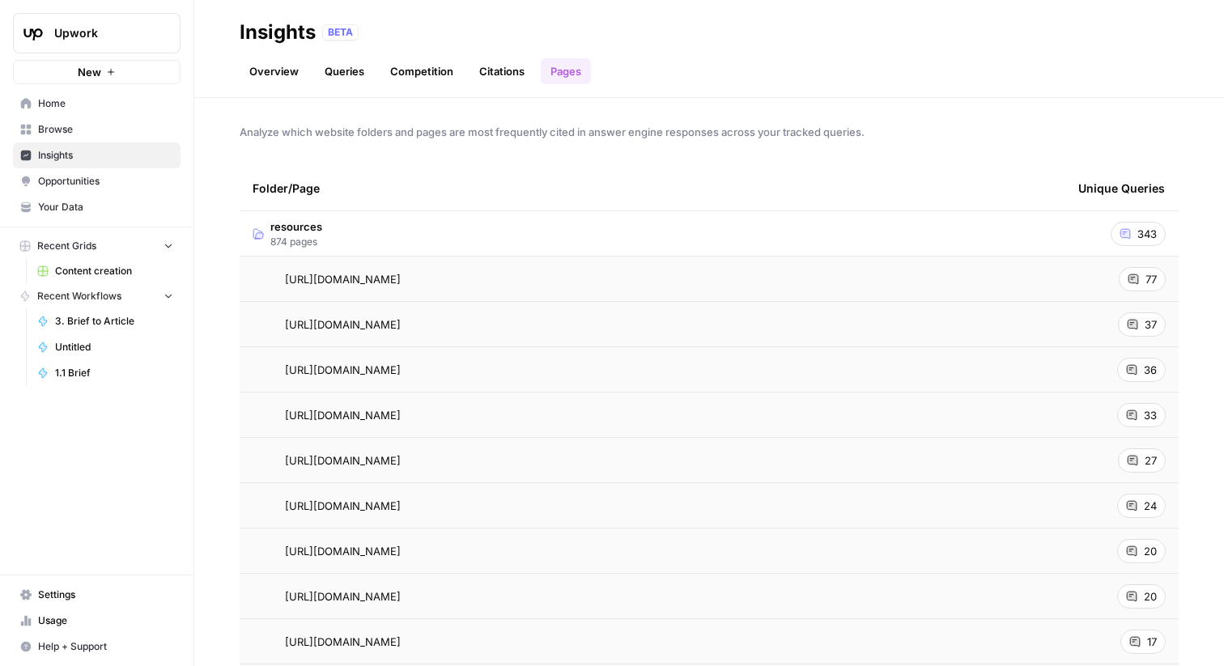
click at [562, 133] on span "Analyze which website folders and pages are most frequently cited in answer eng…" at bounding box center [709, 132] width 939 height 16
click at [562, 134] on span "Analyze which website folders and pages are most frequently cited in answer eng…" at bounding box center [709, 132] width 939 height 16
click at [561, 134] on span "Analyze which website folders and pages are most frequently cited in answer eng…" at bounding box center [709, 132] width 939 height 16
click at [561, 172] on div "Folder/Page" at bounding box center [653, 188] width 800 height 45
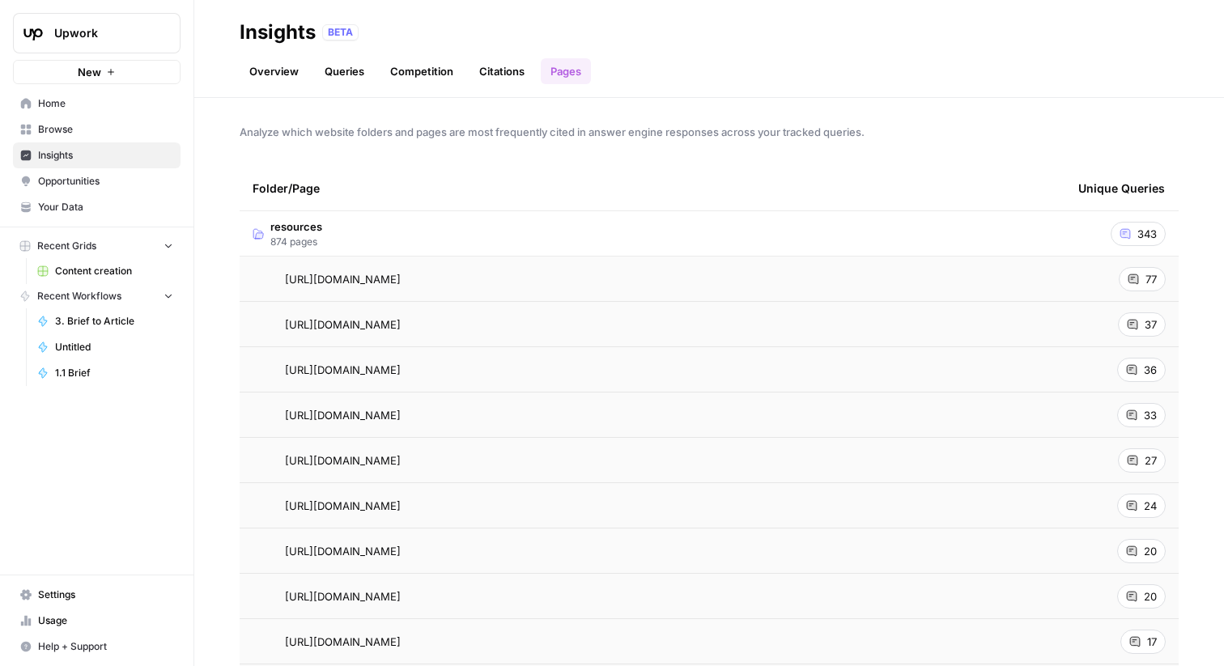
click at [493, 75] on link "Citations" at bounding box center [502, 71] width 65 height 26
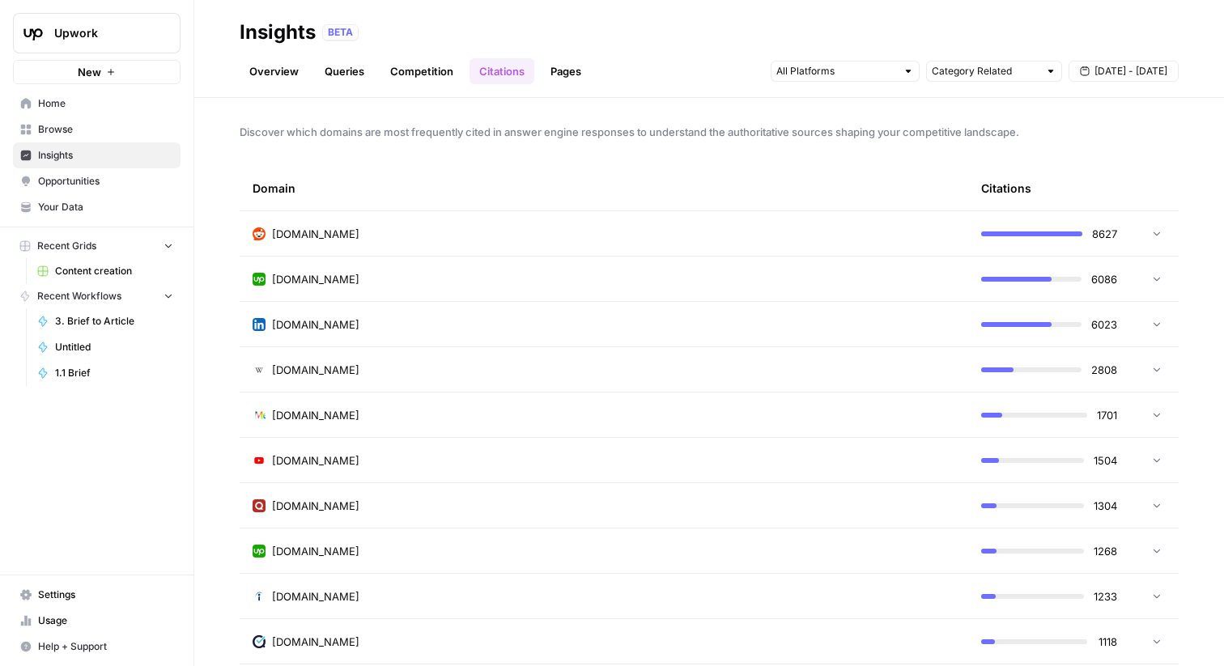
click at [487, 275] on div "[DOMAIN_NAME]" at bounding box center [604, 279] width 703 height 16
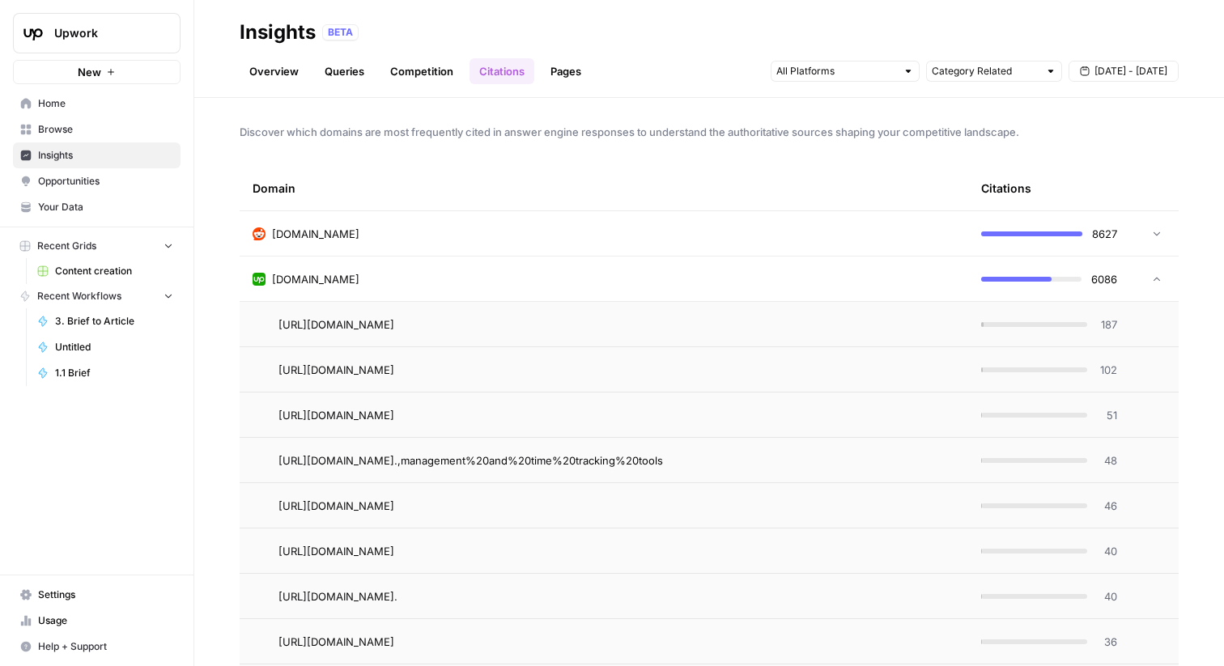
click at [573, 64] on link "Pages" at bounding box center [566, 71] width 50 height 26
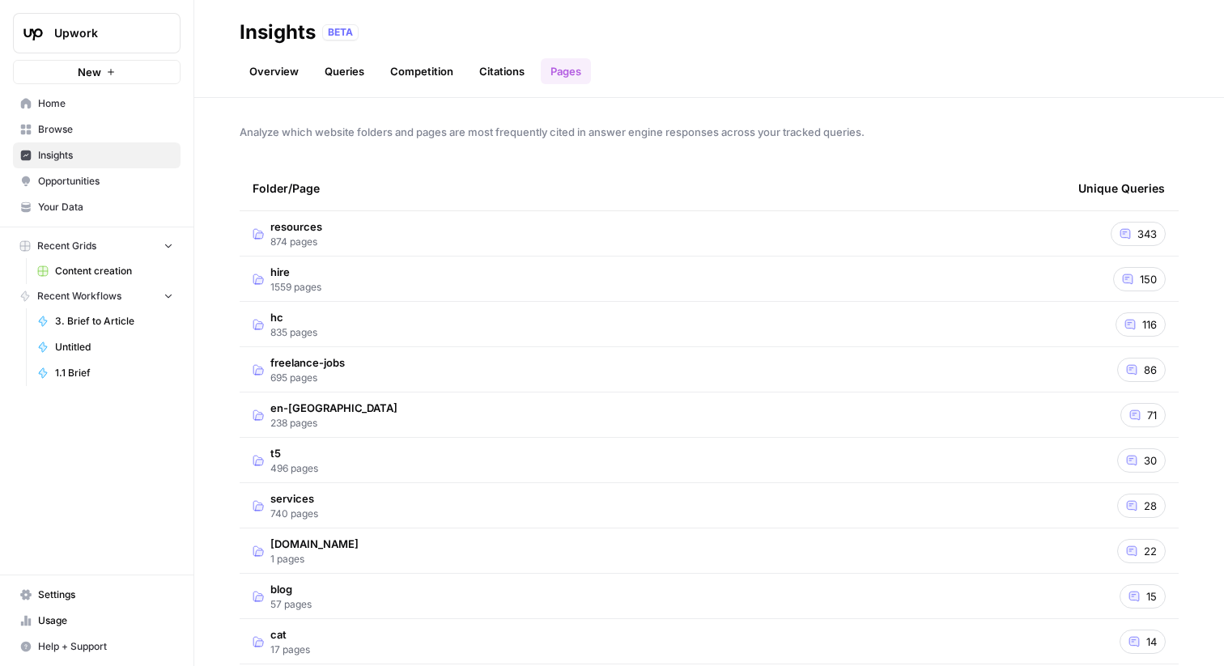
click at [481, 245] on td "resources 874 pages" at bounding box center [653, 233] width 826 height 45
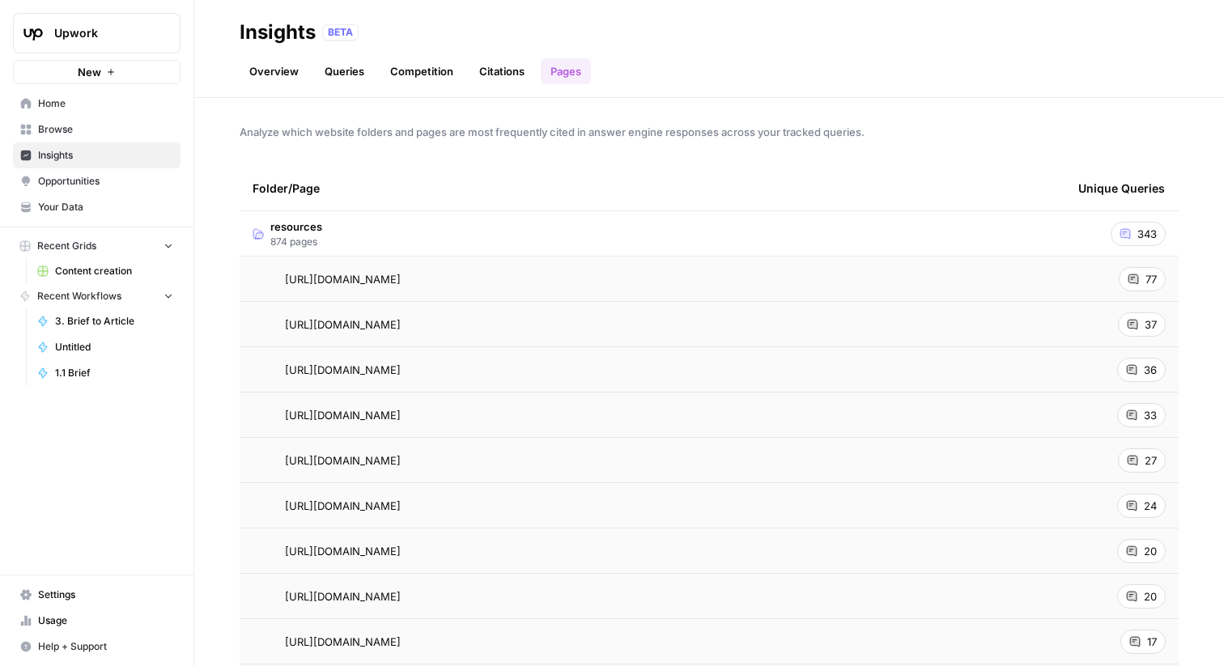
click at [401, 286] on span "[URL][DOMAIN_NAME]" at bounding box center [343, 279] width 116 height 16
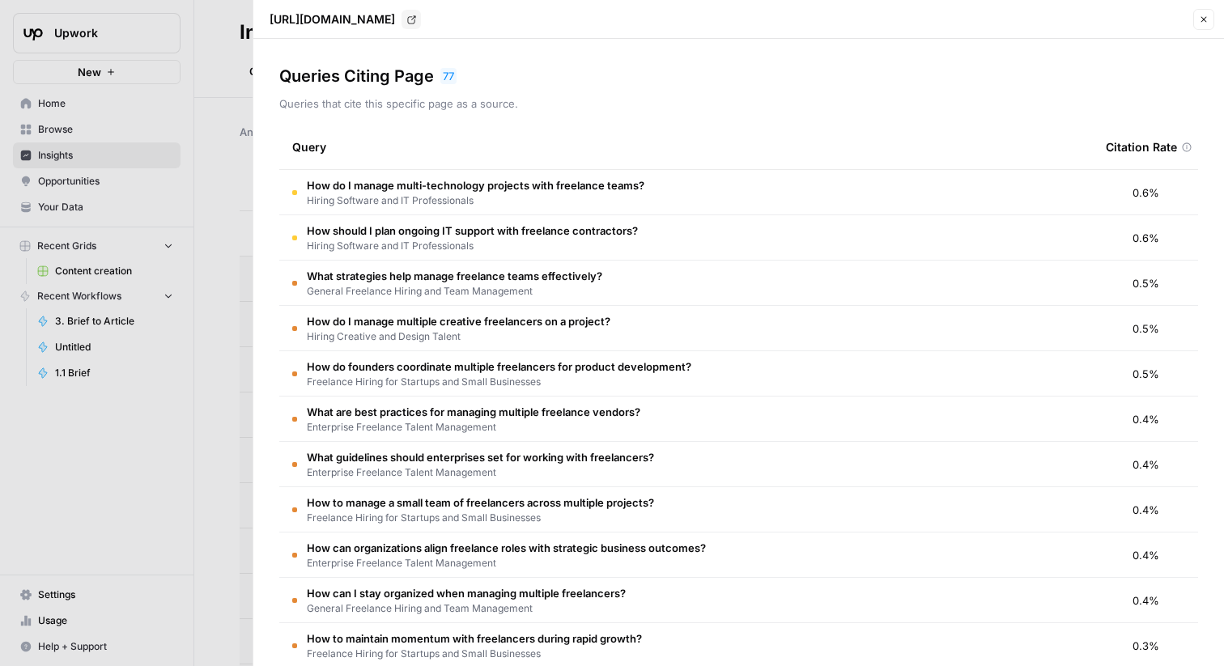
click at [553, 230] on span "How should I plan ongoing IT support with freelance contractors?" at bounding box center [472, 231] width 331 height 16
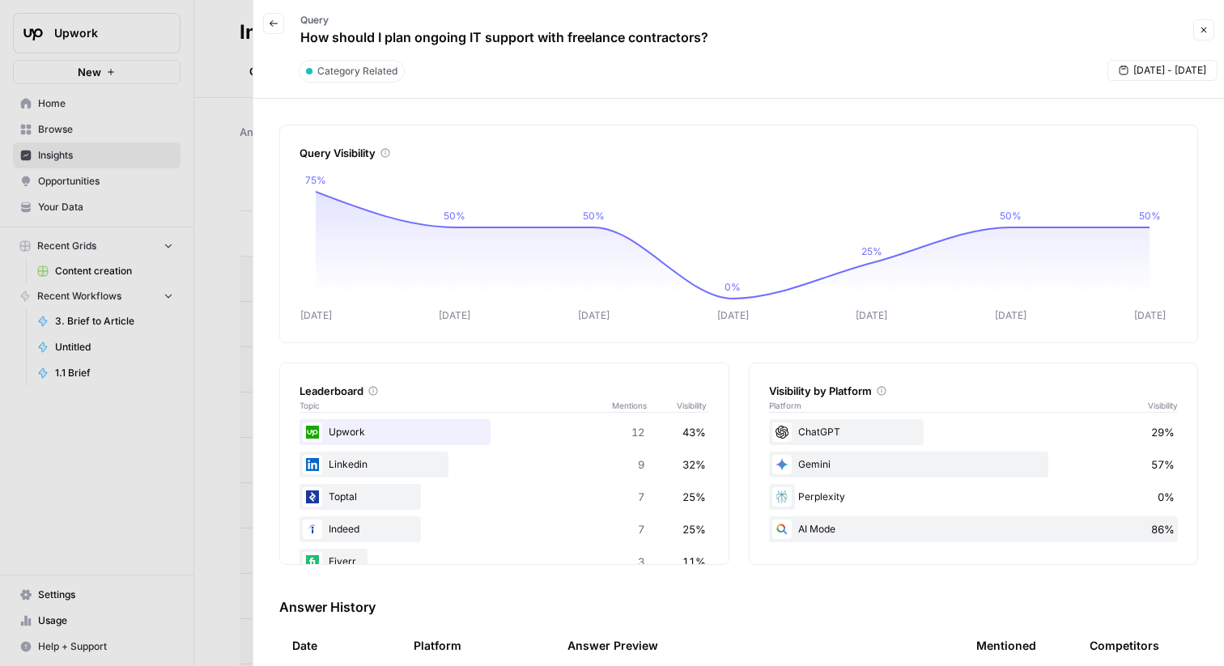
click at [563, 45] on p "How should I plan ongoing IT support with freelance contractors?" at bounding box center [504, 37] width 408 height 19
click at [566, 40] on p "How should I plan ongoing IT support with freelance contractors?" at bounding box center [504, 37] width 408 height 19
click at [565, 40] on p "How should I plan ongoing IT support with freelance contractors?" at bounding box center [504, 37] width 408 height 19
copy div "How should I plan ongoing IT support with freelance contractors? Close"
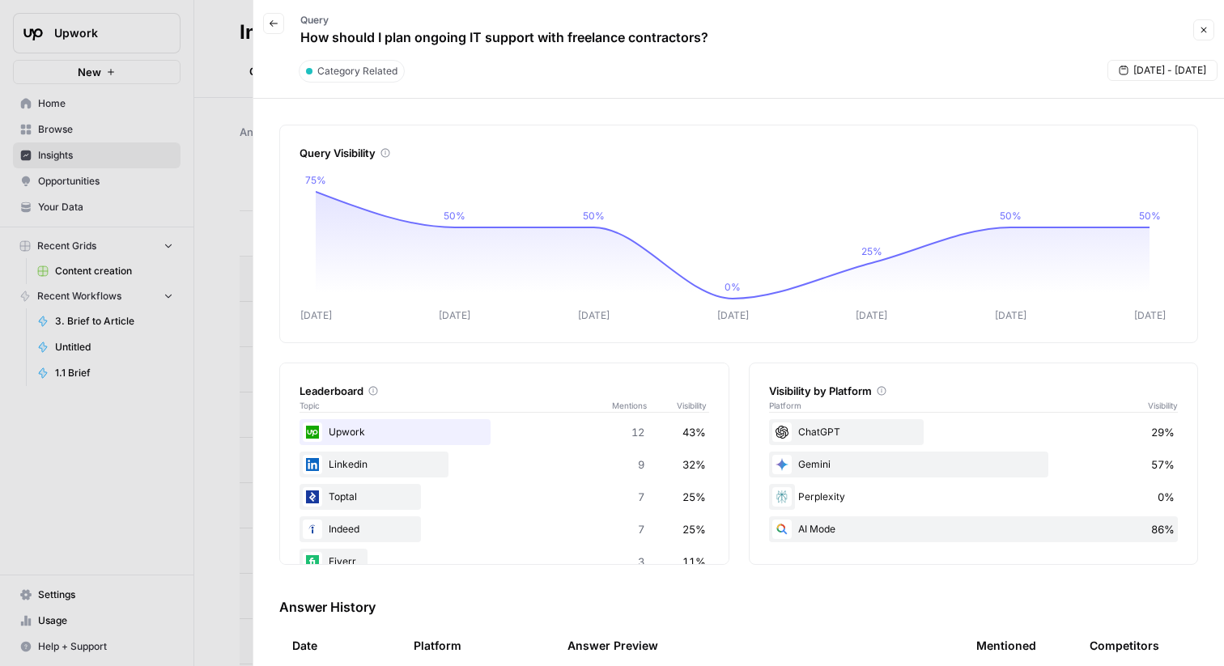
click at [1196, 29] on button "Close" at bounding box center [1203, 29] width 21 height 21
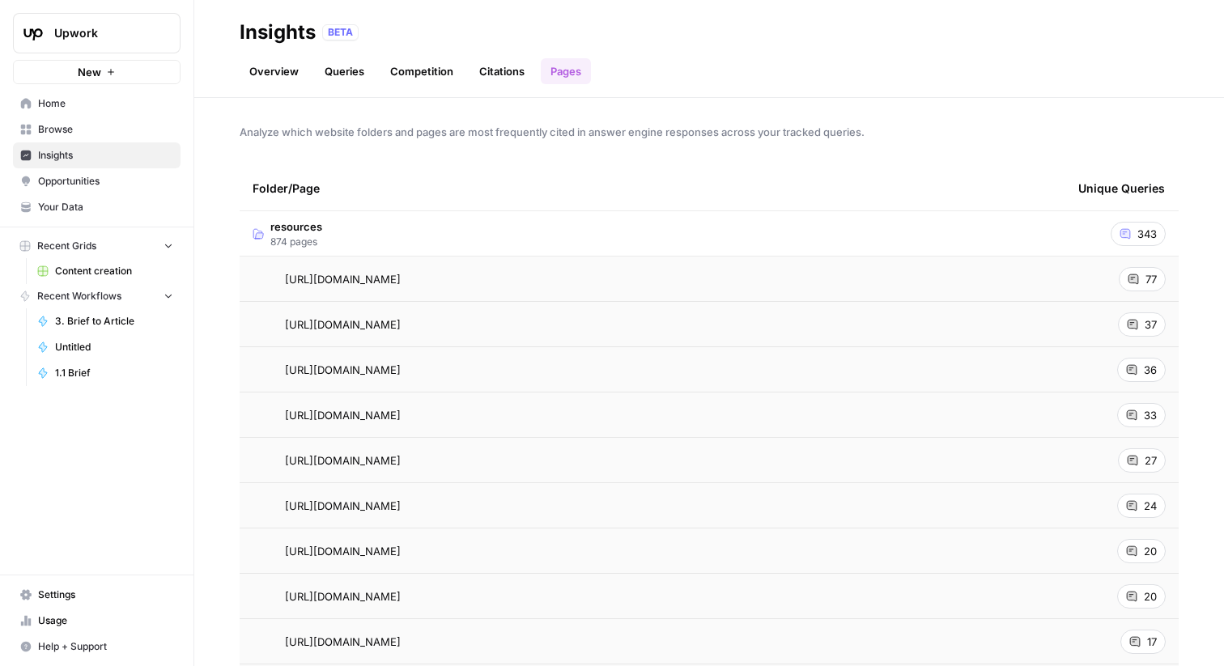
click at [494, 68] on link "Citations" at bounding box center [502, 71] width 65 height 26
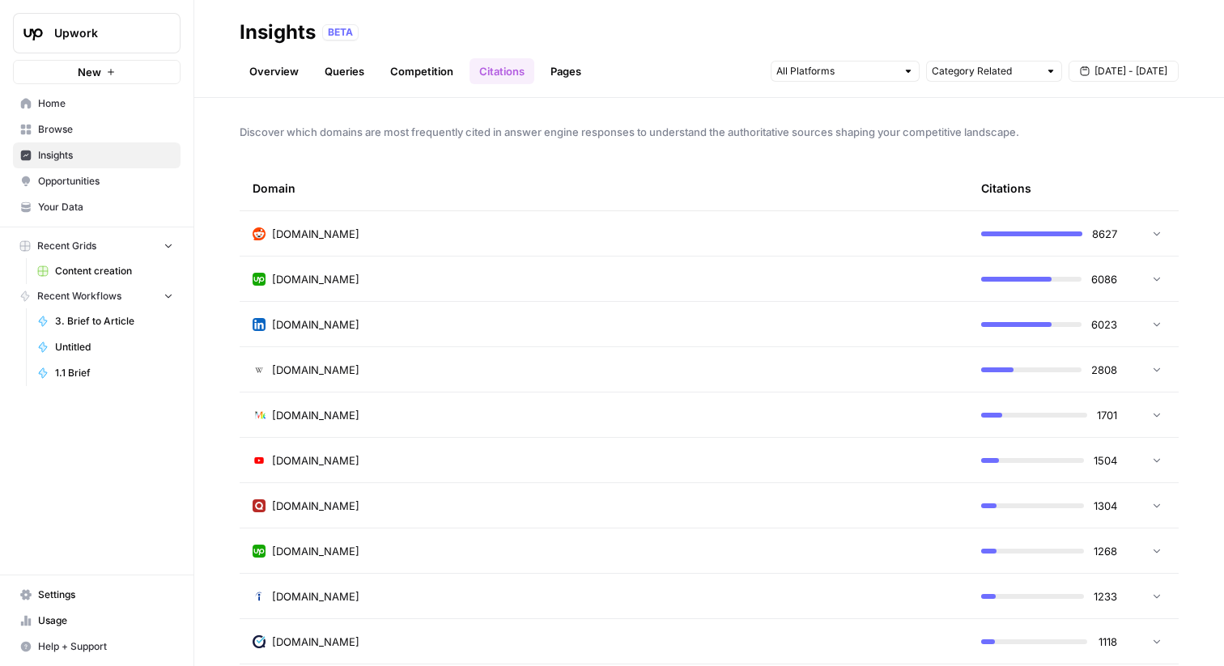
click at [508, 472] on td "[DOMAIN_NAME]" at bounding box center [604, 460] width 729 height 45
click at [508, 469] on td "[DOMAIN_NAME]" at bounding box center [604, 460] width 729 height 45
click at [527, 231] on div "[DOMAIN_NAME]" at bounding box center [604, 234] width 703 height 16
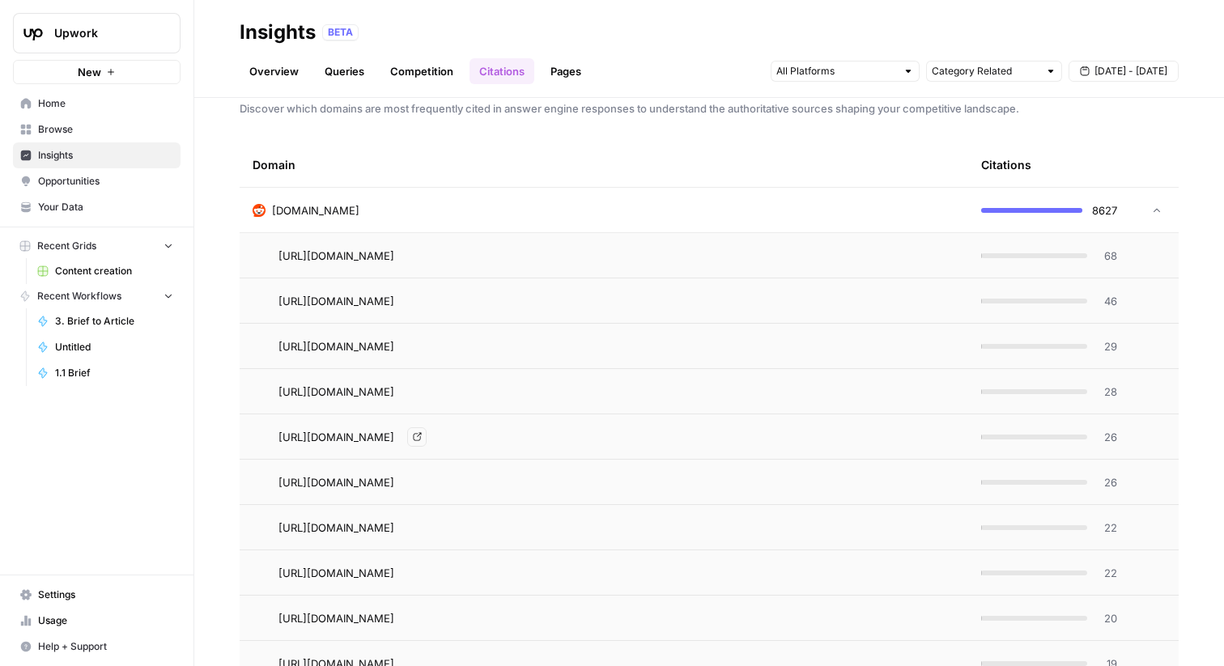
scroll to position [27, 0]
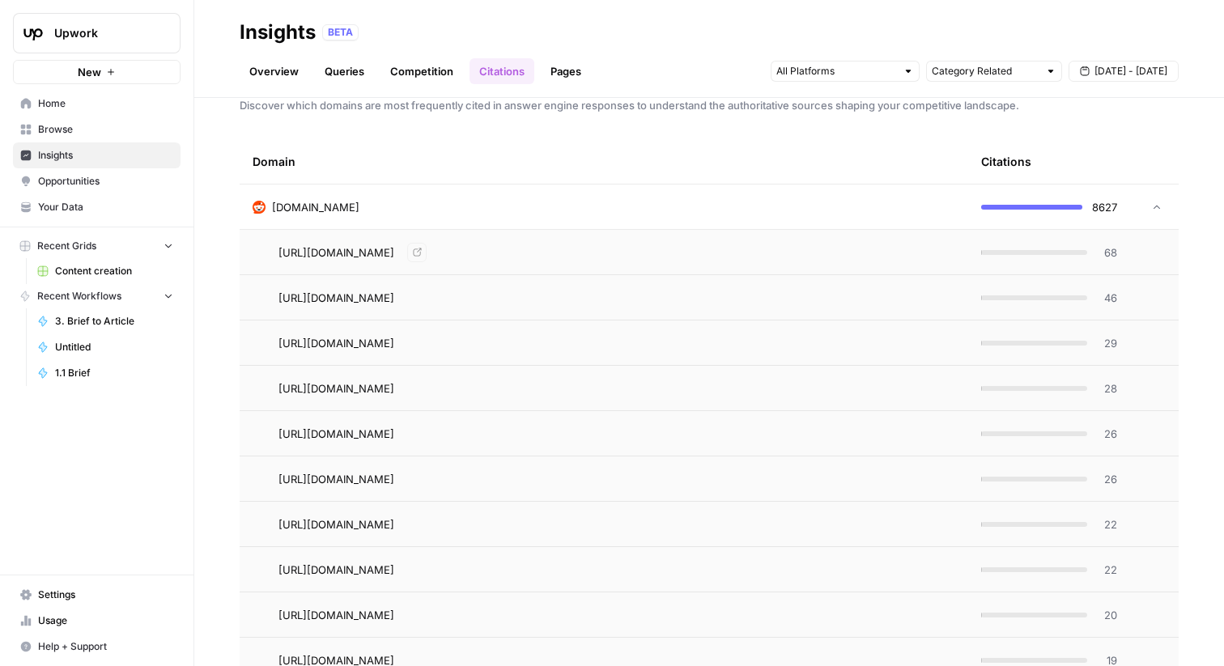
click at [712, 217] on td "[DOMAIN_NAME]" at bounding box center [604, 207] width 729 height 45
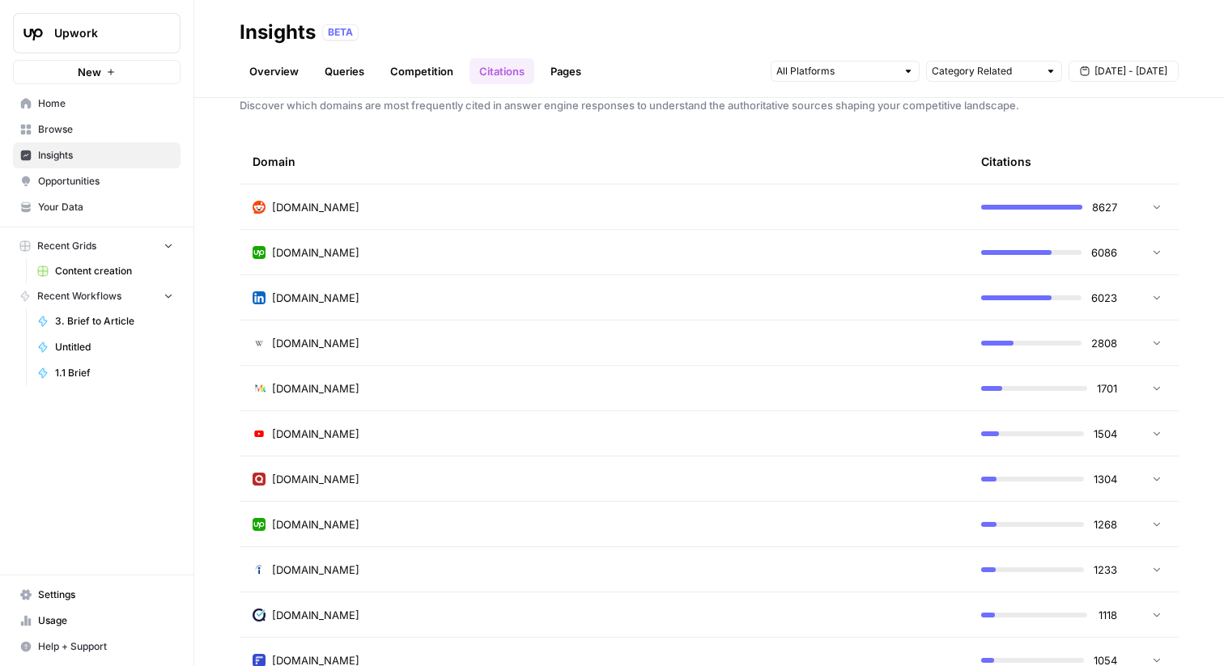
click at [650, 292] on div "[DOMAIN_NAME]" at bounding box center [604, 298] width 703 height 16
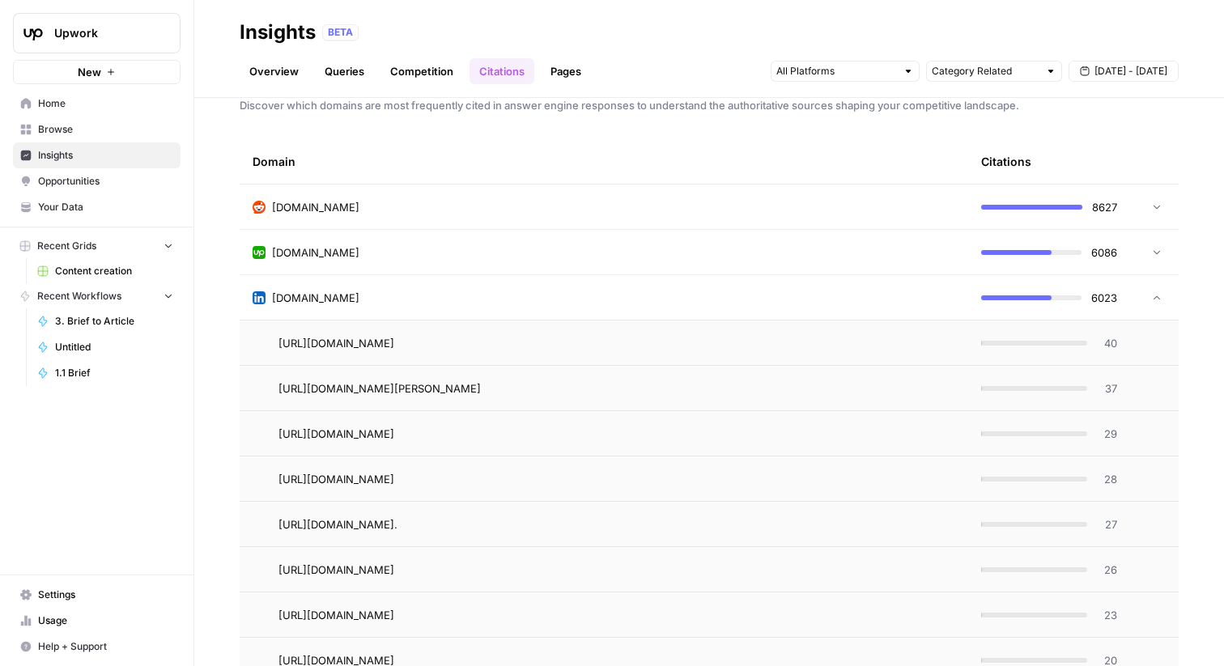
click at [624, 293] on div "[DOMAIN_NAME]" at bounding box center [604, 298] width 703 height 16
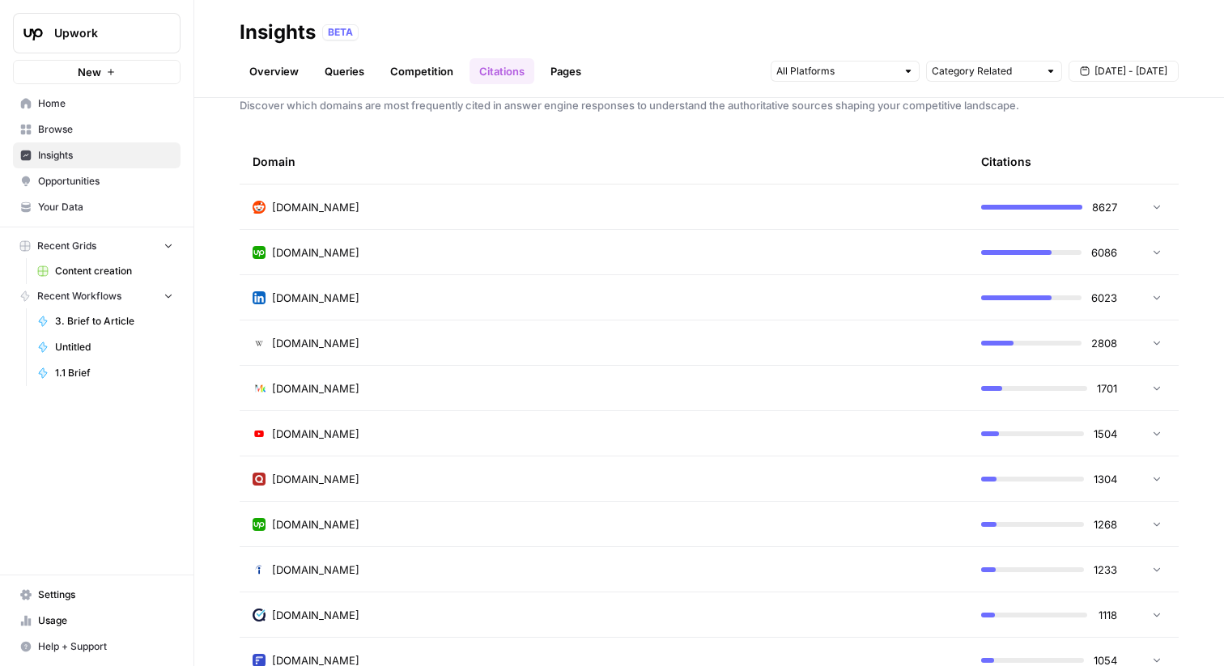
click at [614, 426] on div "[DOMAIN_NAME]" at bounding box center [604, 434] width 703 height 16
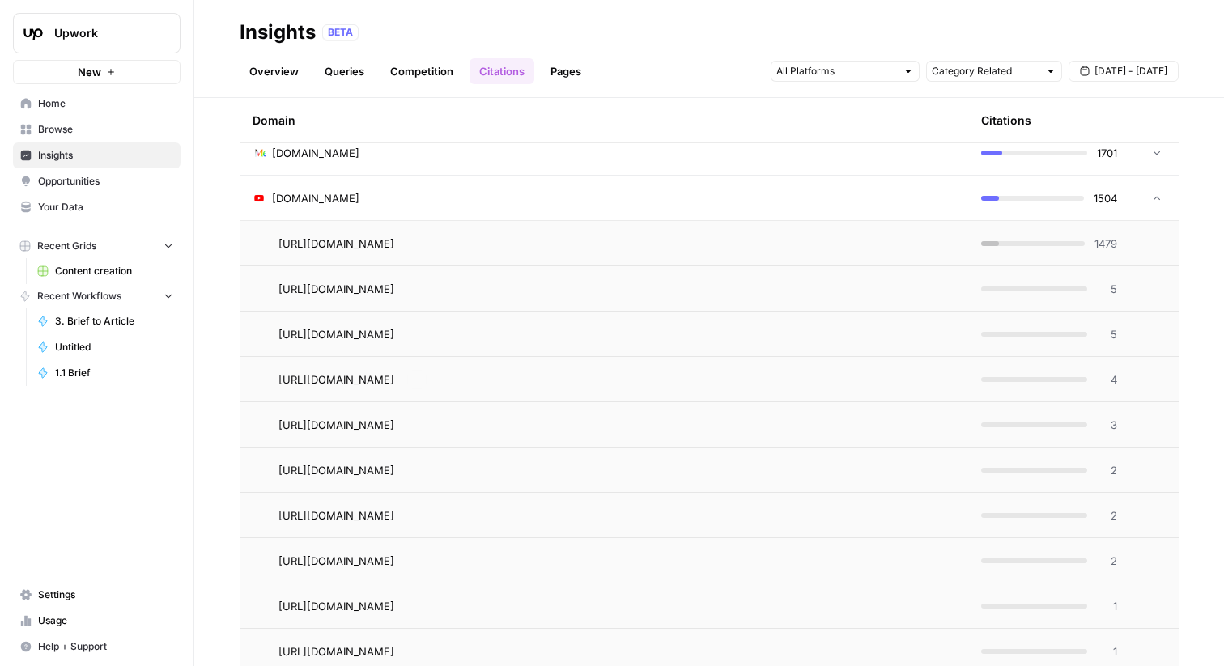
scroll to position [270, 0]
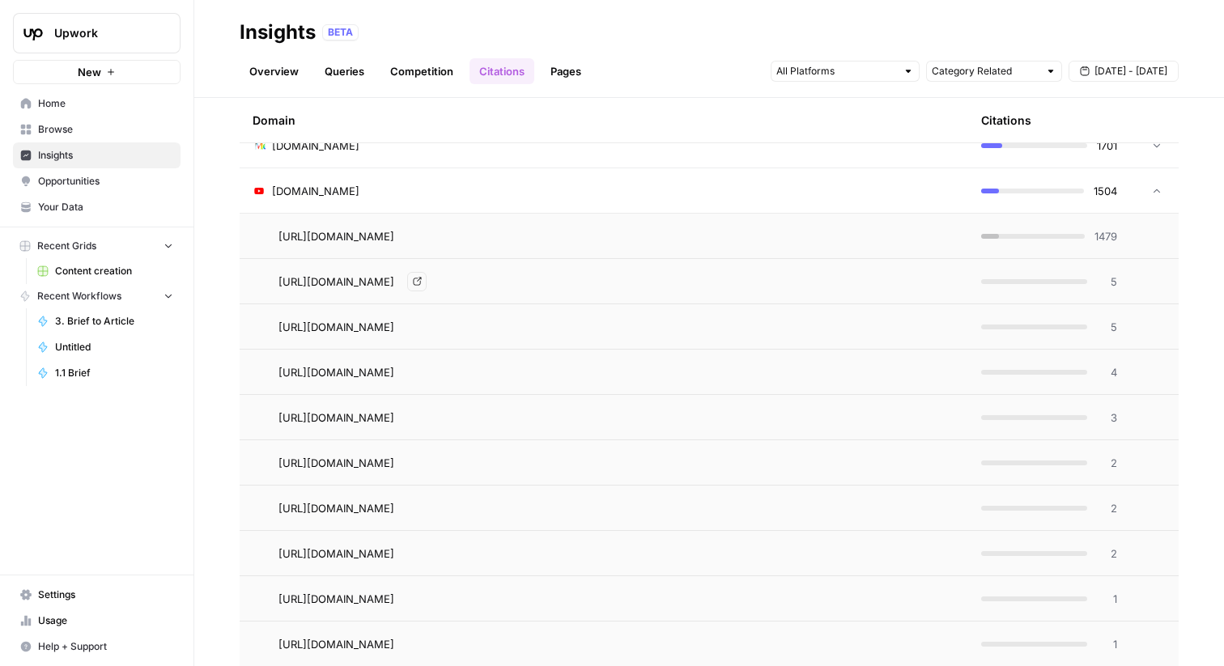
click at [422, 283] on icon "Go to page https://www.youtube.com/shorts/g28820O3oq4" at bounding box center [417, 281] width 9 height 9
click at [607, 174] on td "[DOMAIN_NAME]" at bounding box center [604, 190] width 729 height 45
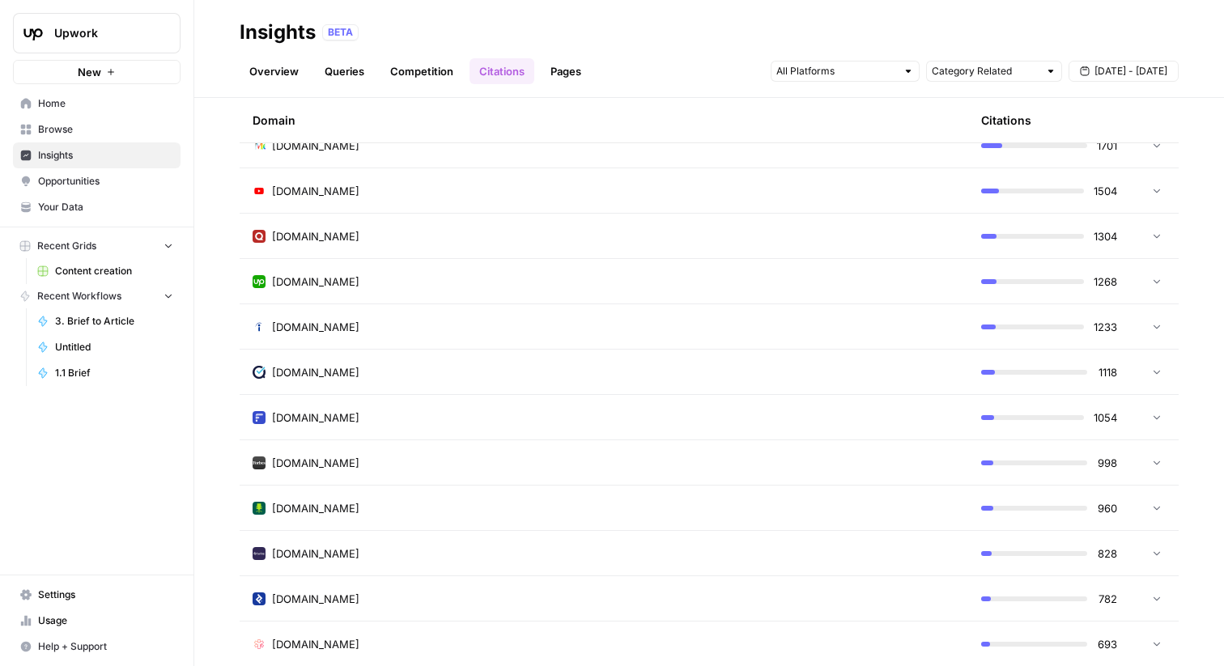
click at [546, 274] on div "[DOMAIN_NAME]" at bounding box center [604, 282] width 703 height 16
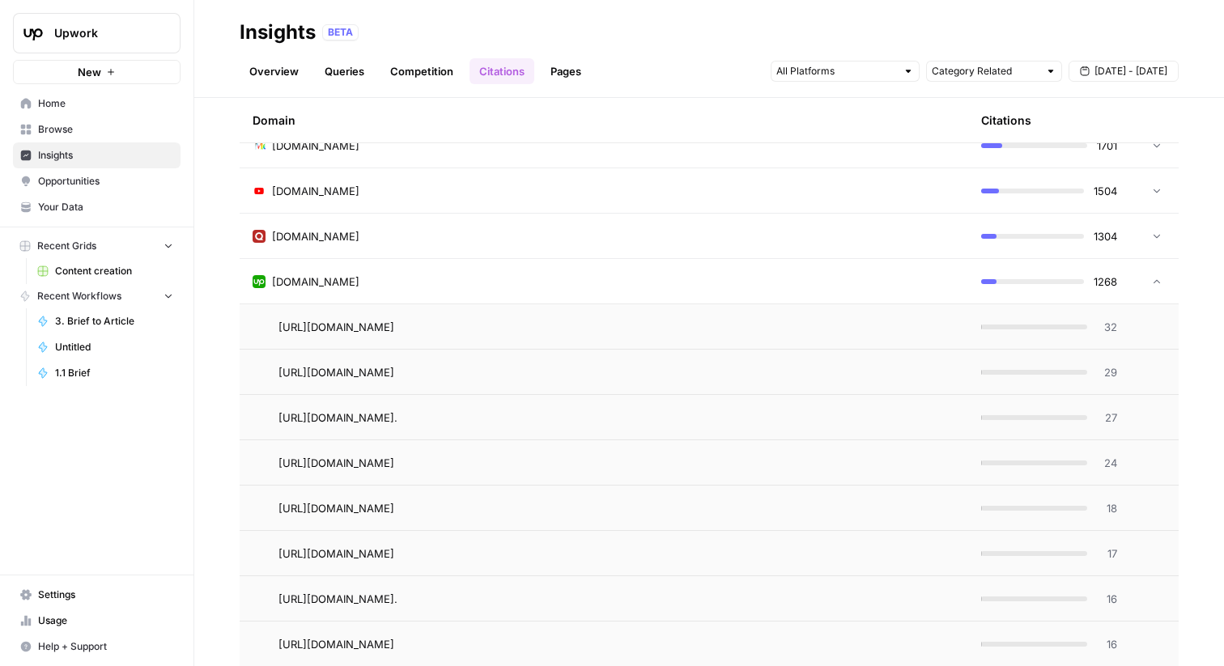
click at [541, 274] on div "[DOMAIN_NAME]" at bounding box center [604, 282] width 703 height 16
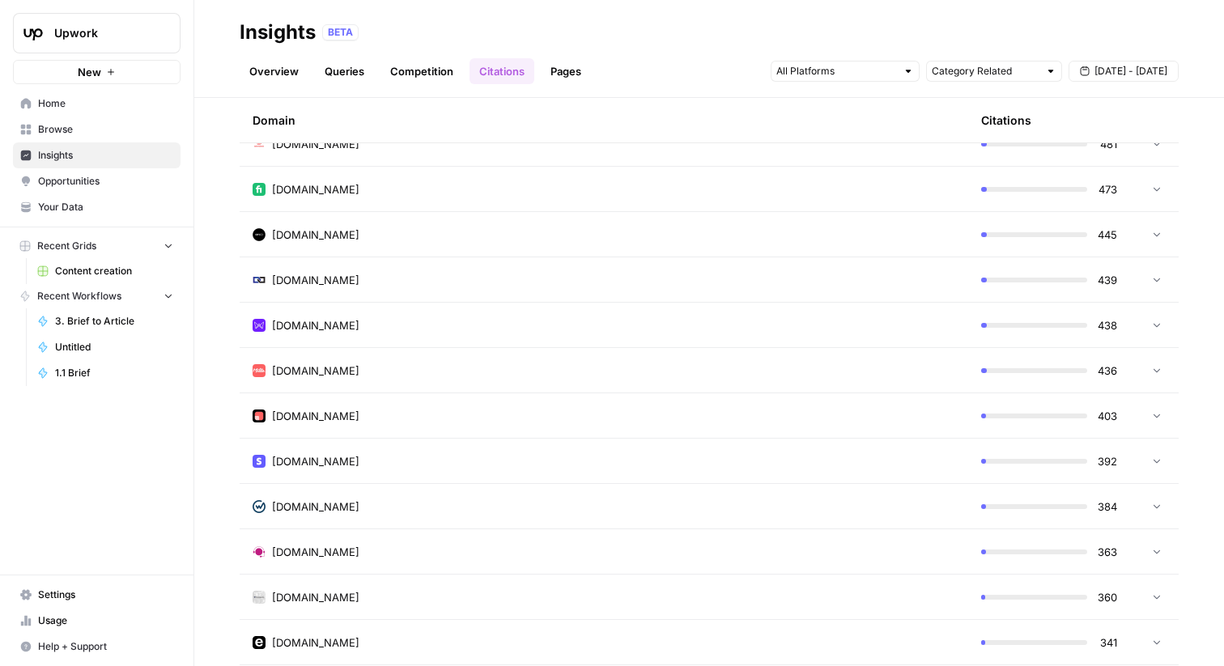
scroll to position [0, 0]
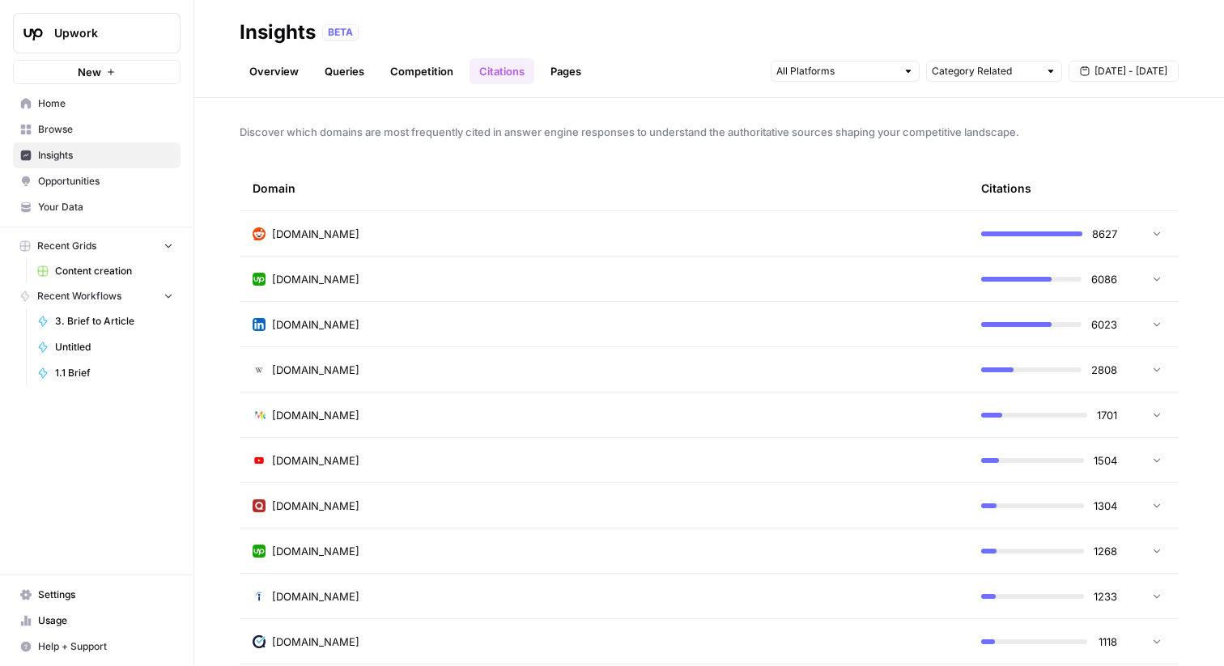
click at [276, 72] on link "Overview" at bounding box center [274, 71] width 69 height 26
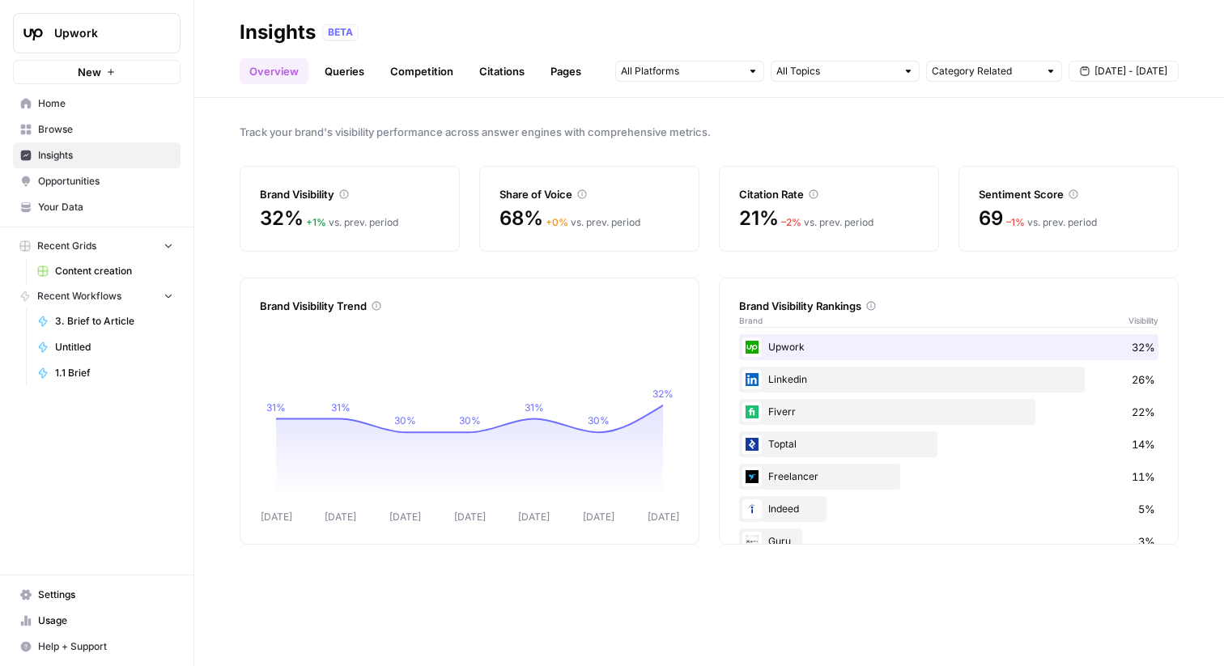
click at [351, 71] on link "Queries" at bounding box center [344, 71] width 59 height 26
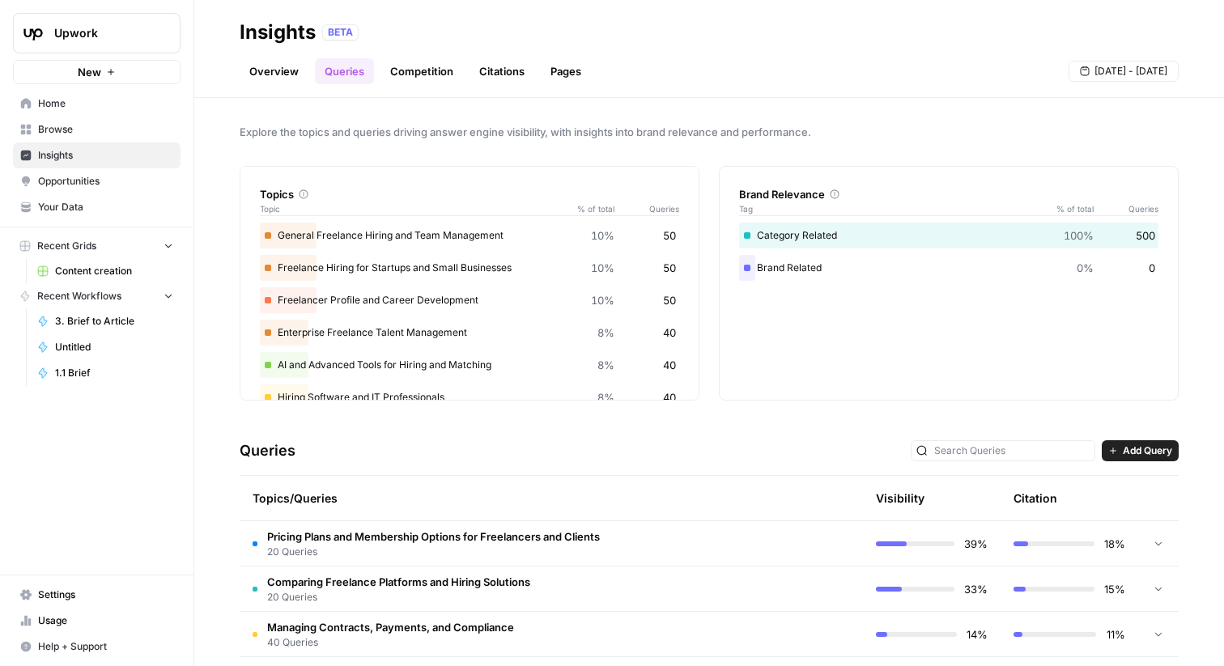
click at [508, 543] on span "Pricing Plans and Membership Options for Freelancers and Clients" at bounding box center [433, 537] width 333 height 16
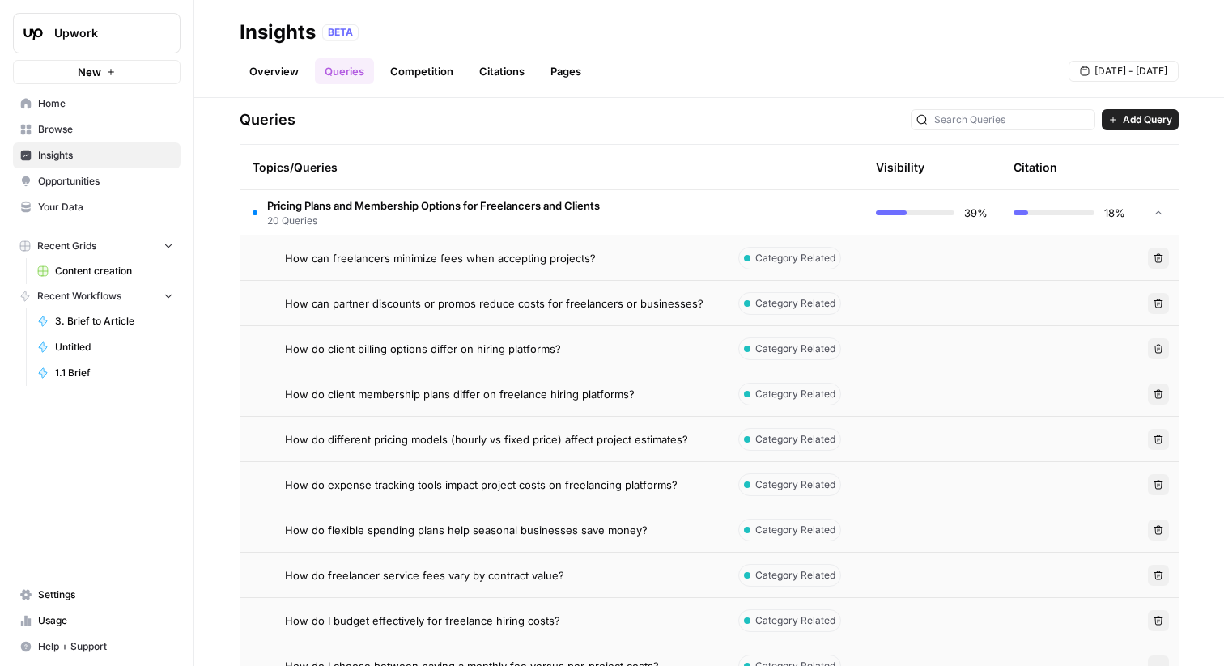
scroll to position [333, 0]
click at [529, 249] on span "How can freelancers minimize fees when accepting projects?" at bounding box center [440, 257] width 311 height 16
click at [560, 250] on span "How can freelancers minimize fees when accepting projects?" at bounding box center [440, 257] width 311 height 16
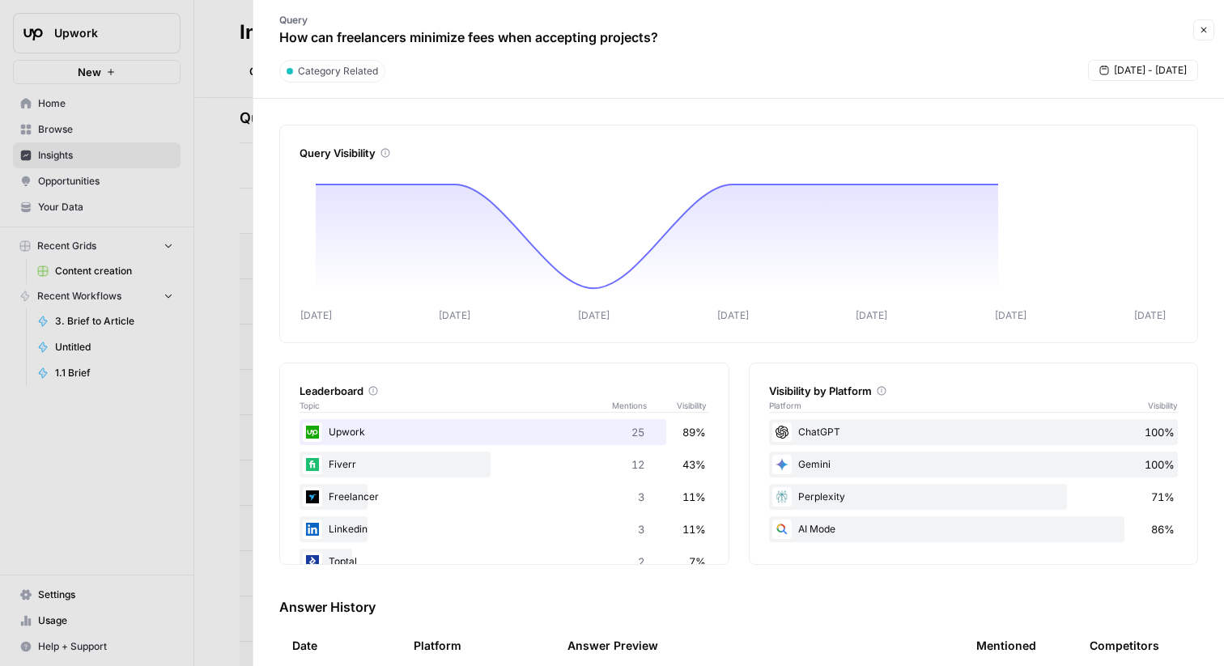
click at [534, 29] on p "How can freelancers minimize fees when accepting projects?" at bounding box center [468, 37] width 379 height 19
copy div "How can freelancers minimize fees when accepting projects? Close"
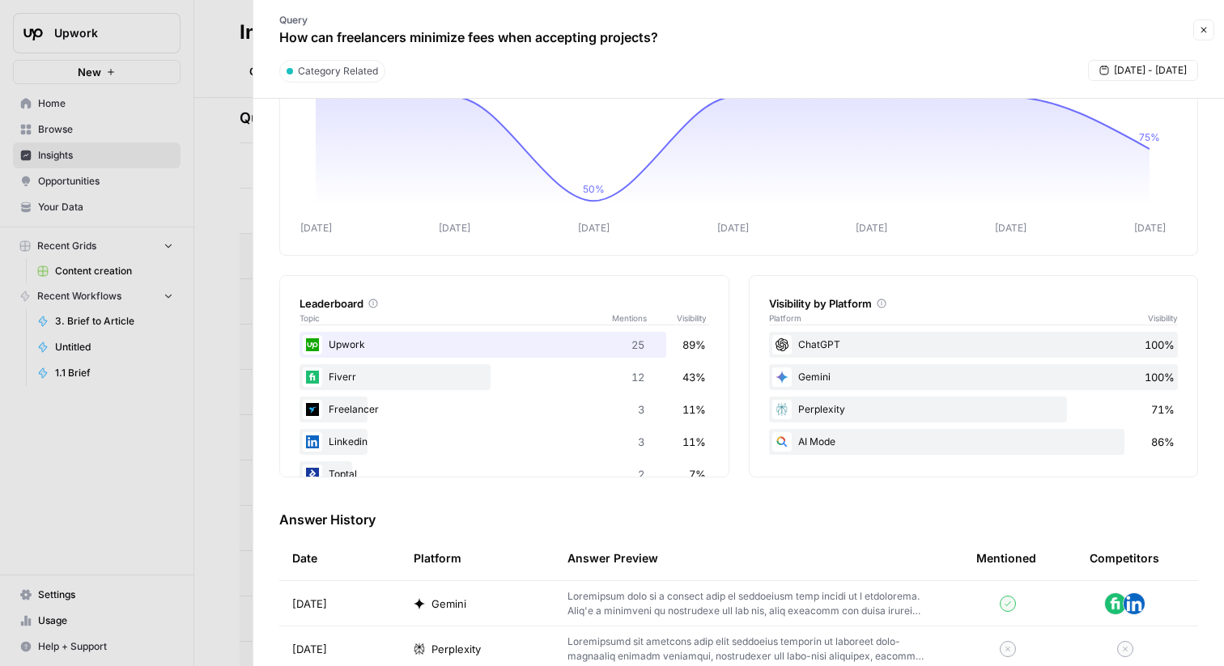
scroll to position [87, 0]
drag, startPoint x: 790, startPoint y: 410, endPoint x: 827, endPoint y: 410, distance: 37.3
click at [793, 410] on div "Perplexity 71%" at bounding box center [974, 410] width 410 height 26
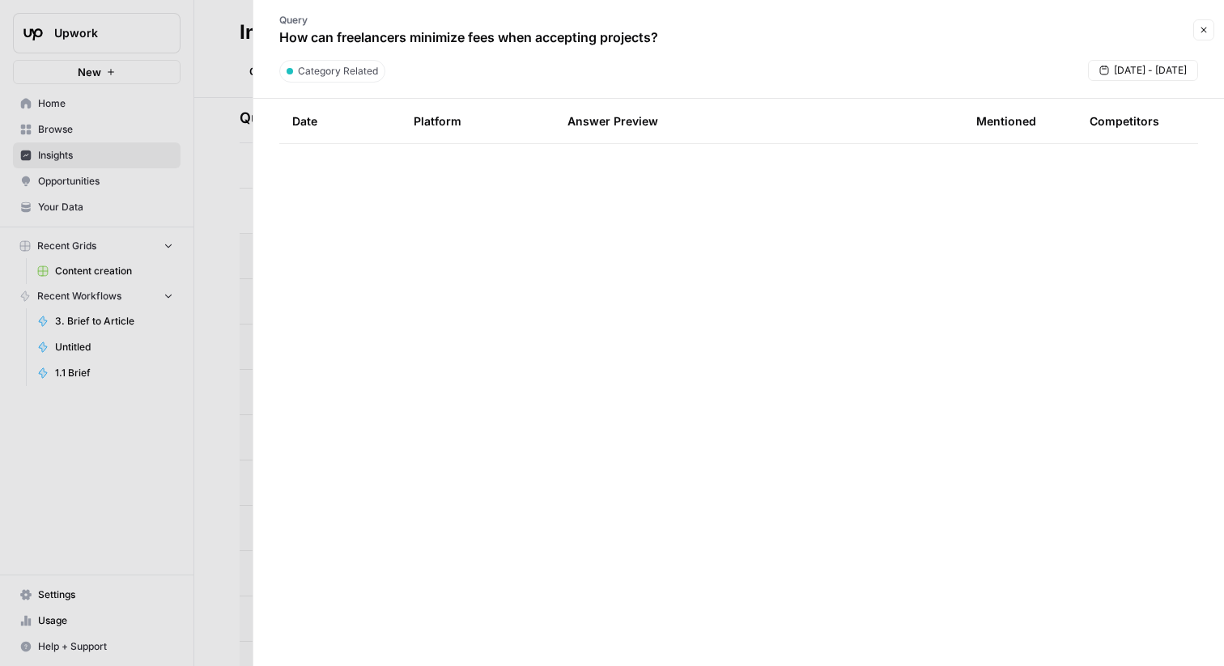
scroll to position [0, 0]
